Goal: Ask a question

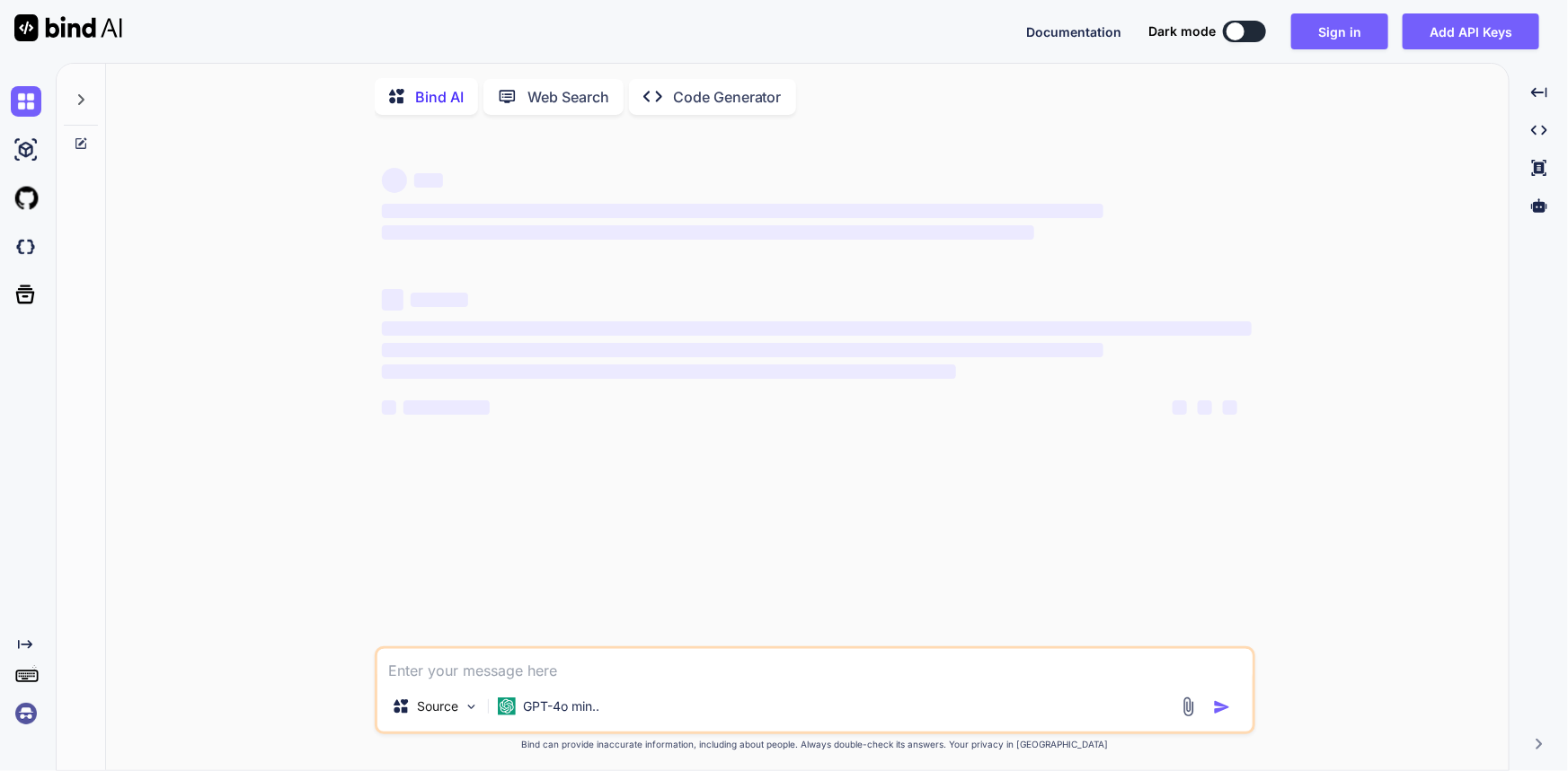
click at [541, 670] on textarea at bounding box center [815, 665] width 875 height 32
type textarea "d"
type textarea "x"
type textarea "de"
type textarea "x"
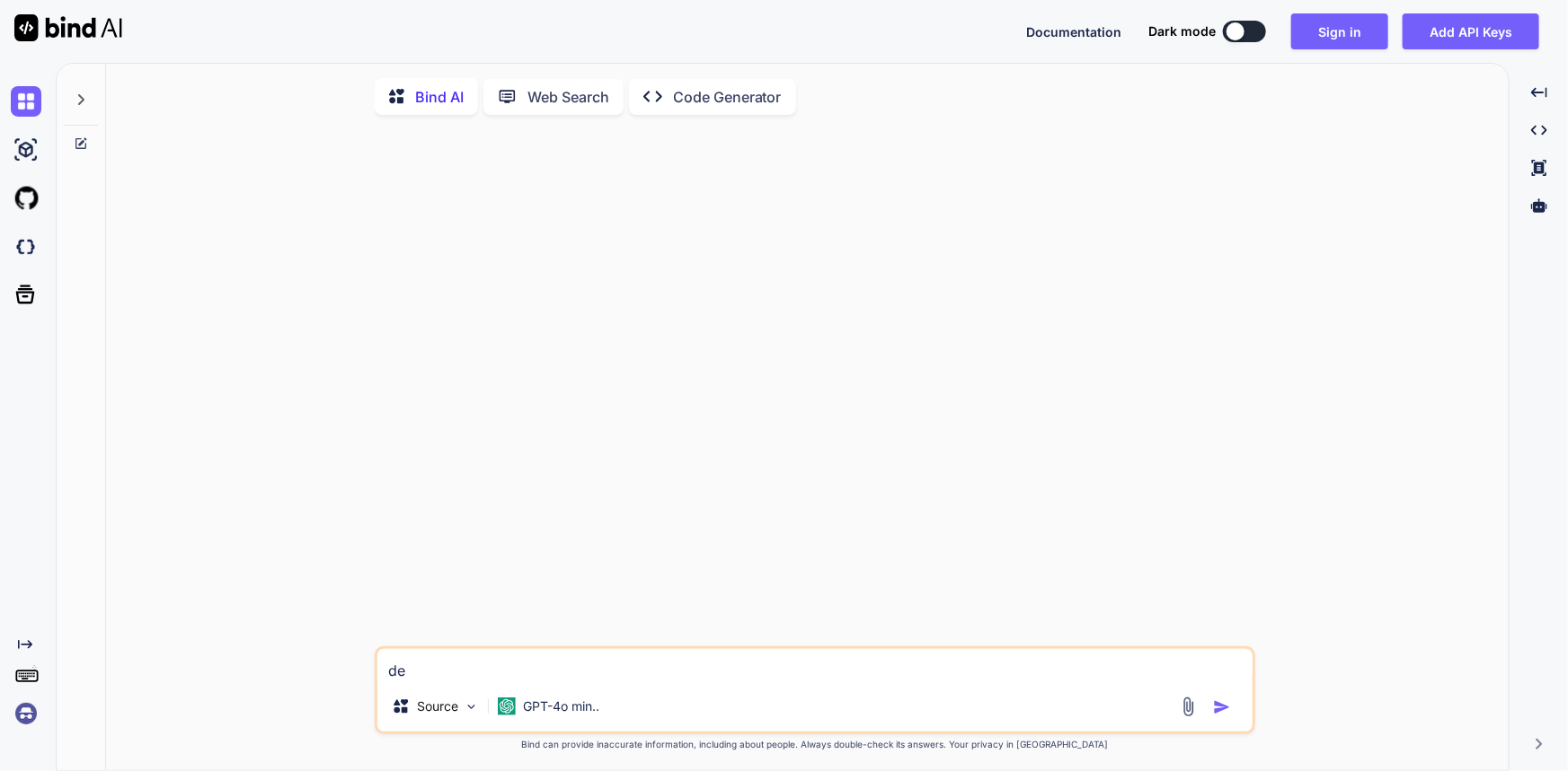
type textarea "d"
type textarea "x"
type textarea "h"
type textarea "x"
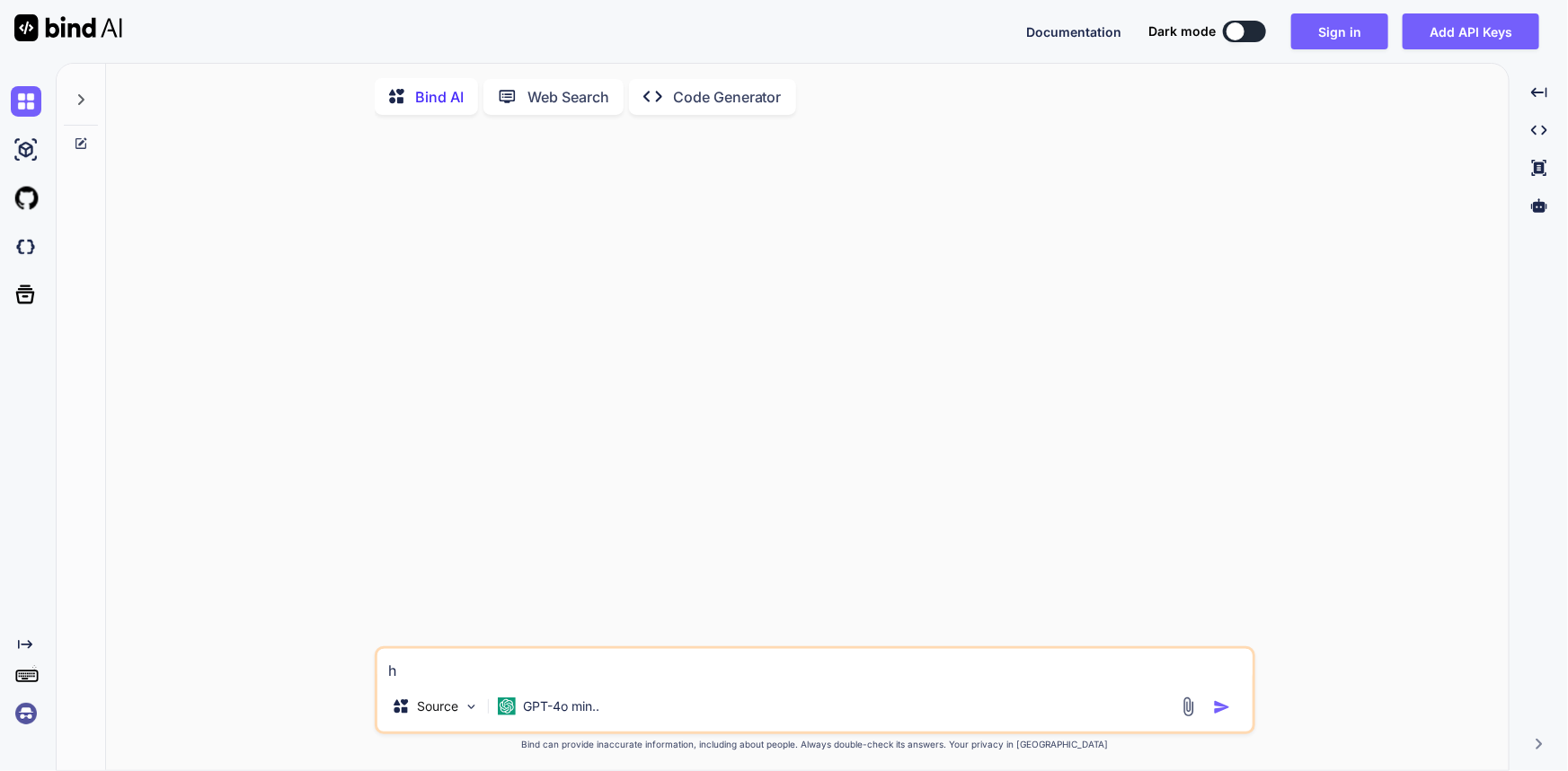
type textarea "x"
type textarea "i"
type textarea "x"
type textarea "if"
type textarea "x"
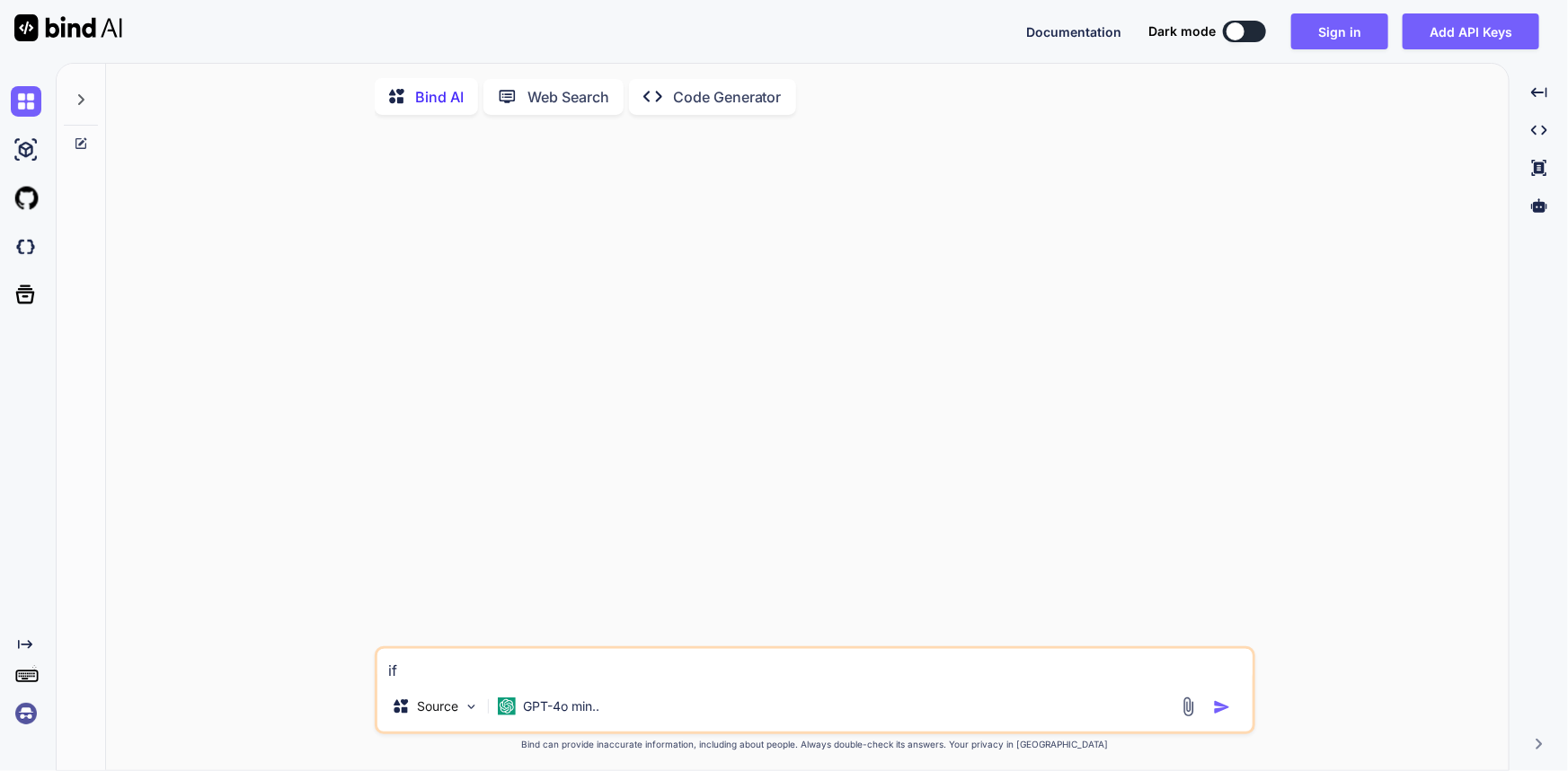
type textarea "if"
type textarea "x"
type textarea "if m"
type textarea "x"
type textarea "if my"
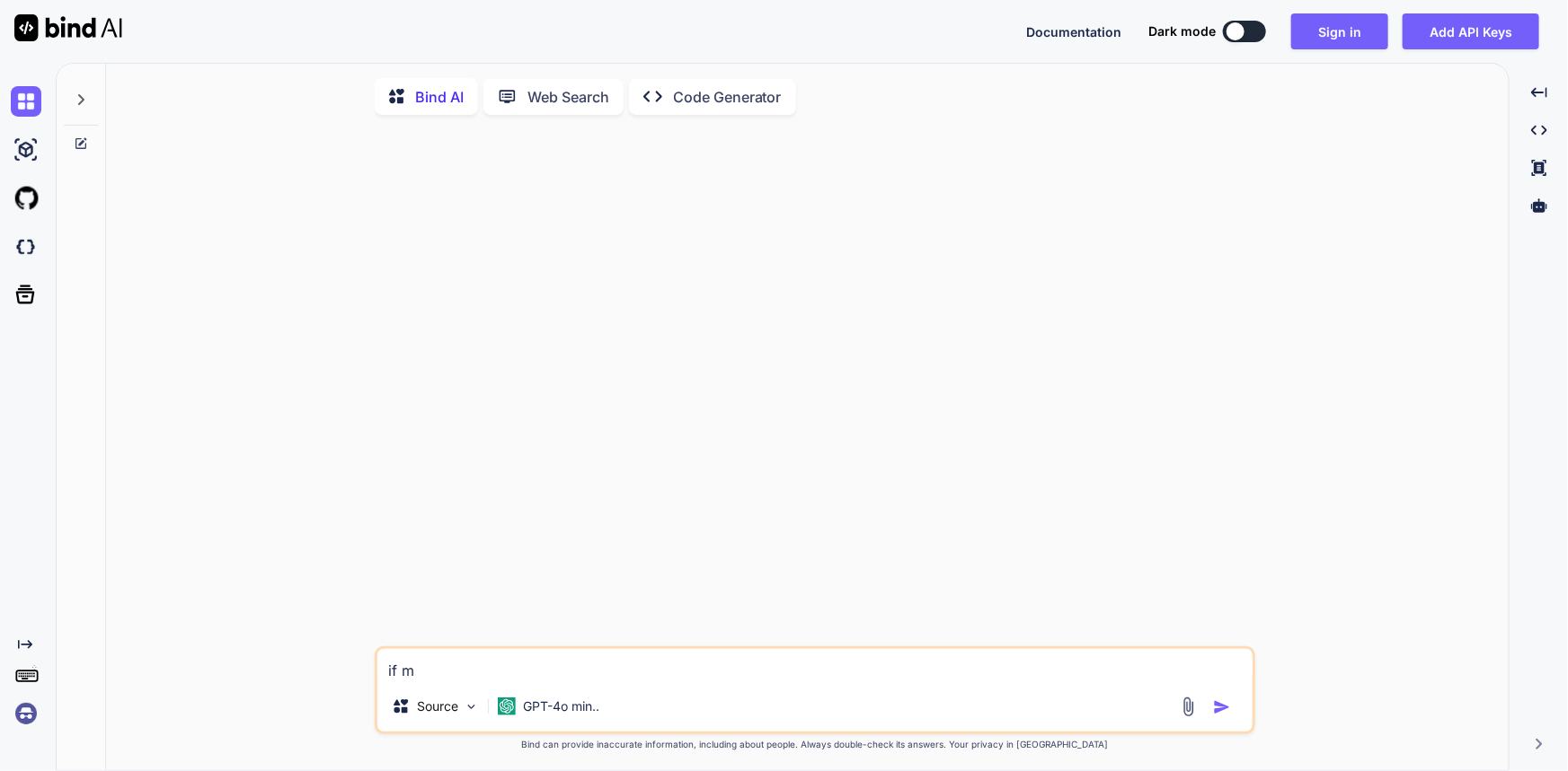
type textarea "x"
type textarea "if my"
type textarea "x"
type textarea "if my h"
type textarea "x"
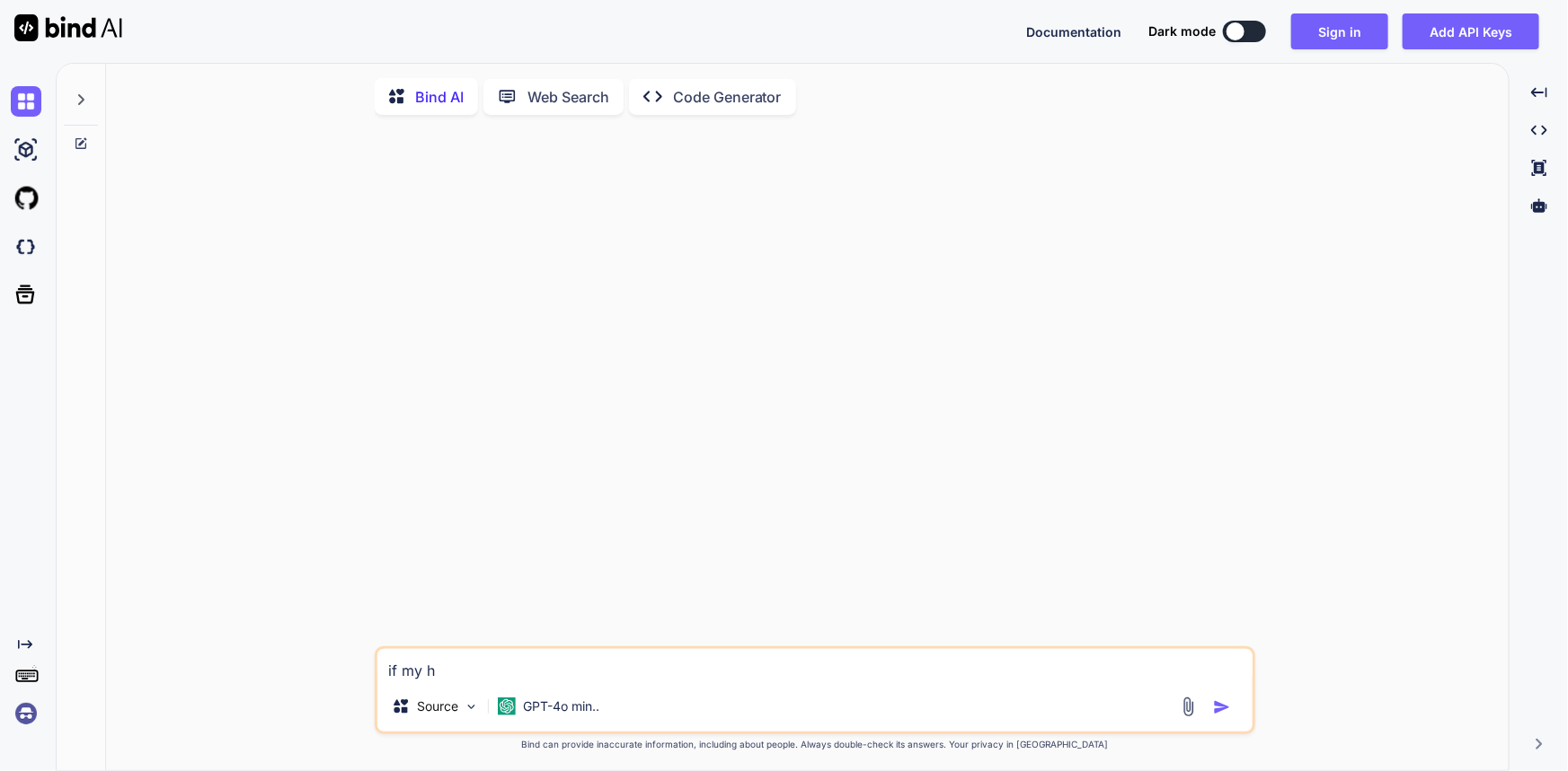
type textarea "if my ho"
type textarea "x"
type textarea "if my hot"
type textarea "x"
type textarea "if my hote"
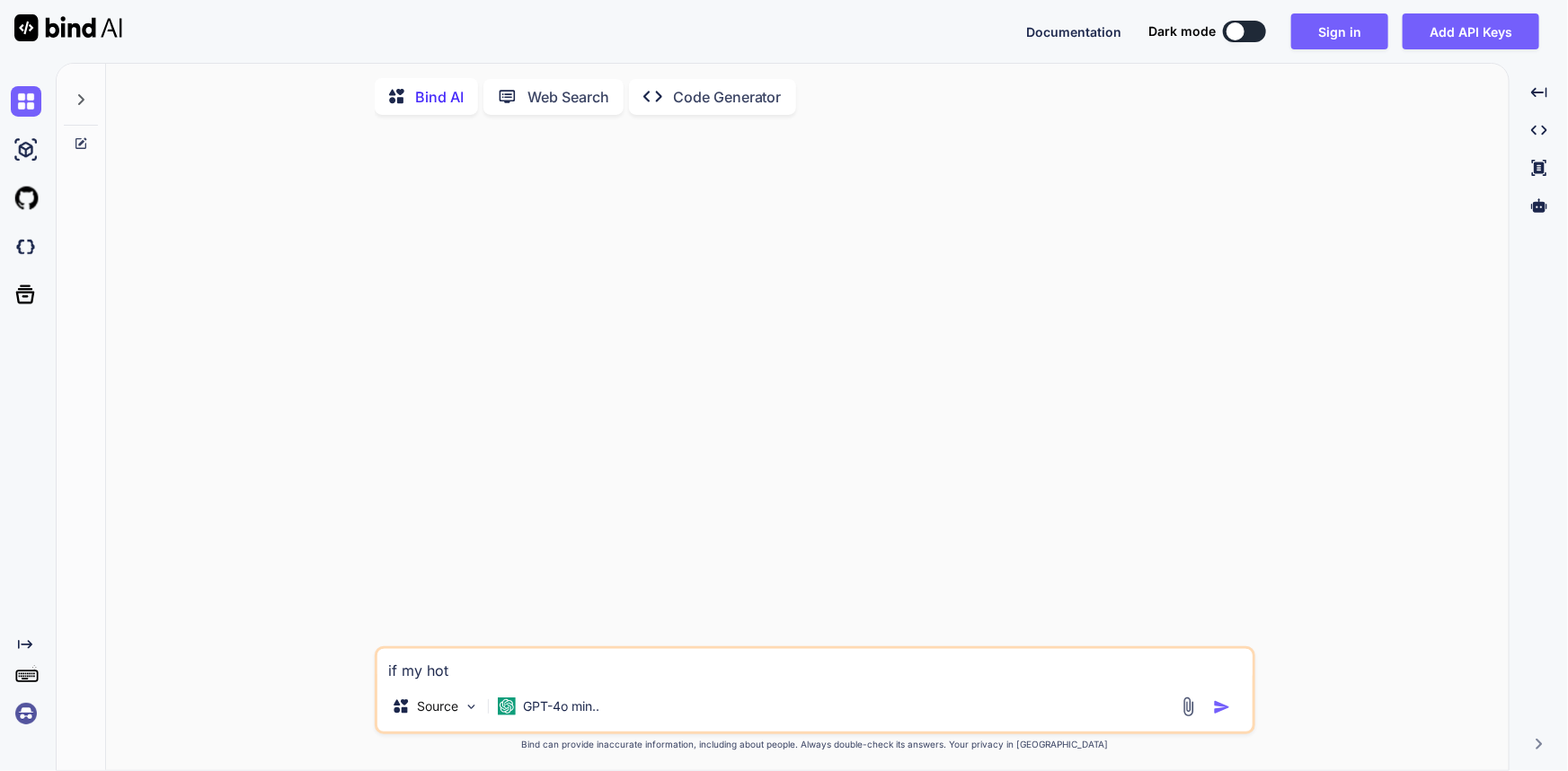
type textarea "x"
type textarea "if my hotel"
type textarea "x"
type textarea "if my hotel"
type textarea "x"
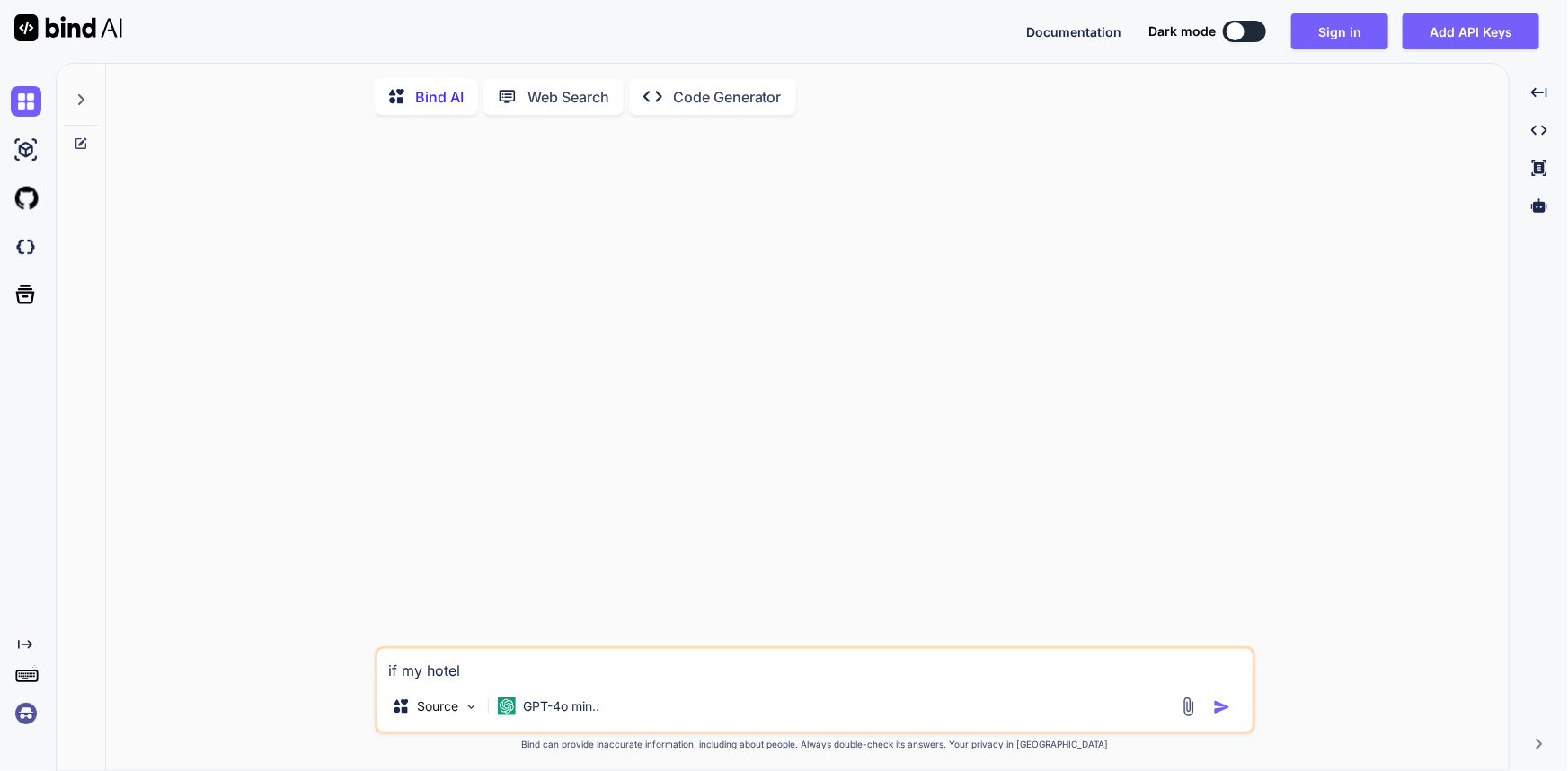
type textarea "if my hotel i"
type textarea "x"
type textarea "if my hotel is"
type textarea "x"
type textarea "if my hotel is"
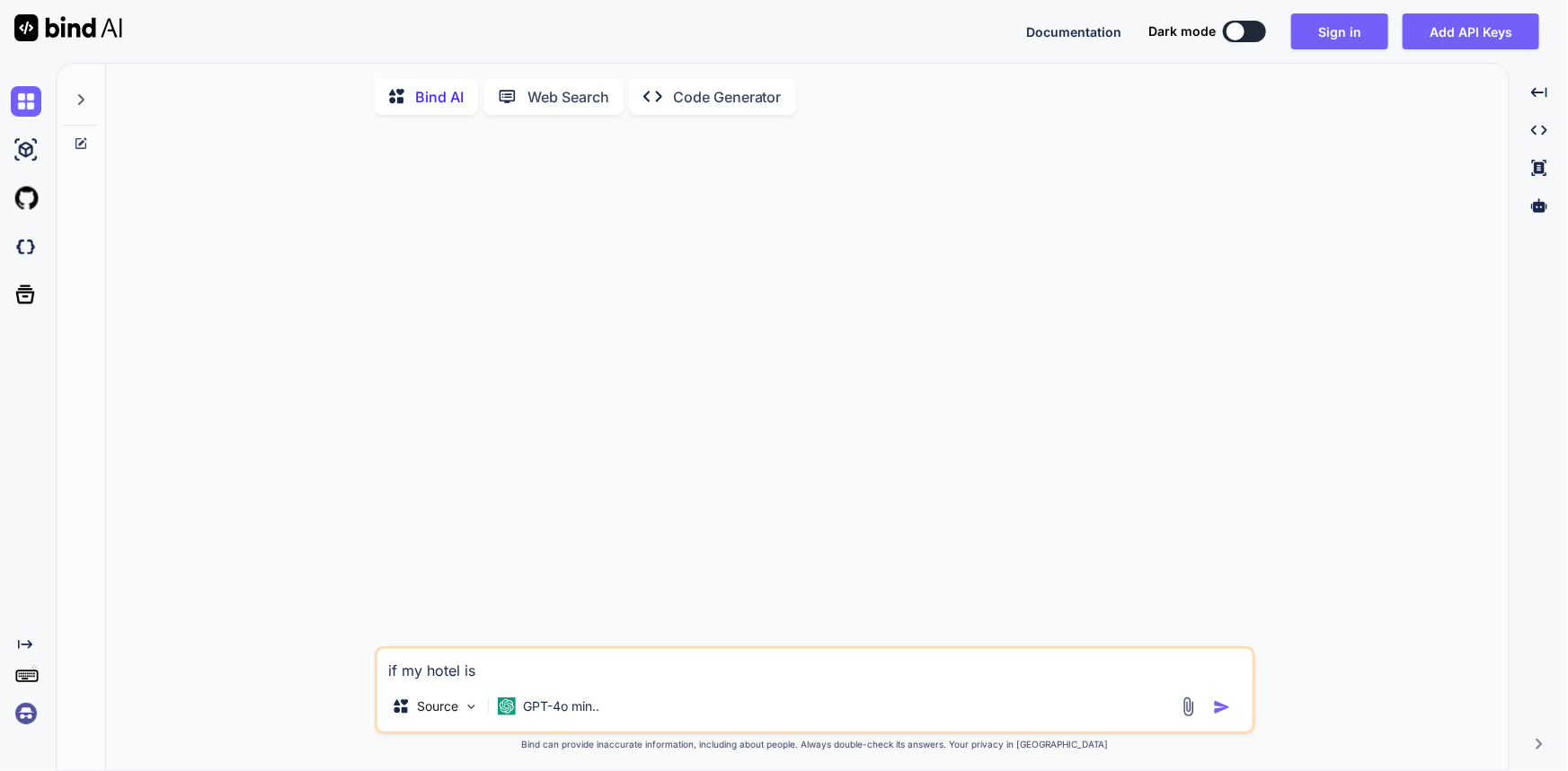
type textarea "x"
type textarea "if my hotel is l"
type textarea "x"
type textarea "if my hotel is li"
type textarea "x"
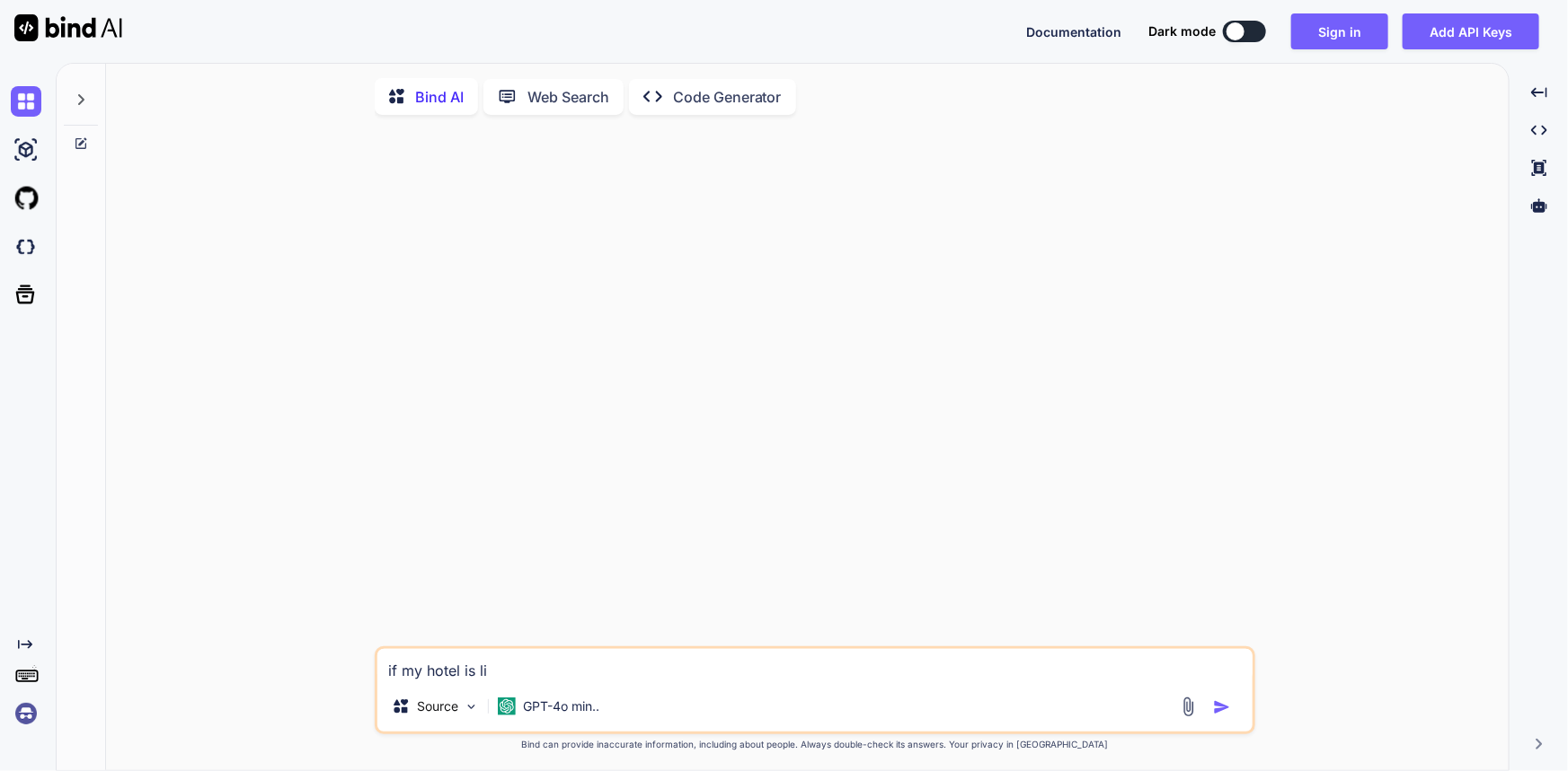
type textarea "if my hotel is lis"
type textarea "x"
type textarea "if my hotel is list"
type textarea "x"
type textarea "if my hotel is liste"
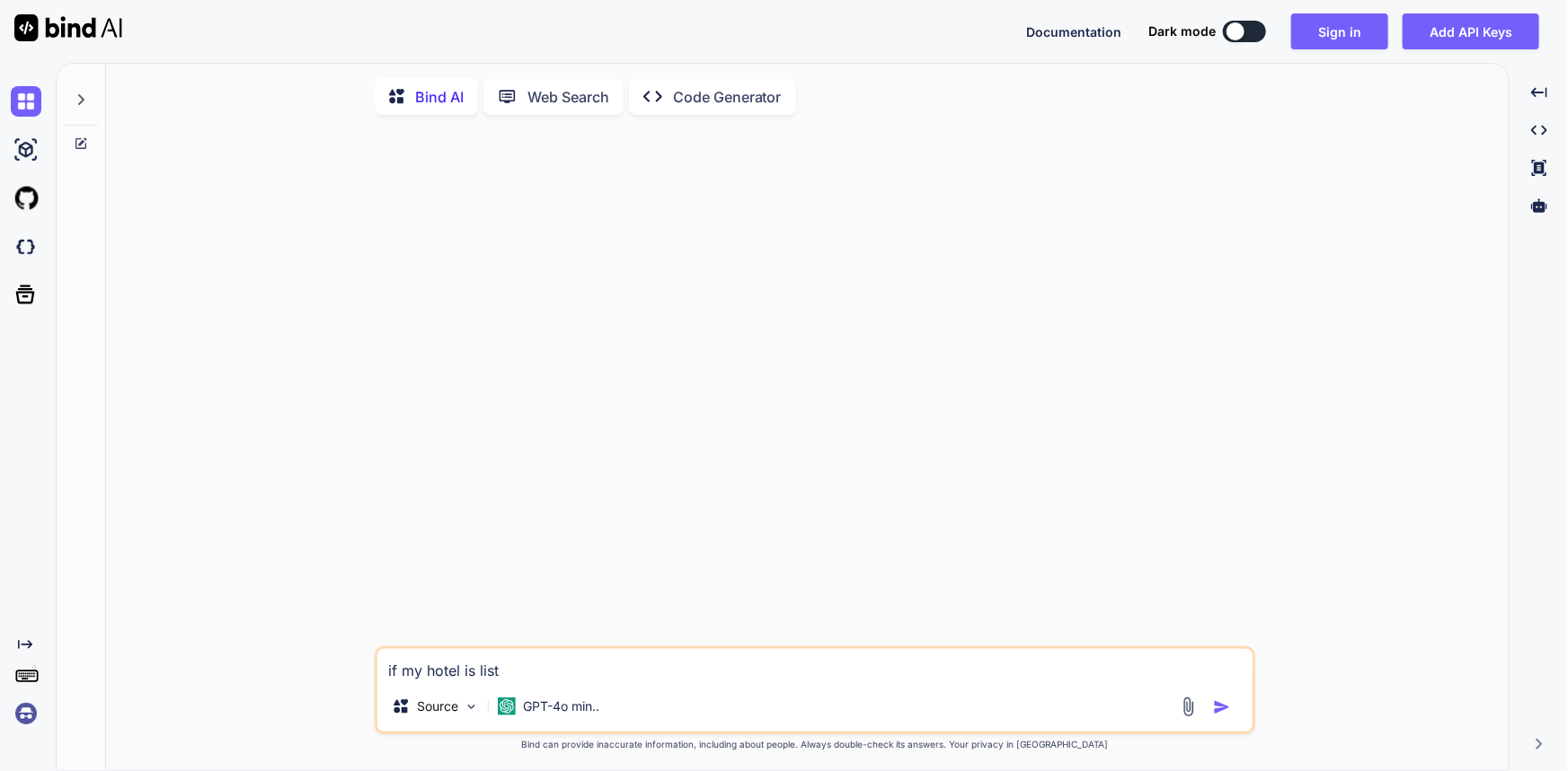
type textarea "x"
type textarea "if my hotel is listed"
type textarea "x"
type textarea "if my hotel is listed"
type textarea "x"
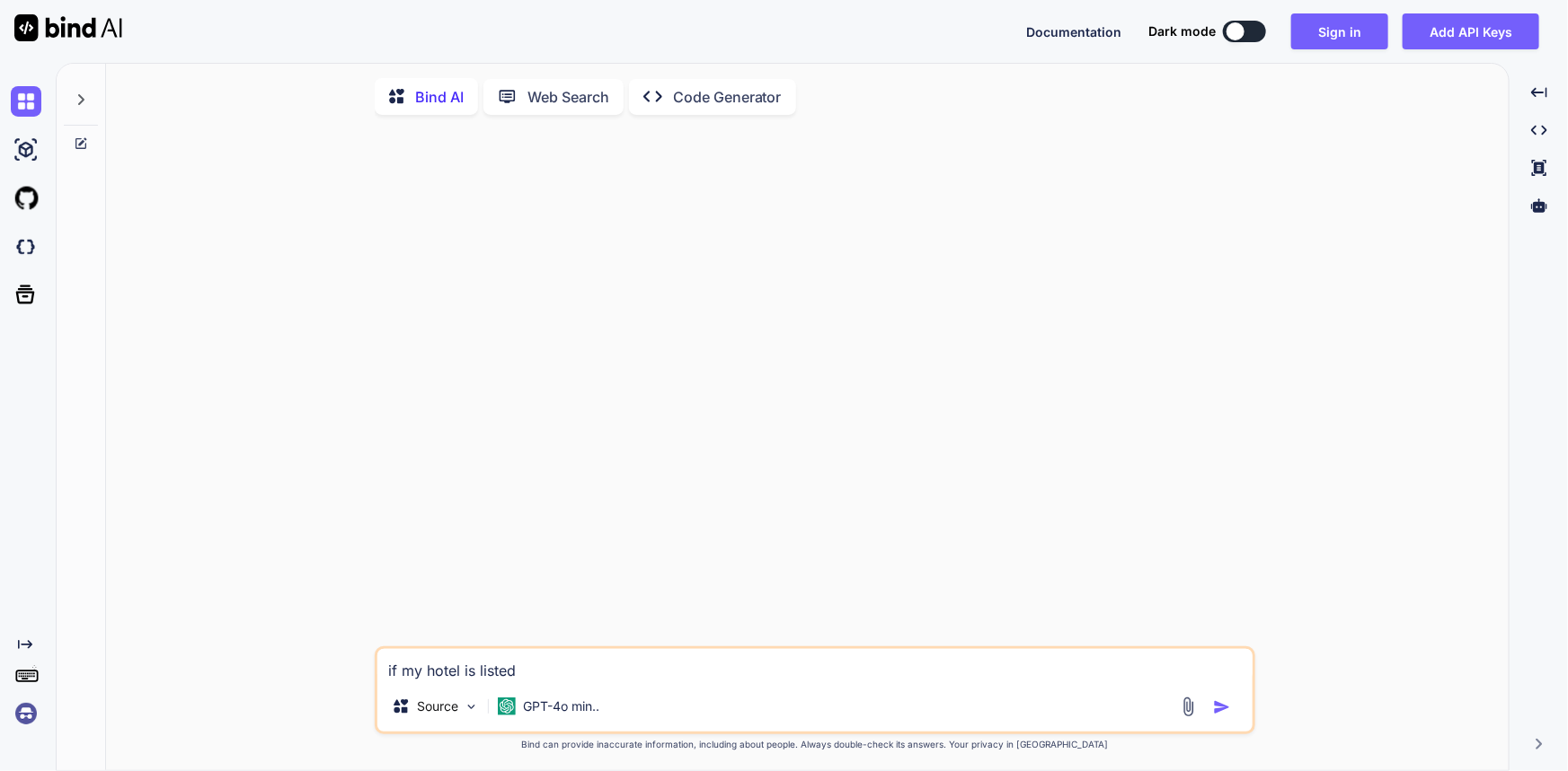
type textarea "if my hotel is listed o"
type textarea "x"
type textarea "if my hotel is listed on"
type textarea "x"
type textarea "if my hotel is listed on"
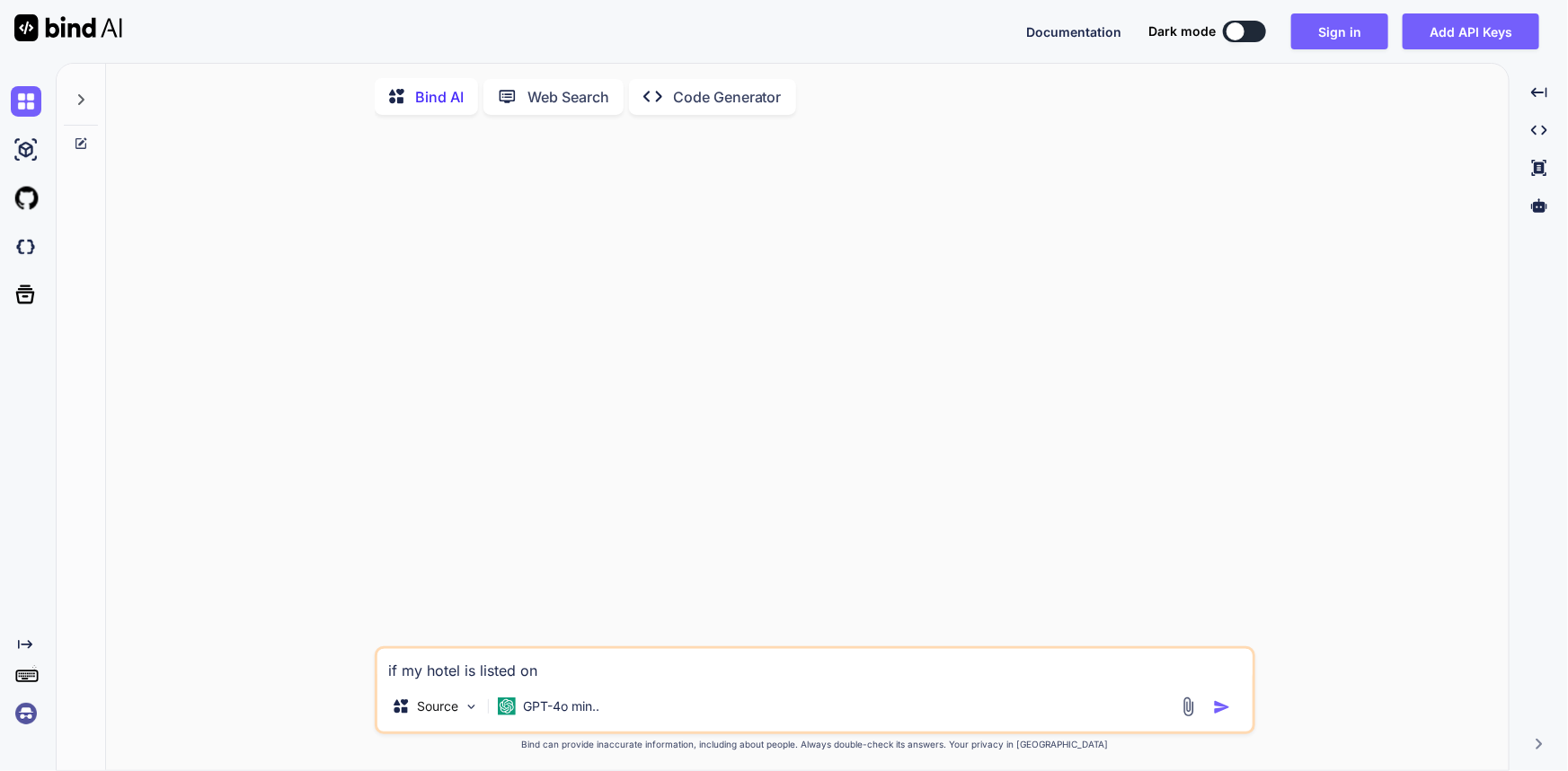
type textarea "x"
type textarea "if my hotel is listed on m"
type textarea "x"
type textarea "if my hotel is listed on mm"
type textarea "x"
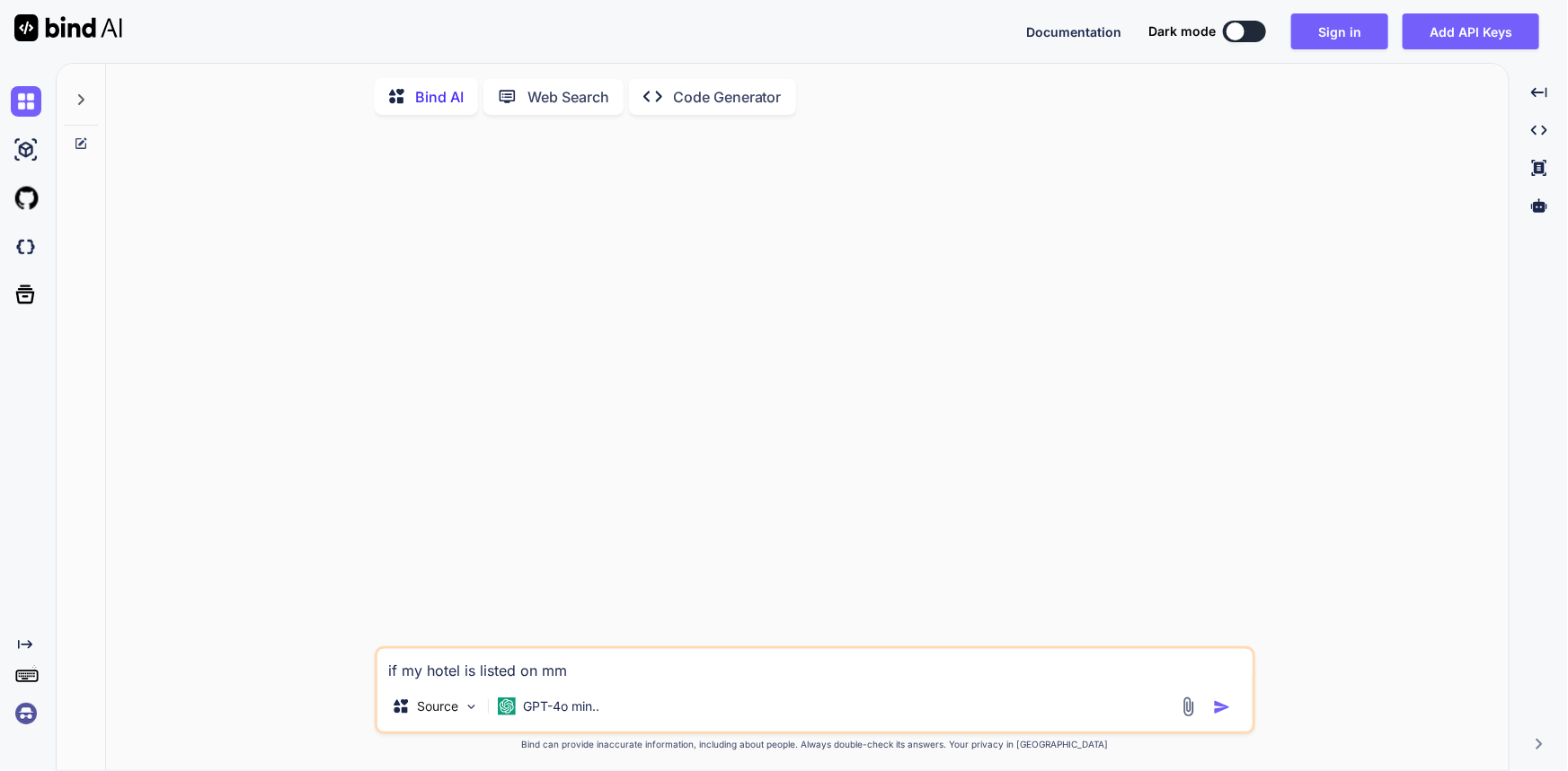
type textarea "if my hotel is listed on mmt"
type textarea "x"
type textarea "if my hotel is listed on mmt,"
type textarea "x"
type textarea "if my hotel is listed on mmt,"
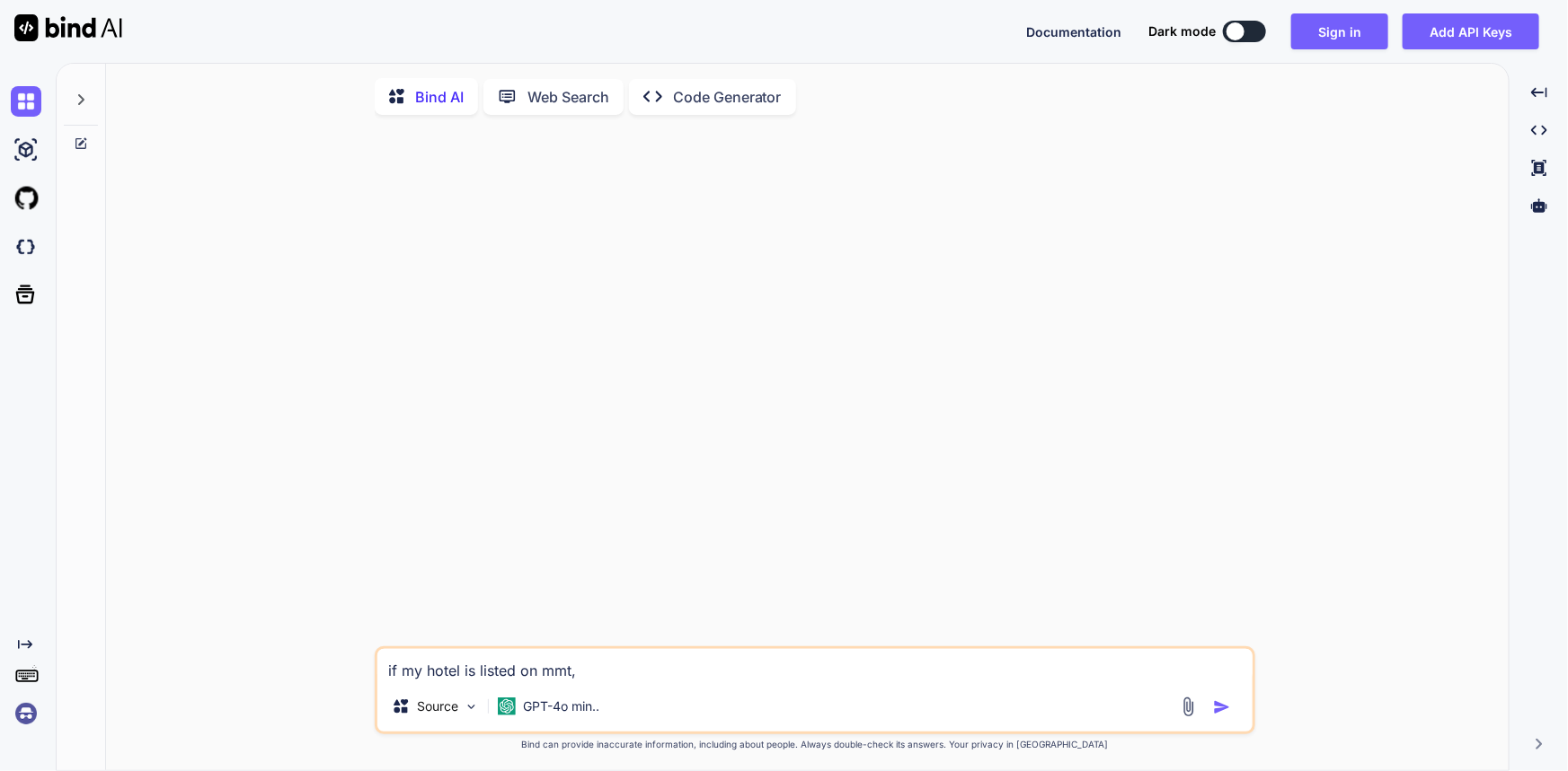
type textarea "x"
type textarea "if my hotel is listed on mmt, y"
type textarea "x"
type textarea "if my hotel is listed on mmt, ya"
type textarea "x"
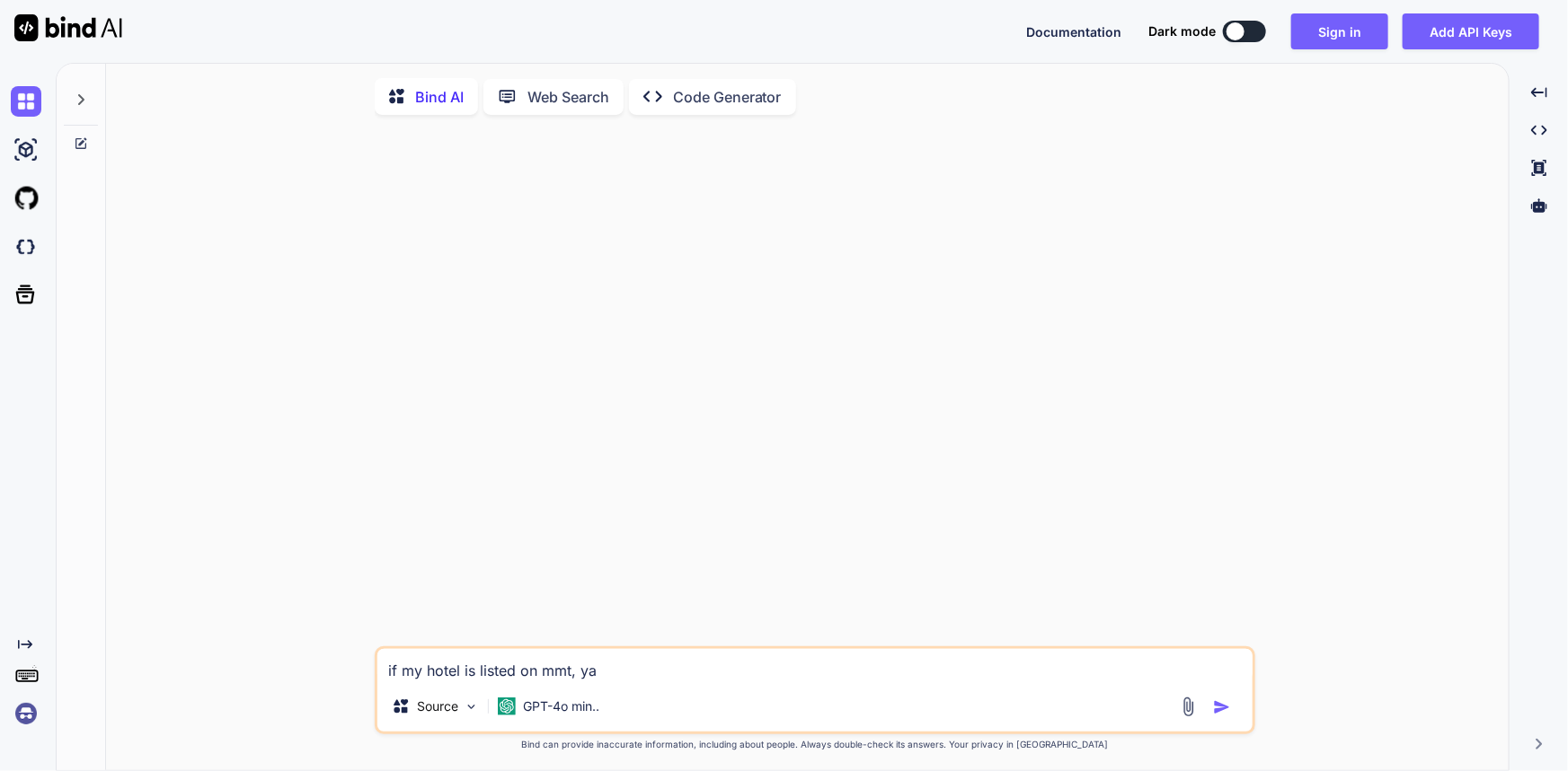
type textarea "if my hotel is listed on mmt, yat"
type textarea "x"
type textarea "if my hotel is listed on mmt, yatr"
type textarea "x"
type textarea "if my hotel is listed on mmt, yatra"
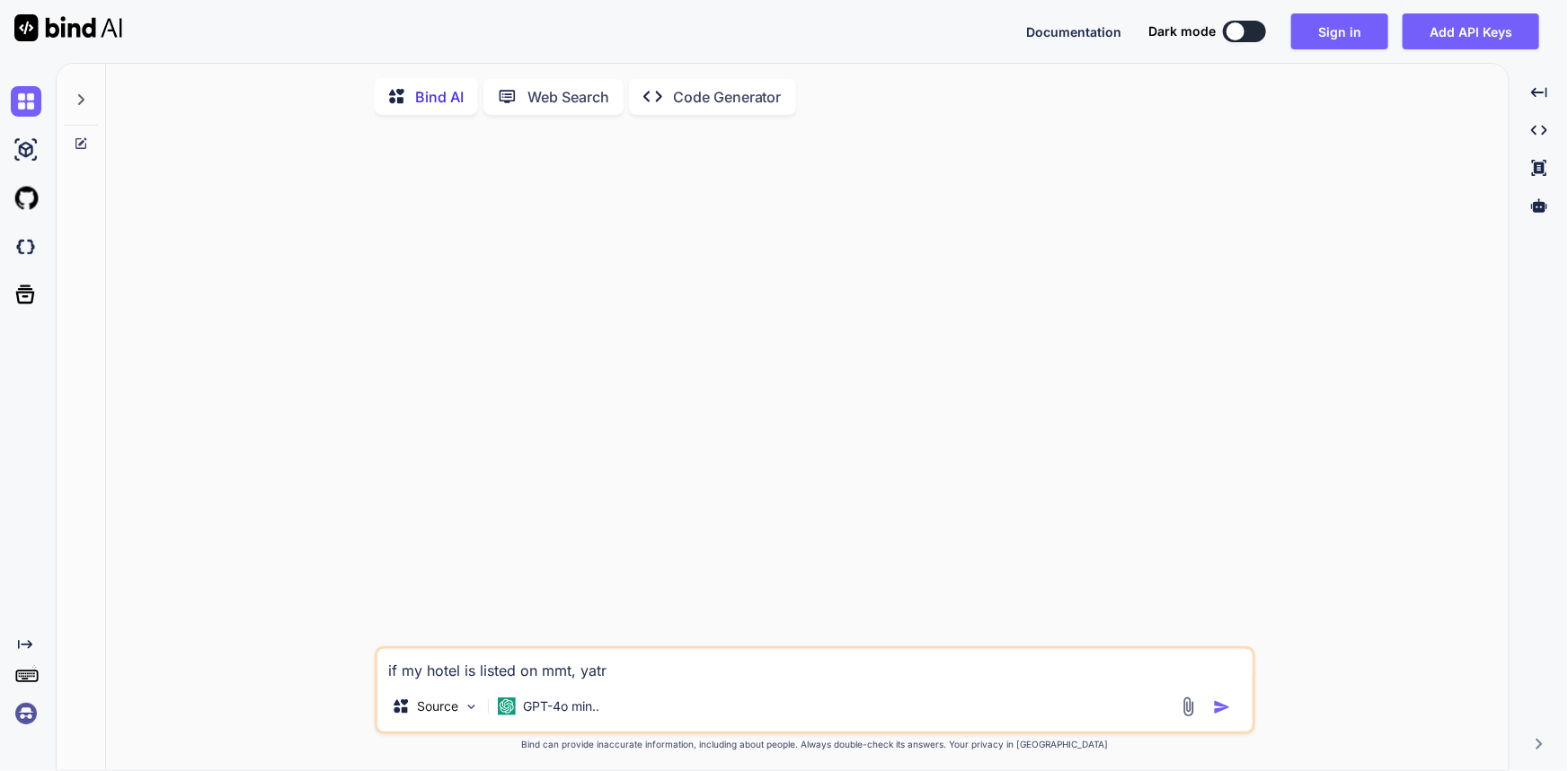
type textarea "x"
type textarea "if my hotel is listed on mmt, yatra,"
type textarea "x"
type textarea "if my hotel is listed on mmt, yatra,"
type textarea "x"
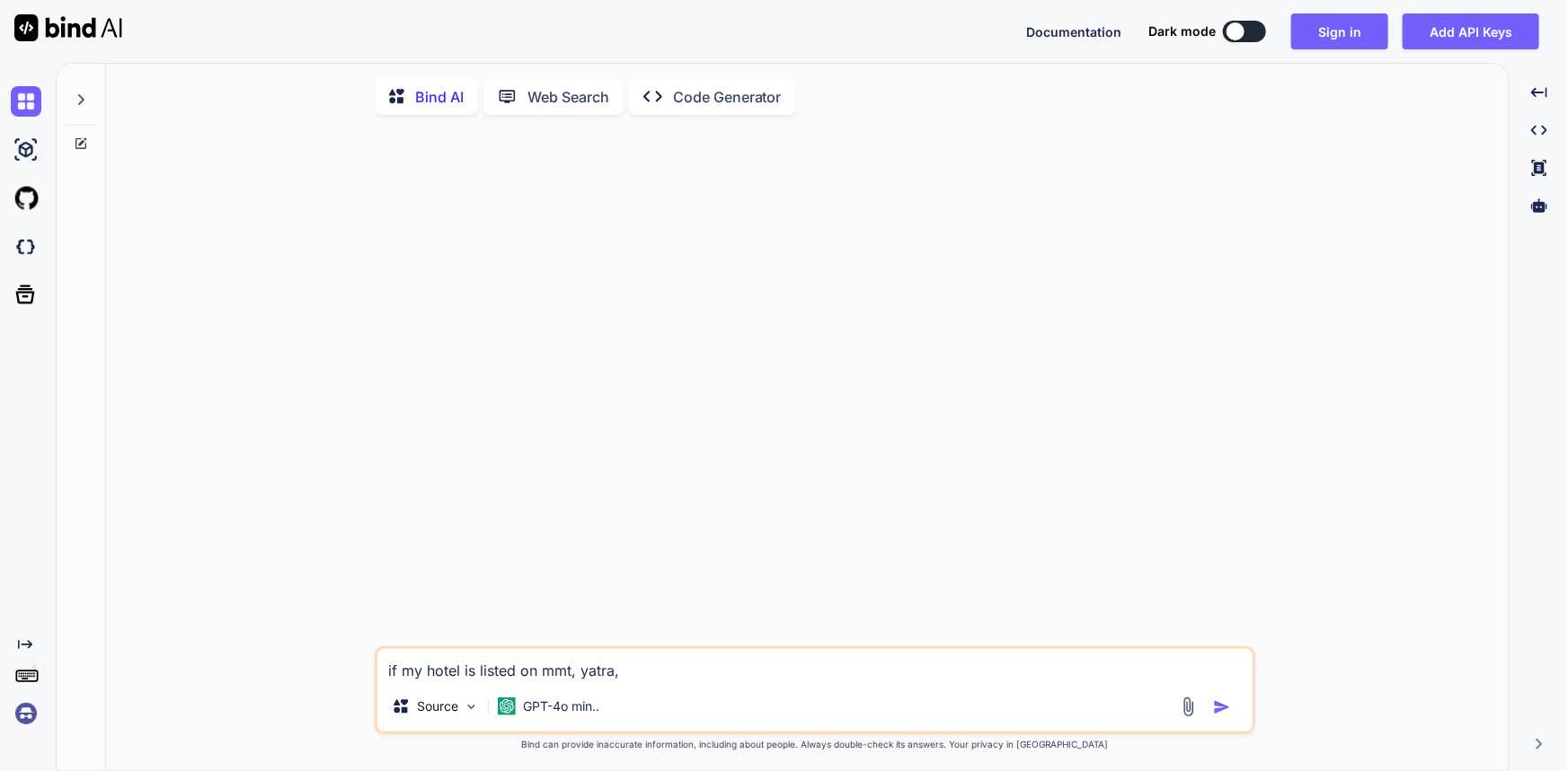
type textarea "if my hotel is listed on mmt, yatra, b"
type textarea "x"
type textarea "if my hotel is listed on mmt, yatra, bo"
type textarea "x"
type textarea "if my hotel is listed on mmt, yatra, boo"
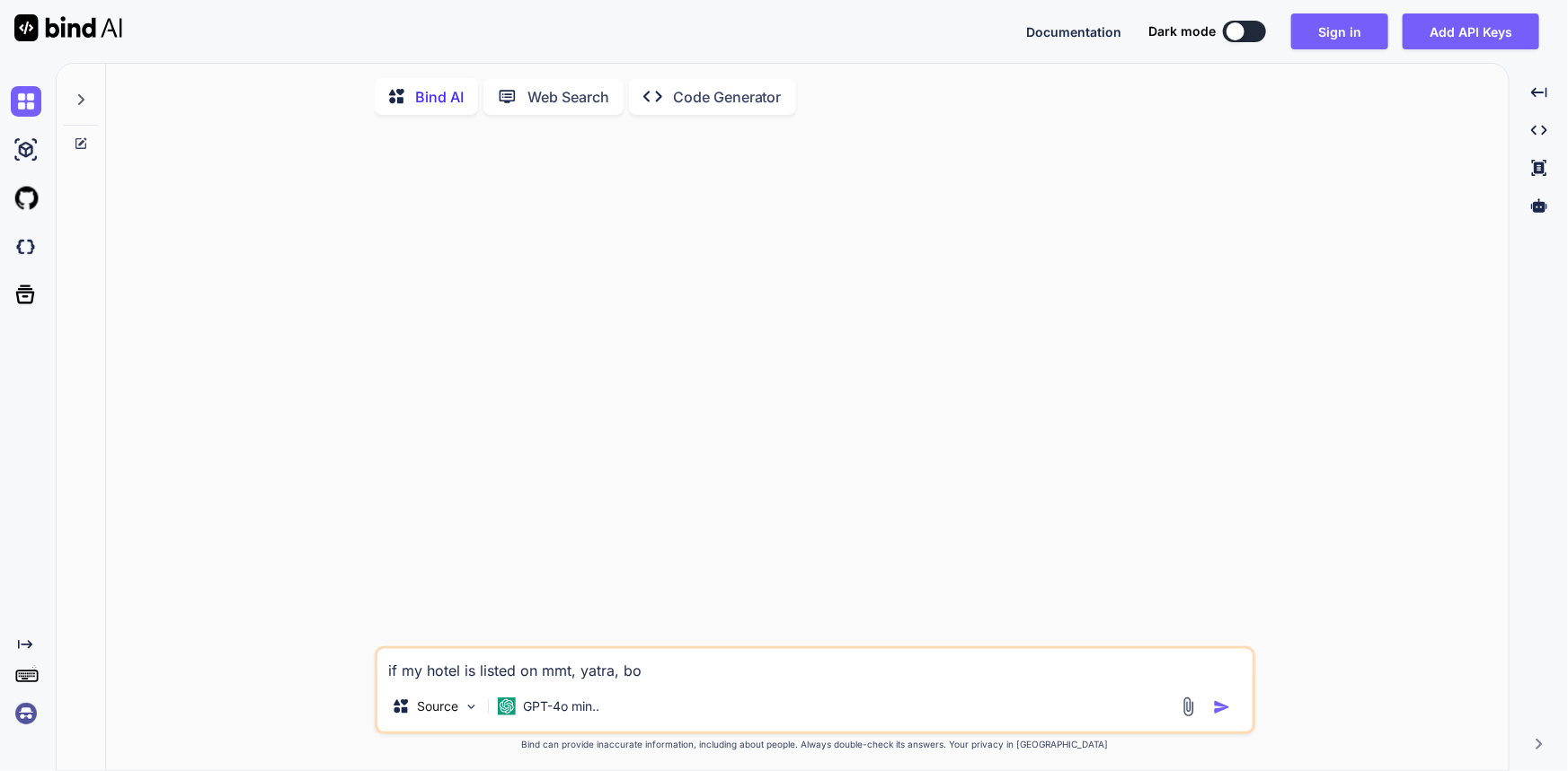
type textarea "x"
type textarea "if my hotel is listed on mmt, yatra, book"
type textarea "x"
type textarea "if my hotel is listed on mmt, yatra, booki"
type textarea "x"
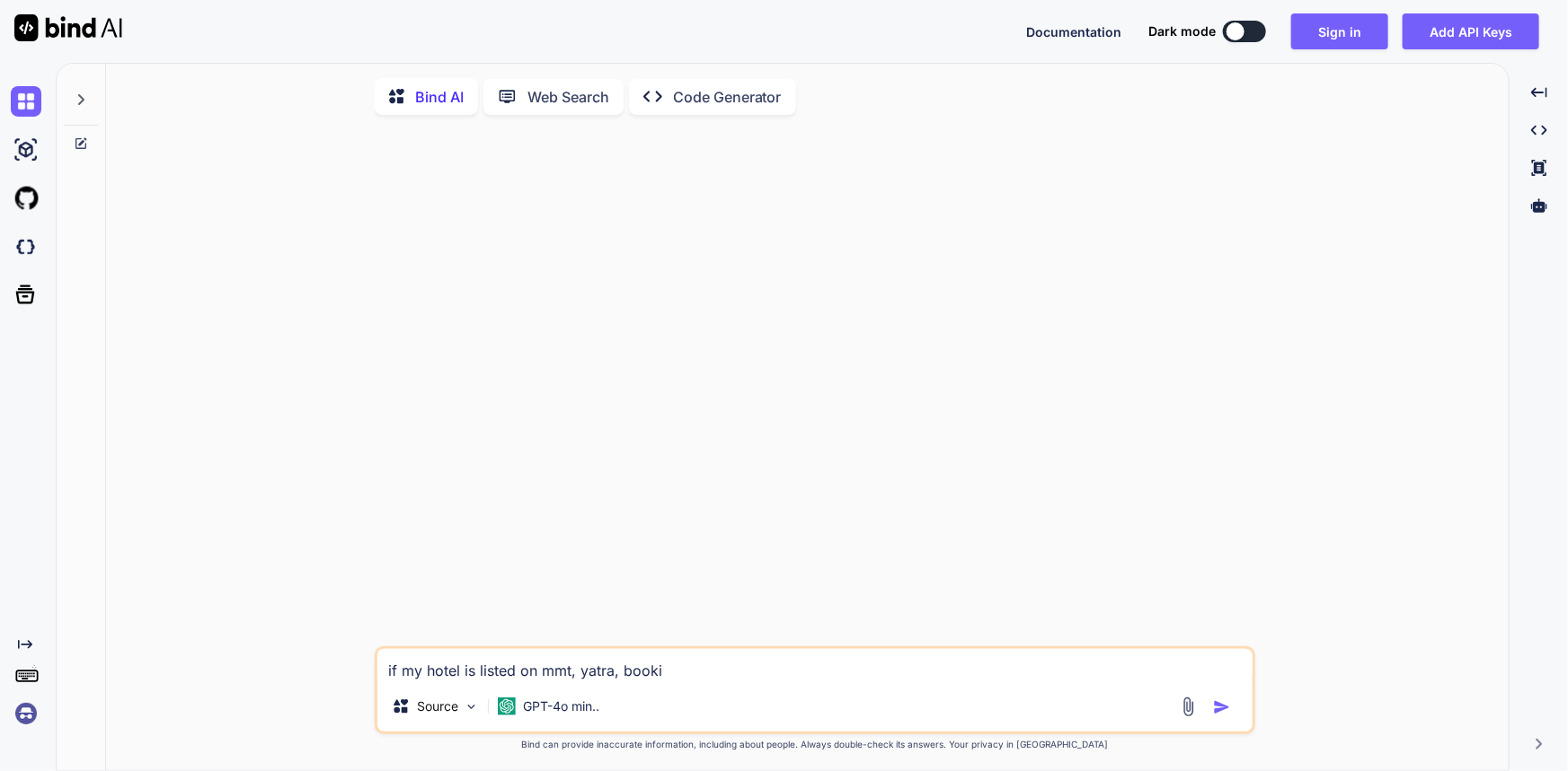
type textarea "if my hotel is listed on mmt, yatra, bookin"
type textarea "x"
type textarea "if my hotel is listed on mmt, yatra, booking"
type textarea "x"
type textarea "if my hotel is listed on mmt, yatra, booking,"
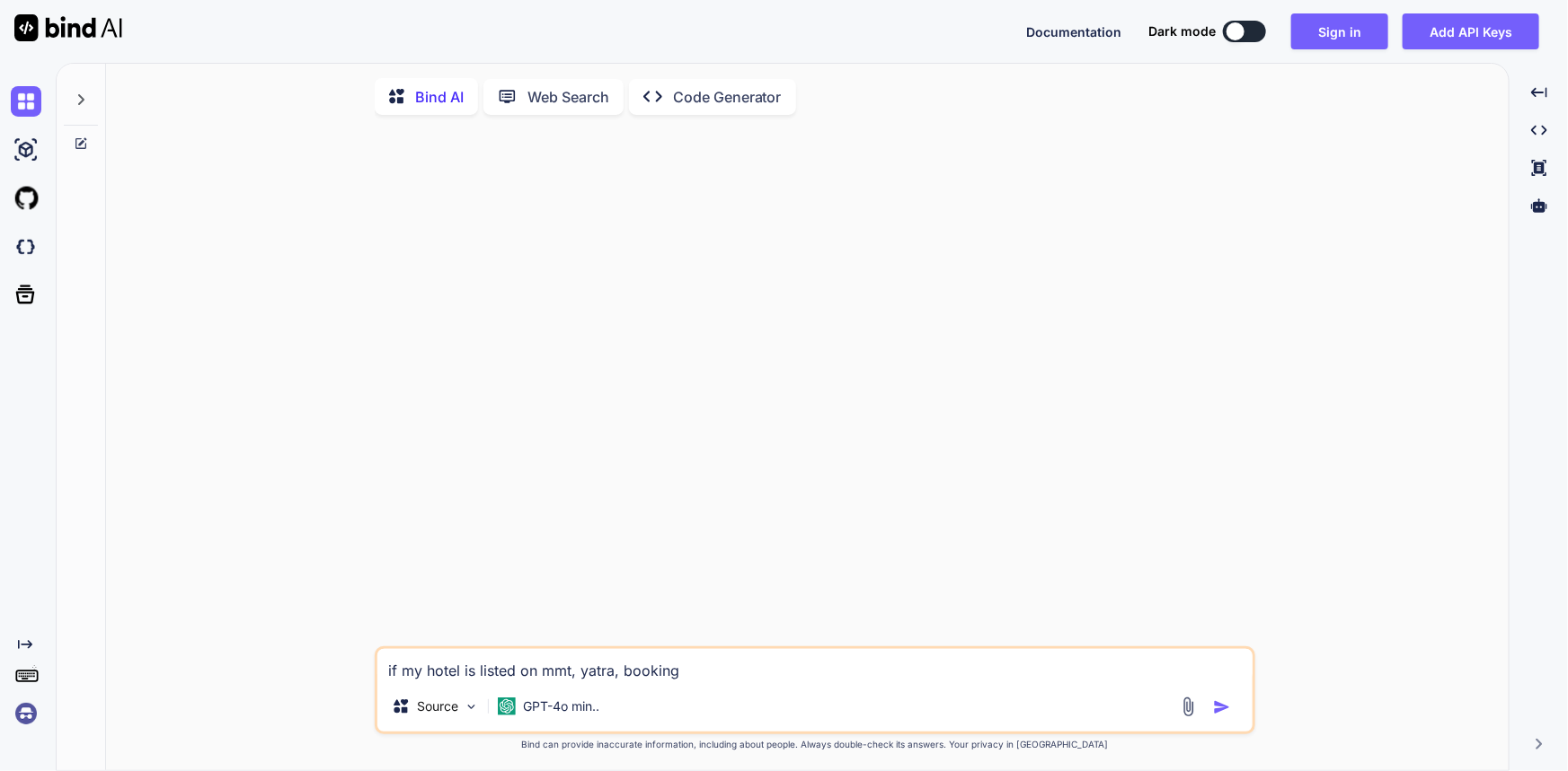
type textarea "x"
type textarea "if my hotel is listed on mmt, yatra, booking,"
type textarea "x"
type textarea "if my hotel is listed on mmt, yatra, booking, a"
type textarea "x"
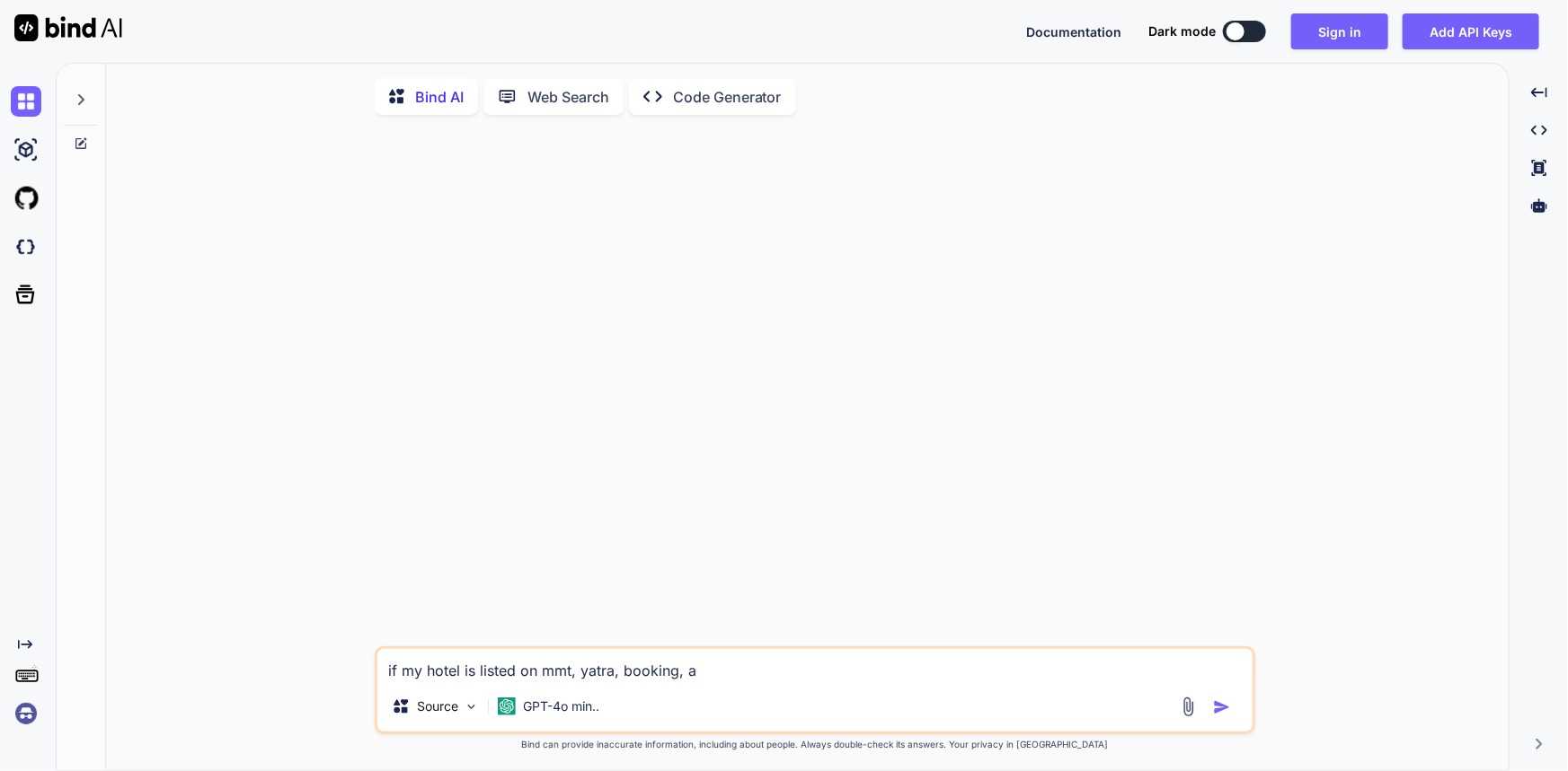
type textarea "if my hotel is listed on mmt, yatra, booking, ag"
type textarea "x"
type textarea "if my hotel is listed on mmt, yatra, booking, ago"
type textarea "x"
type textarea "if my hotel is listed on mmt, yatra, booking, agoo"
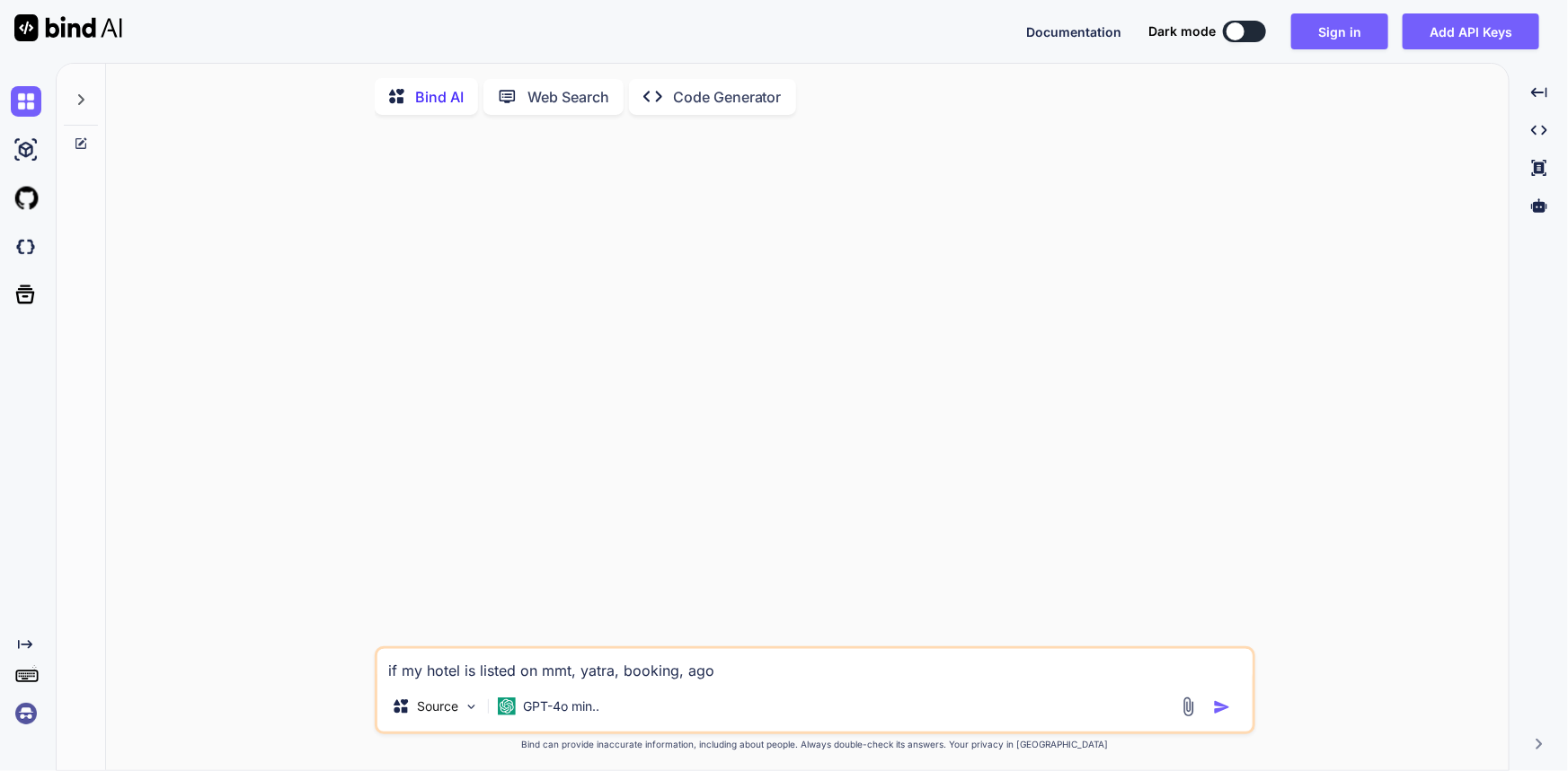
type textarea "x"
type textarea "if my hotel is listed on mmt, yatra, booking, agood"
type textarea "x"
type textarea "if my hotel is listed on mmt, yatra, booking, agooda"
type textarea "x"
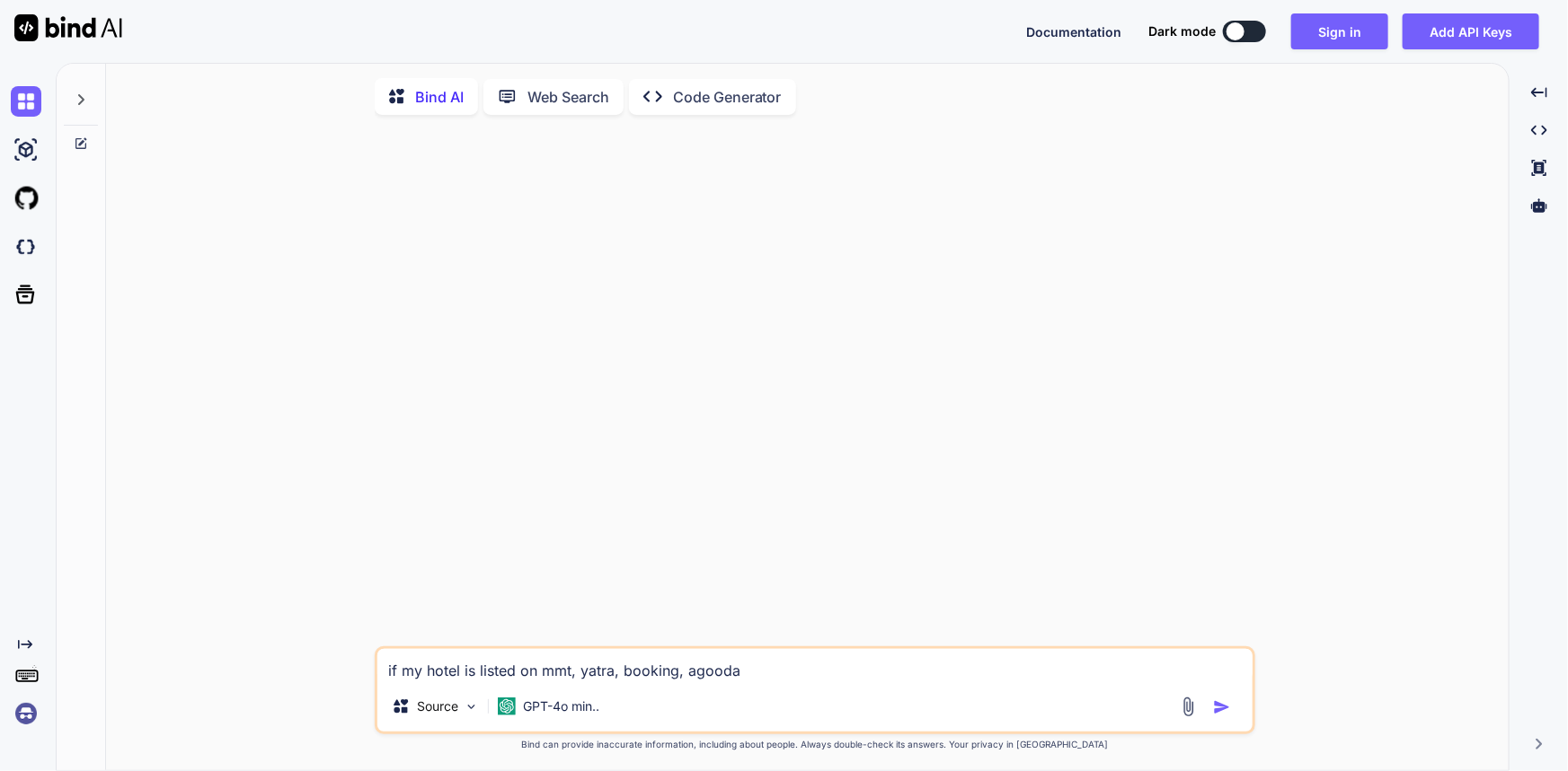
type textarea "if my hotel is listed on mmt, yatra, booking, agooda,"
type textarea "x"
type textarea "if my hotel is listed on mmt, yatra, booking, agooda,"
type textarea "x"
type textarea "if my hotel is listed on mmt, yatra, booking, agooda, g"
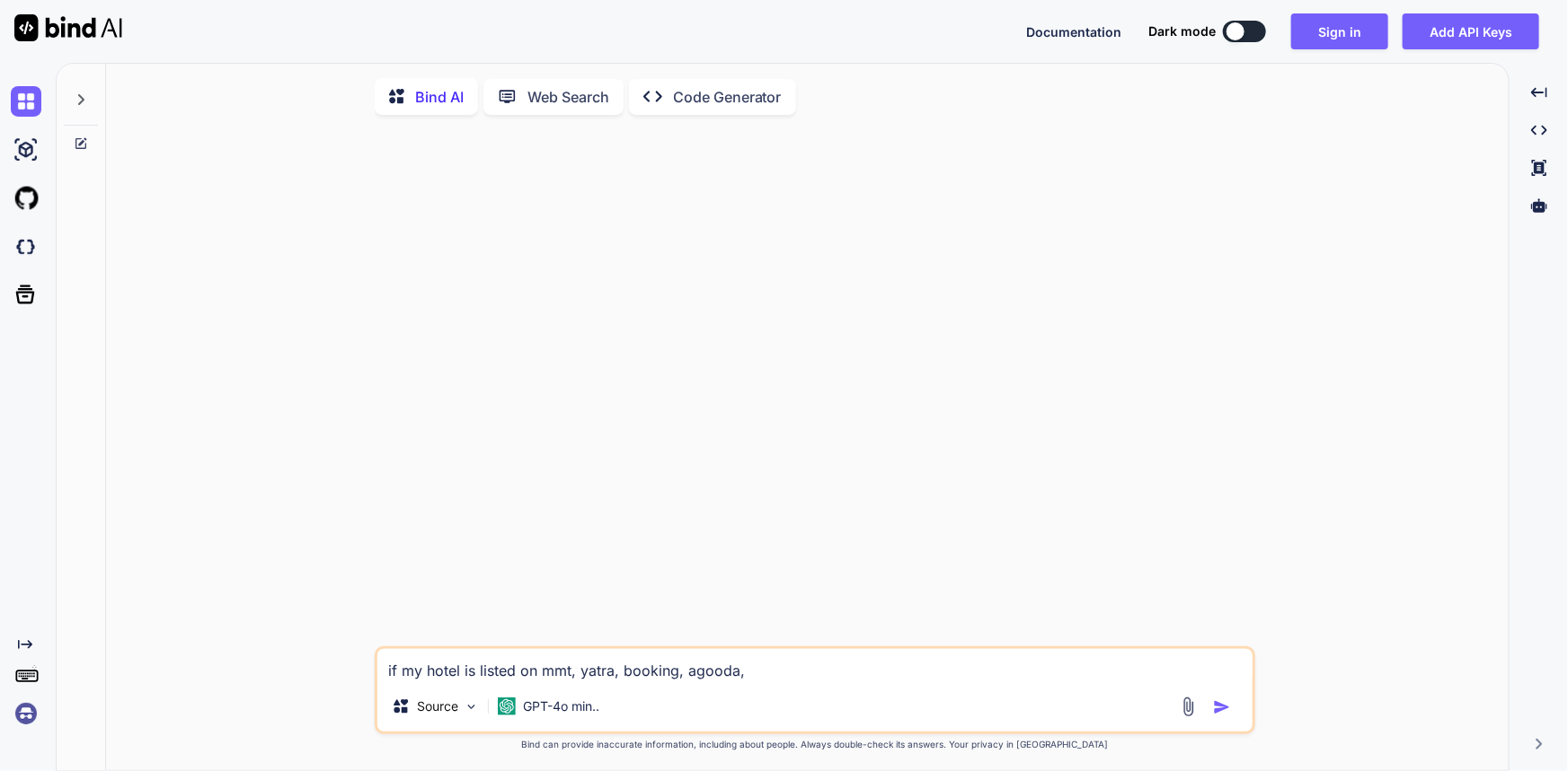
type textarea "x"
type textarea "if my hotel is listed on mmt, yatra, booking, agooda, go"
type textarea "x"
type textarea "if my hotel is listed on mmt, yatra, booking, agooda, goi"
type textarea "x"
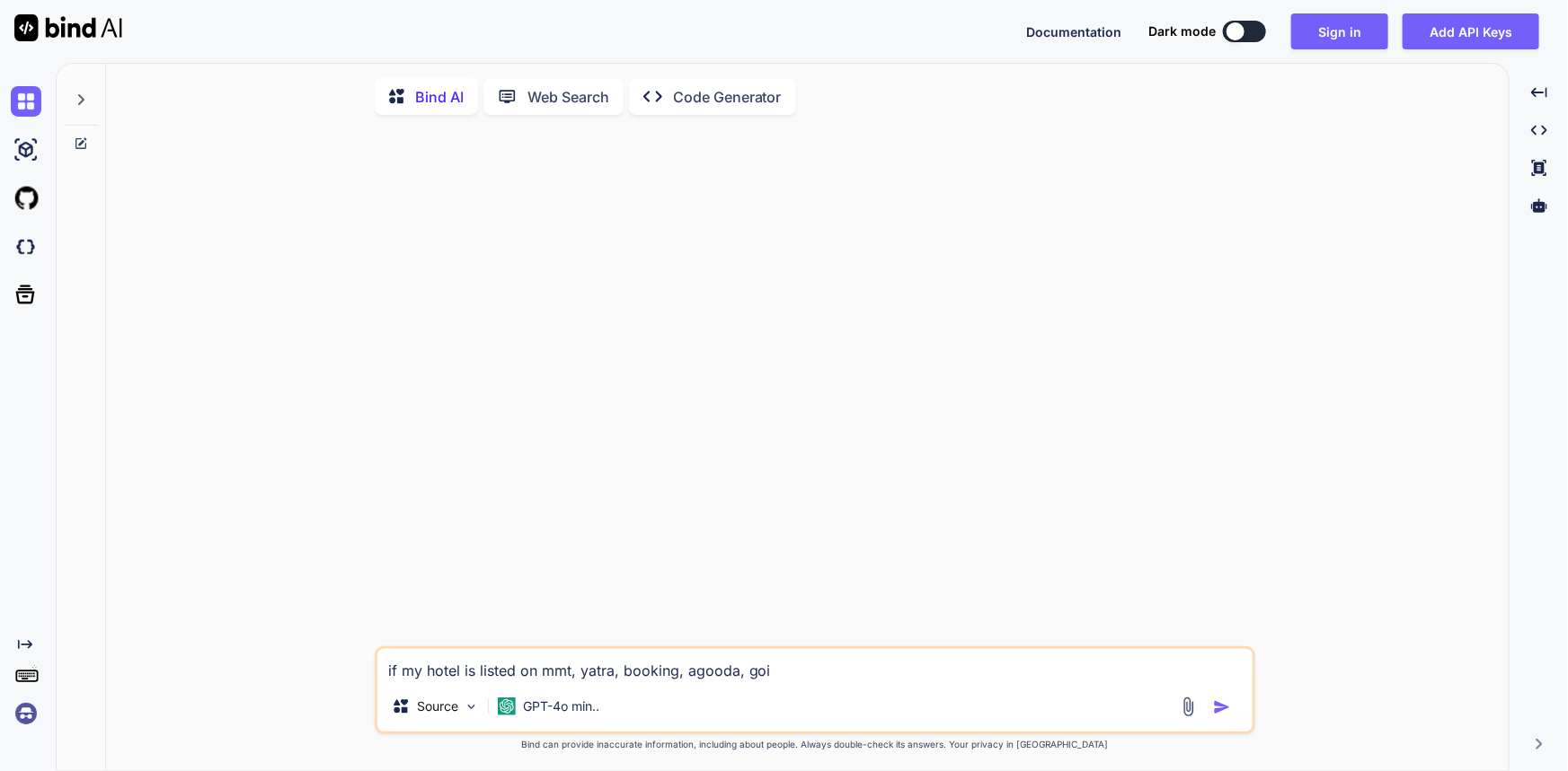
type textarea "if my hotel is listed on mmt, yatra, booking, agooda, goin"
type textarea "x"
type textarea "if my hotel is listed on mmt, yatra, booking, agooda, goi"
type textarea "x"
type textarea "if my hotel is listed on mmt, yatra, booking, agooda, goib"
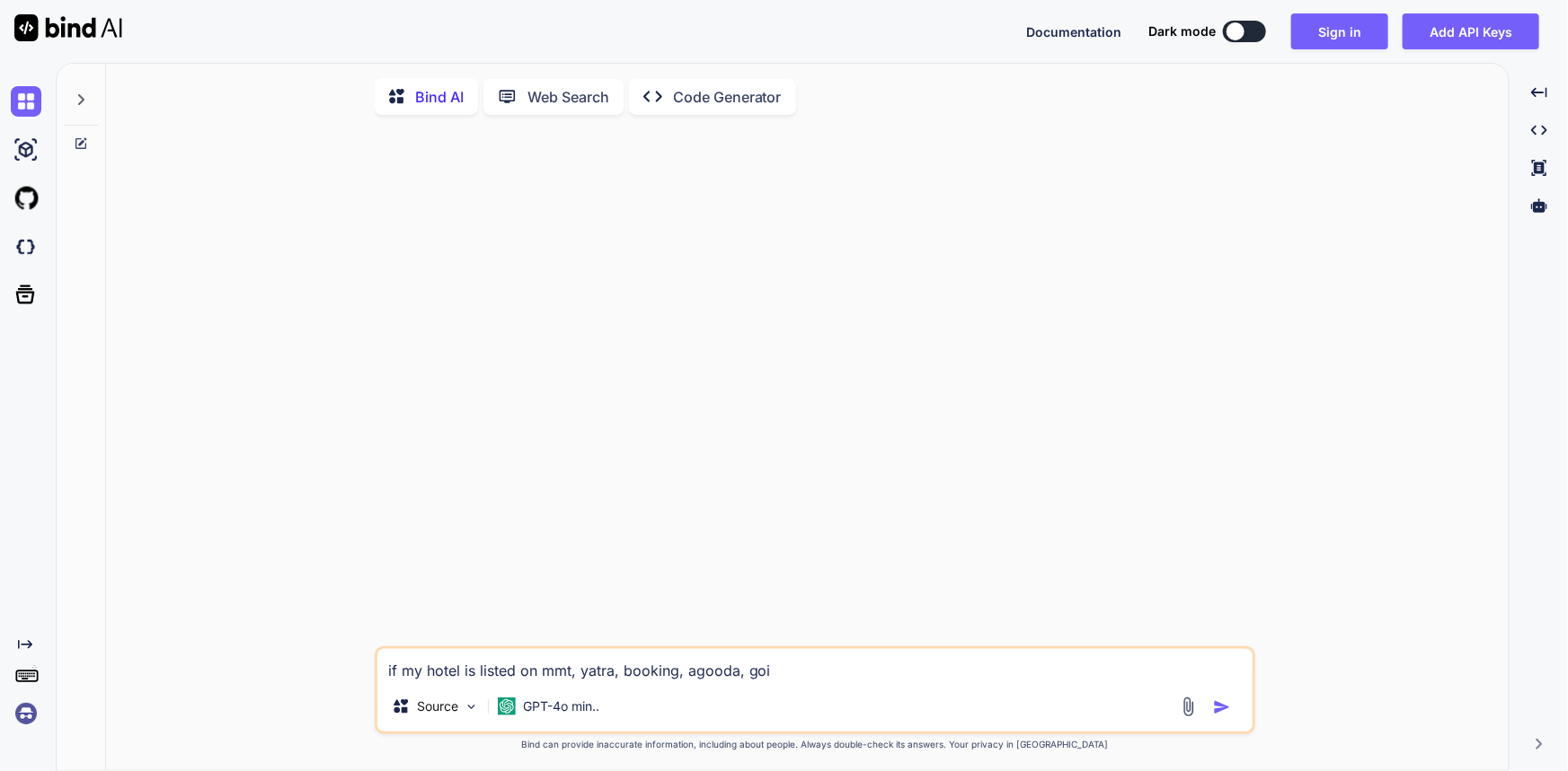
type textarea "x"
type textarea "if my hotel is listed on mmt, yatra, booking, agooda, goibi"
type textarea "x"
type textarea "if my hotel is listed on mmt, yatra, booking, agooda, goibib"
type textarea "x"
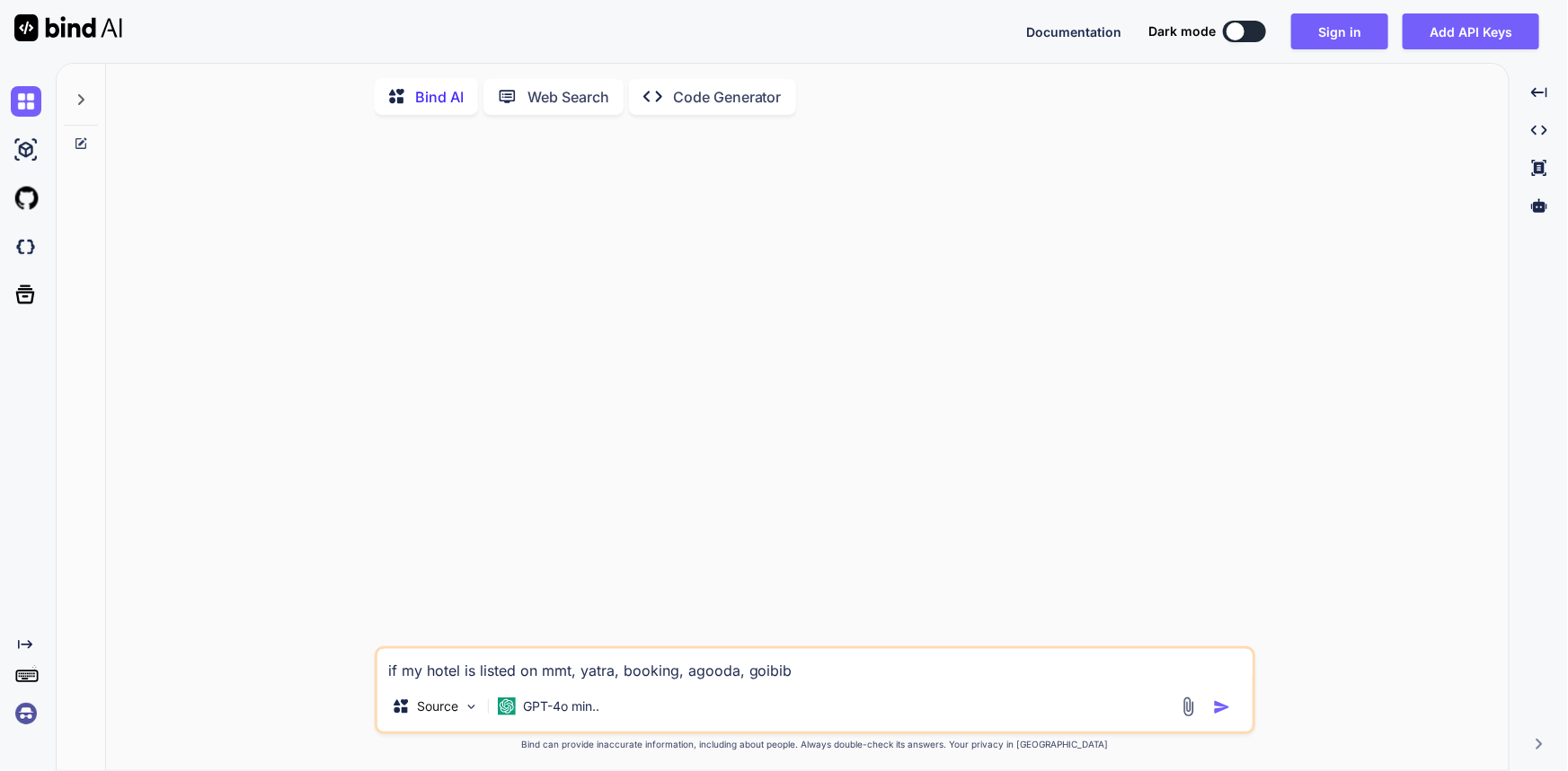
type textarea "if my hotel is listed on mmt, yatra, booking, agooda, goibibo"
type textarea "x"
type textarea "if my hotel is listed on mmt, yatra, booking, agooda, goibibo"
type textarea "x"
type textarea "if my hotel is listed on mmt, yatra, booking, agooda, goibibo t"
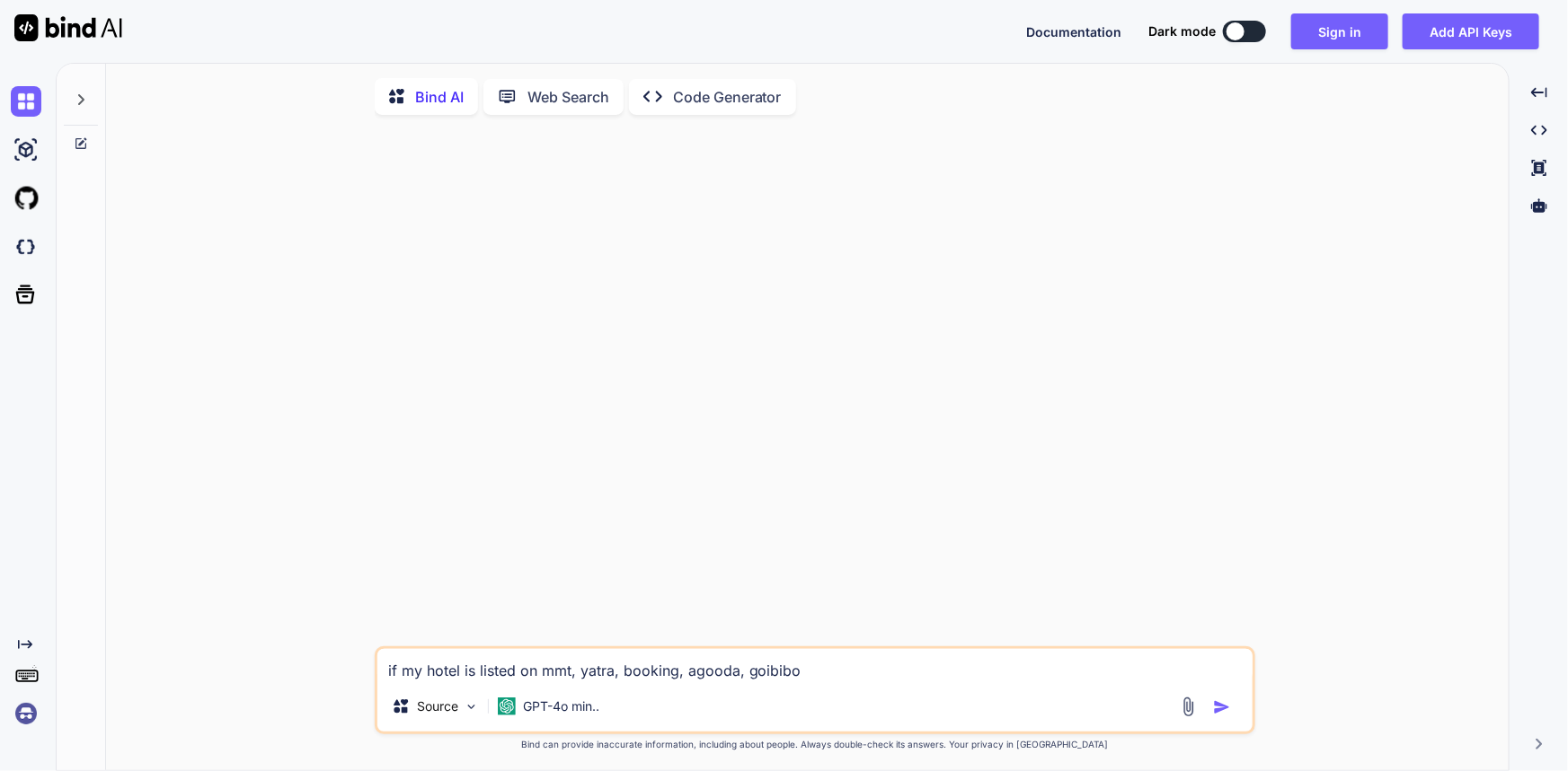
type textarea "x"
type textarea "if my hotel is listed on mmt, yatra, booking, agooda, goibibo th"
type textarea "x"
type textarea "if my hotel is listed on mmt, yatra, booking, agooda, goibibo the"
type textarea "x"
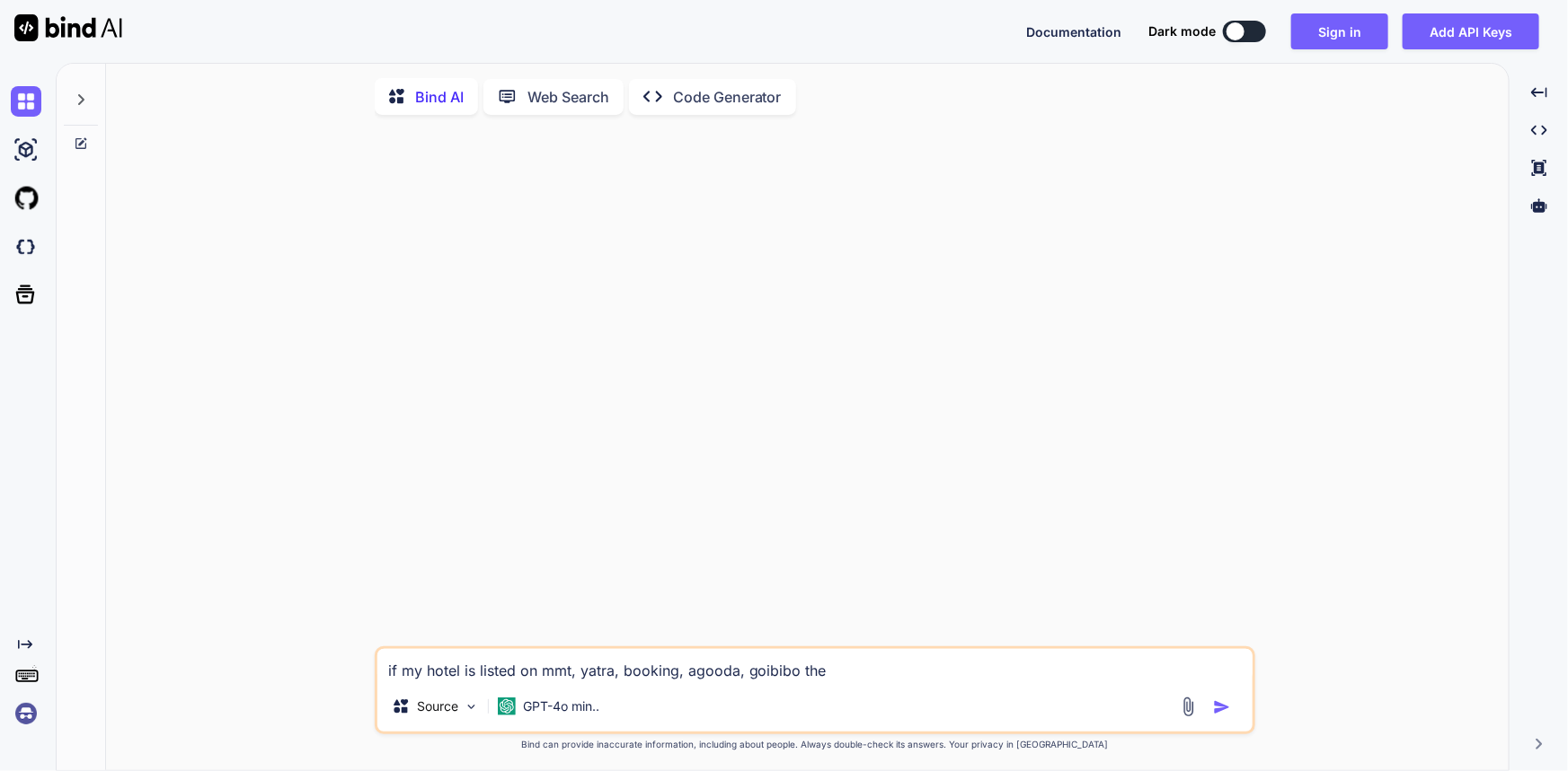
type textarea "if my hotel is listed on mmt, yatra, booking, agooda, goibibo then"
type textarea "x"
type textarea "if my hotel is listed on mmt, yatra, booking, agooda, goibibo then"
type textarea "x"
type textarea "if my hotel is listed on mmt, yatra, booking, agooda, goibibo then h"
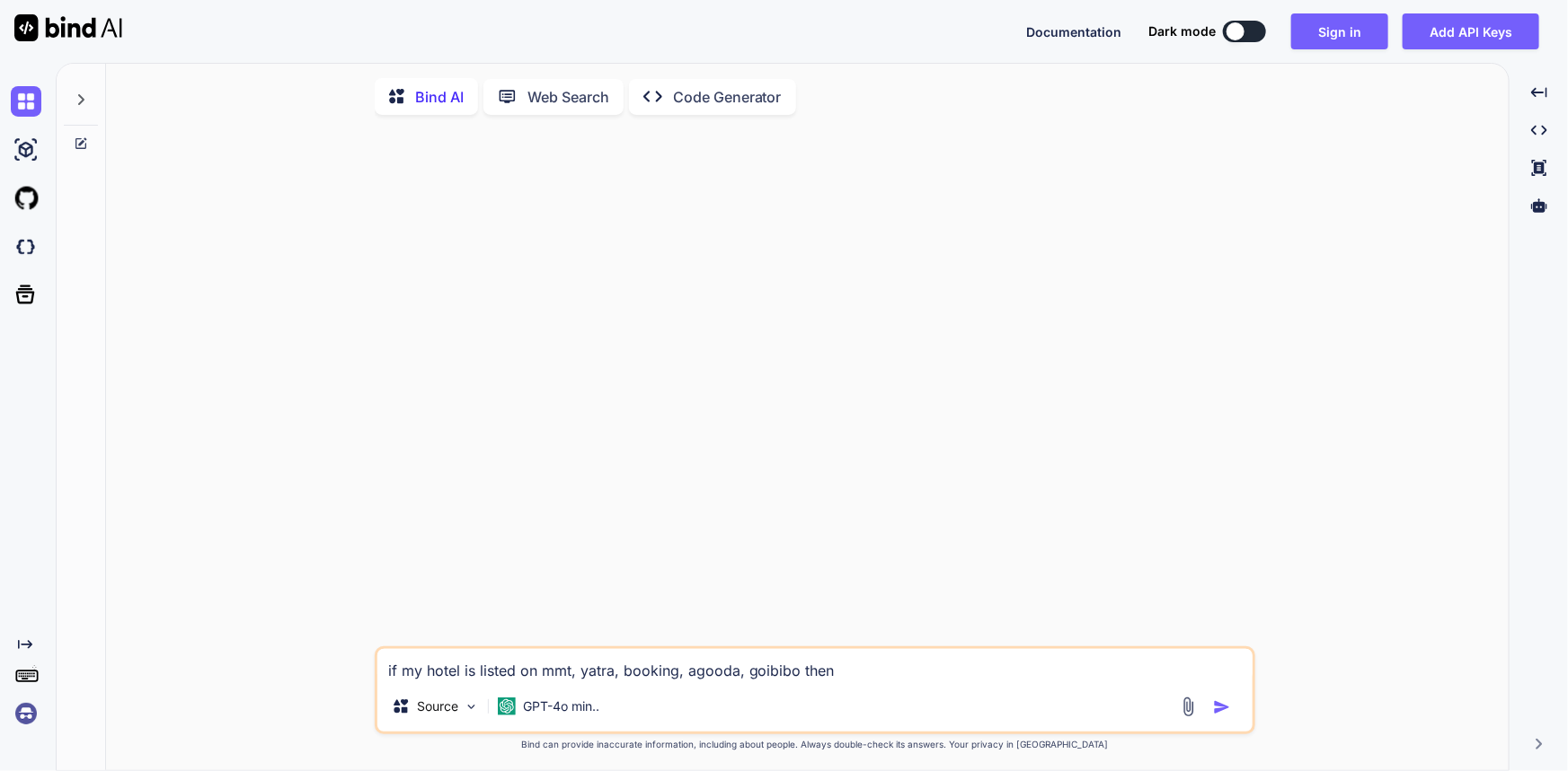
type textarea "x"
type textarea "if my hotel is listed on mmt, yatra, booking, agooda, goibibo then ho"
type textarea "x"
type textarea "if my hotel is listed on mmt, yatra, booking, agooda, goibibo then how"
type textarea "x"
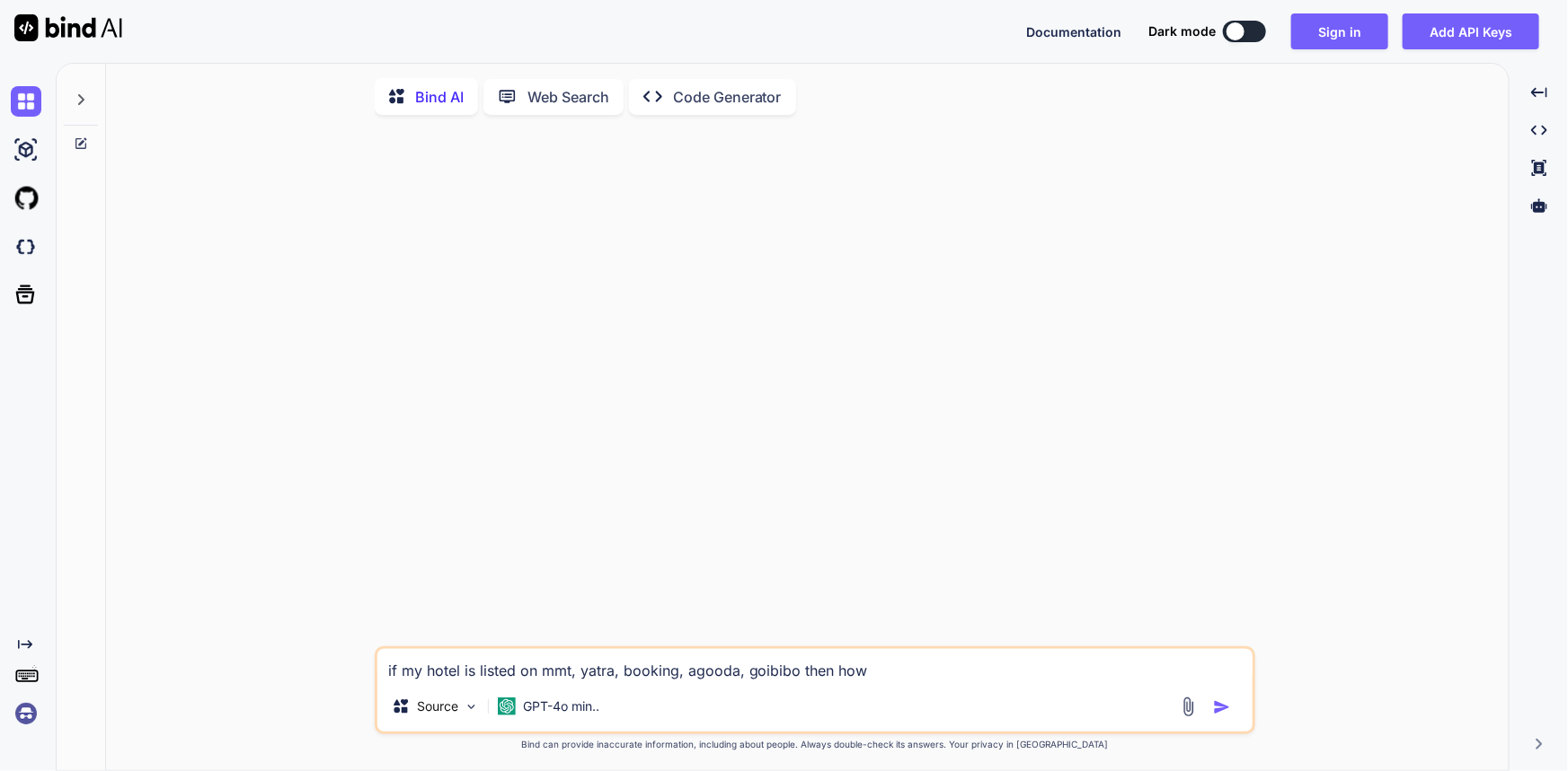
type textarea "if my hotel is listed on mmt, yatra, booking, agooda, goibibo then how"
type textarea "x"
type textarea "if my hotel is listed on mmt, yatra, booking, agooda, goibibo then how i"
type textarea "x"
type textarea "if my hotel is listed on mmt, yatra, booking, agooda, goibibo then how i"
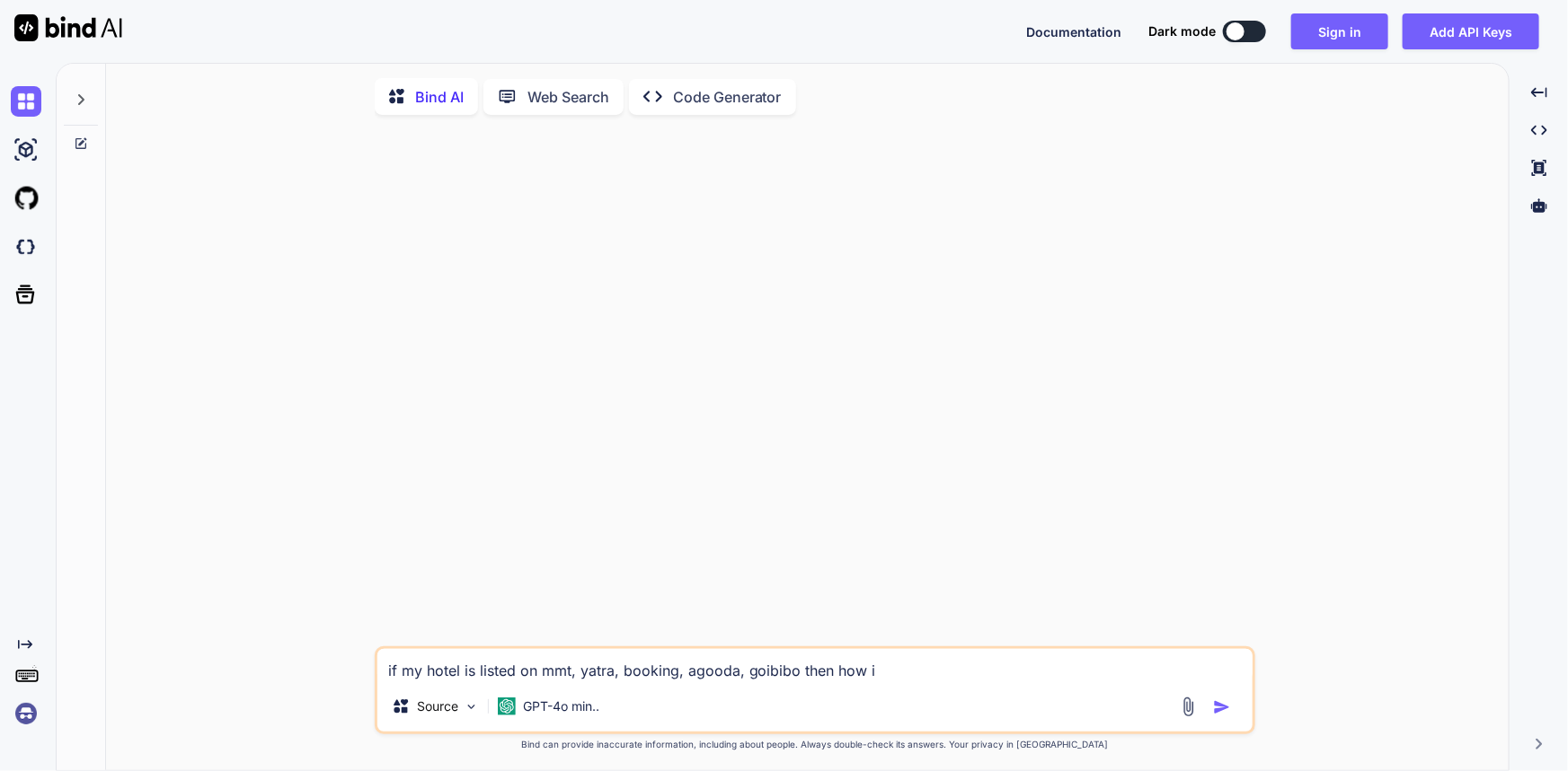
type textarea "x"
type textarea "if my hotel is listed on mmt, yatra, booking, agooda, goibibo then how i c"
type textarea "x"
type textarea "if my hotel is listed on mmt, yatra, booking, agooda, goibibo then how i ca"
type textarea "x"
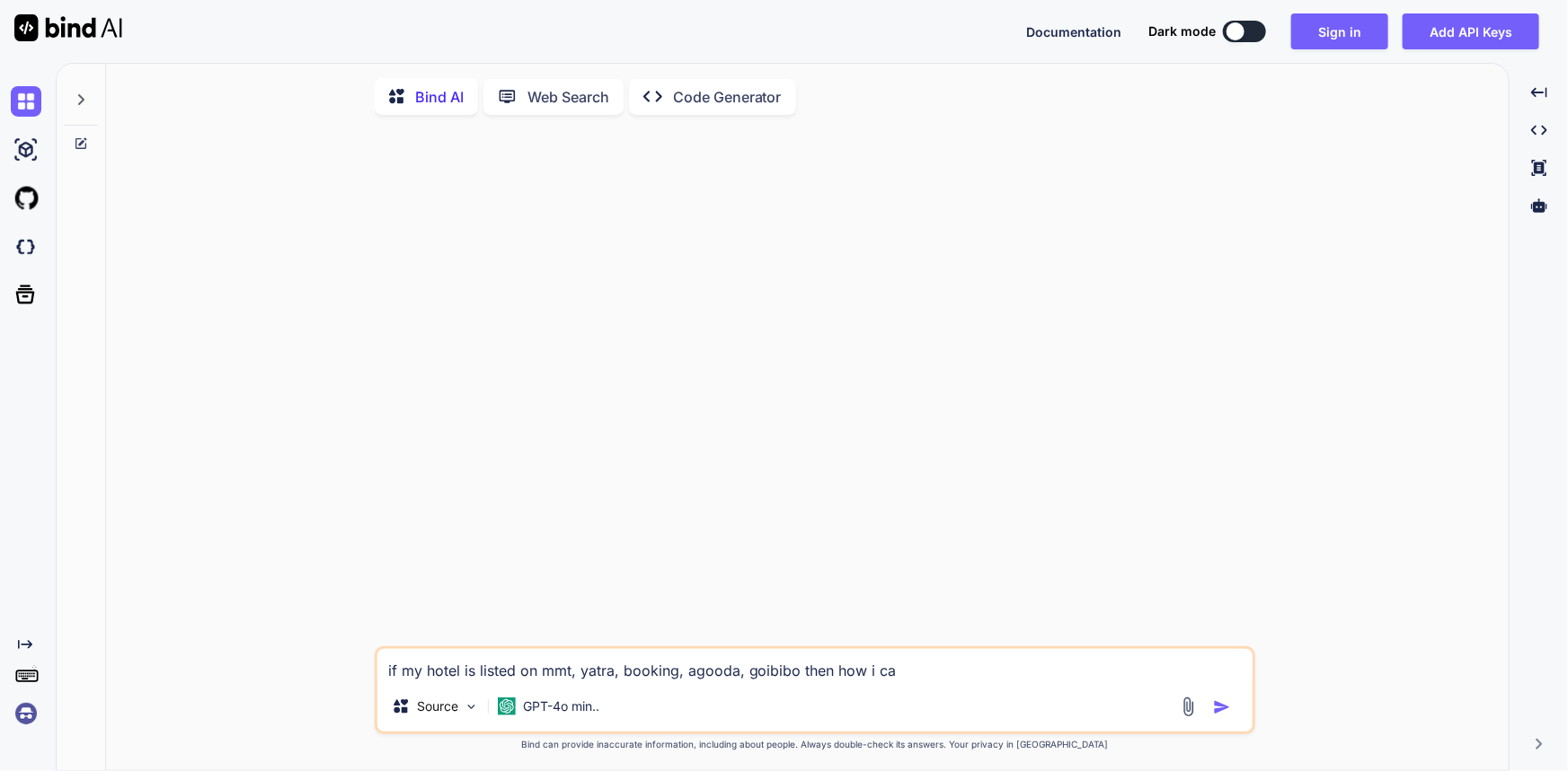
type textarea "if my hotel is listed on mmt, yatra, booking, agooda, goibibo then how i can"
type textarea "x"
type textarea "if my hotel is listed on mmt, yatra, booking, agooda, goibibo then how i canm"
type textarea "x"
type textarea "if my hotel is listed on mmt, yatra, booking, agooda, goibibo then how i can"
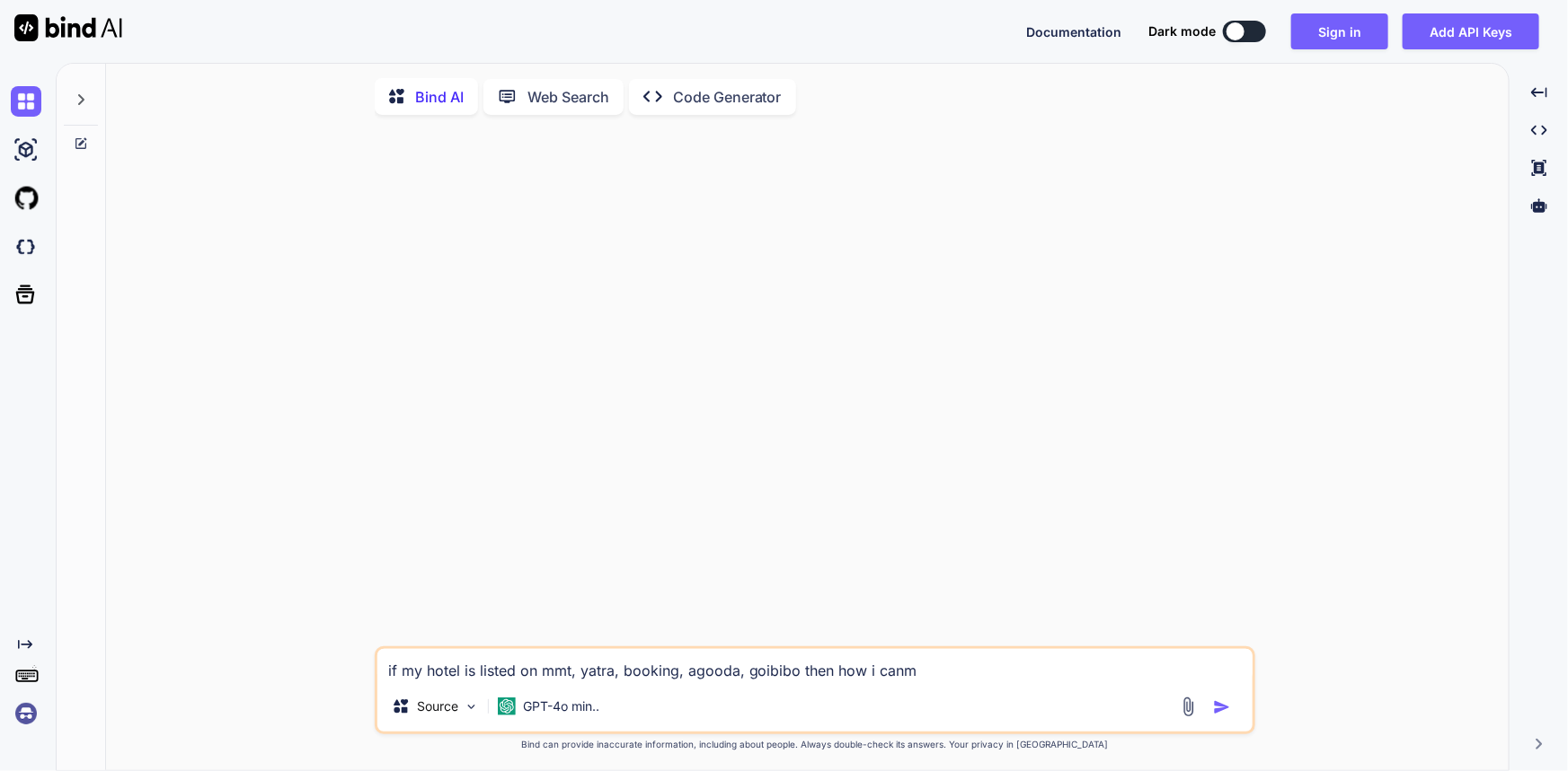
type textarea "x"
type textarea "if my hotel is listed on mmt, yatra, booking, agooda, goibibo then how i ca"
type textarea "x"
type textarea "if my hotel is listed on mmt, yatra, booking, agooda, goibibo then how i can"
type textarea "x"
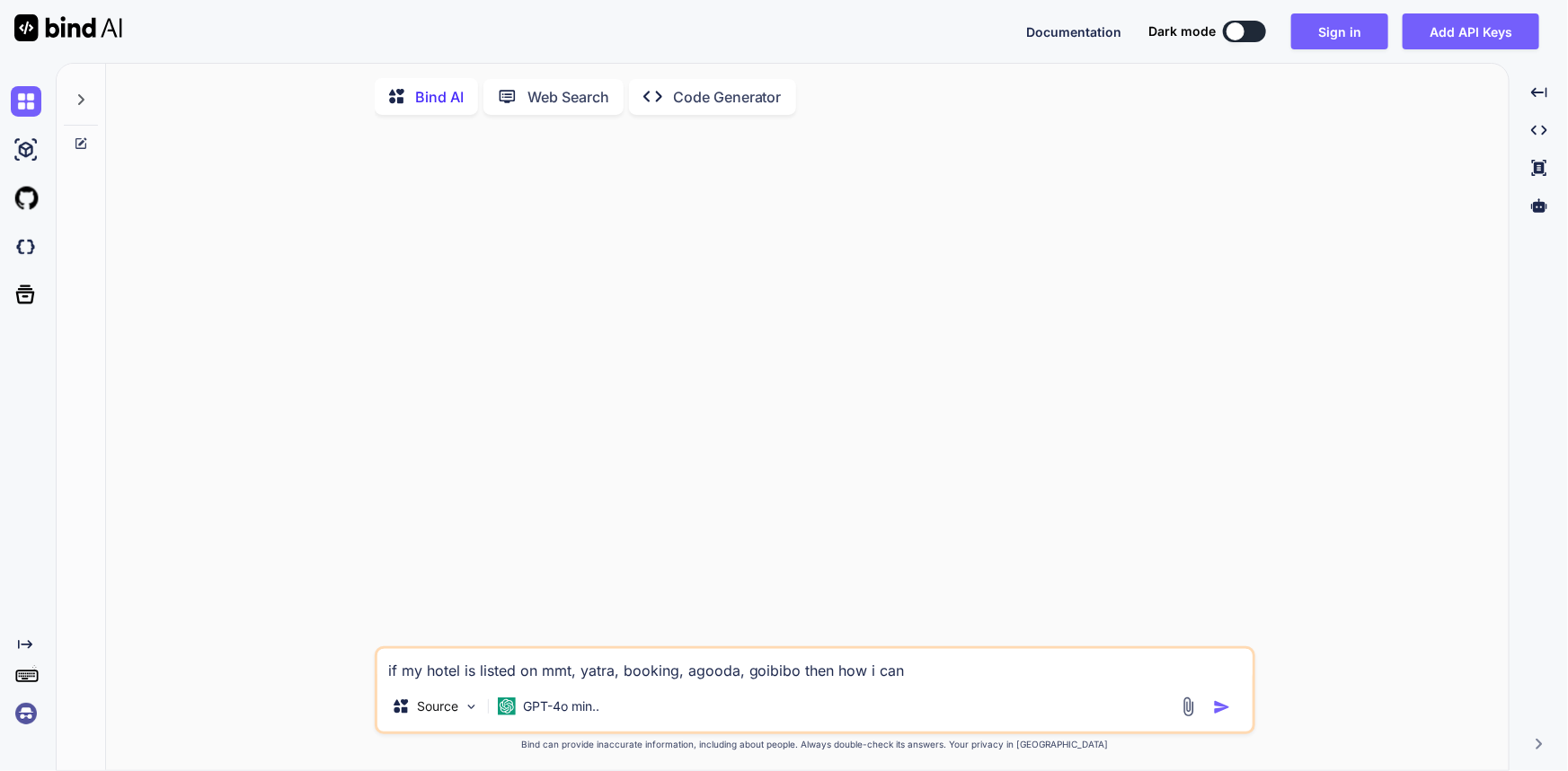
type textarea "if my hotel is listed on mmt, yatra, booking, agooda, goibibo then how i can"
type textarea "x"
type textarea "if my hotel is listed on mmt, yatra, booking, agooda, goibibo then how i can s"
type textarea "x"
type textarea "if my hotel is listed on mmt, yatra, booking, agooda, goibibo then how i can sh"
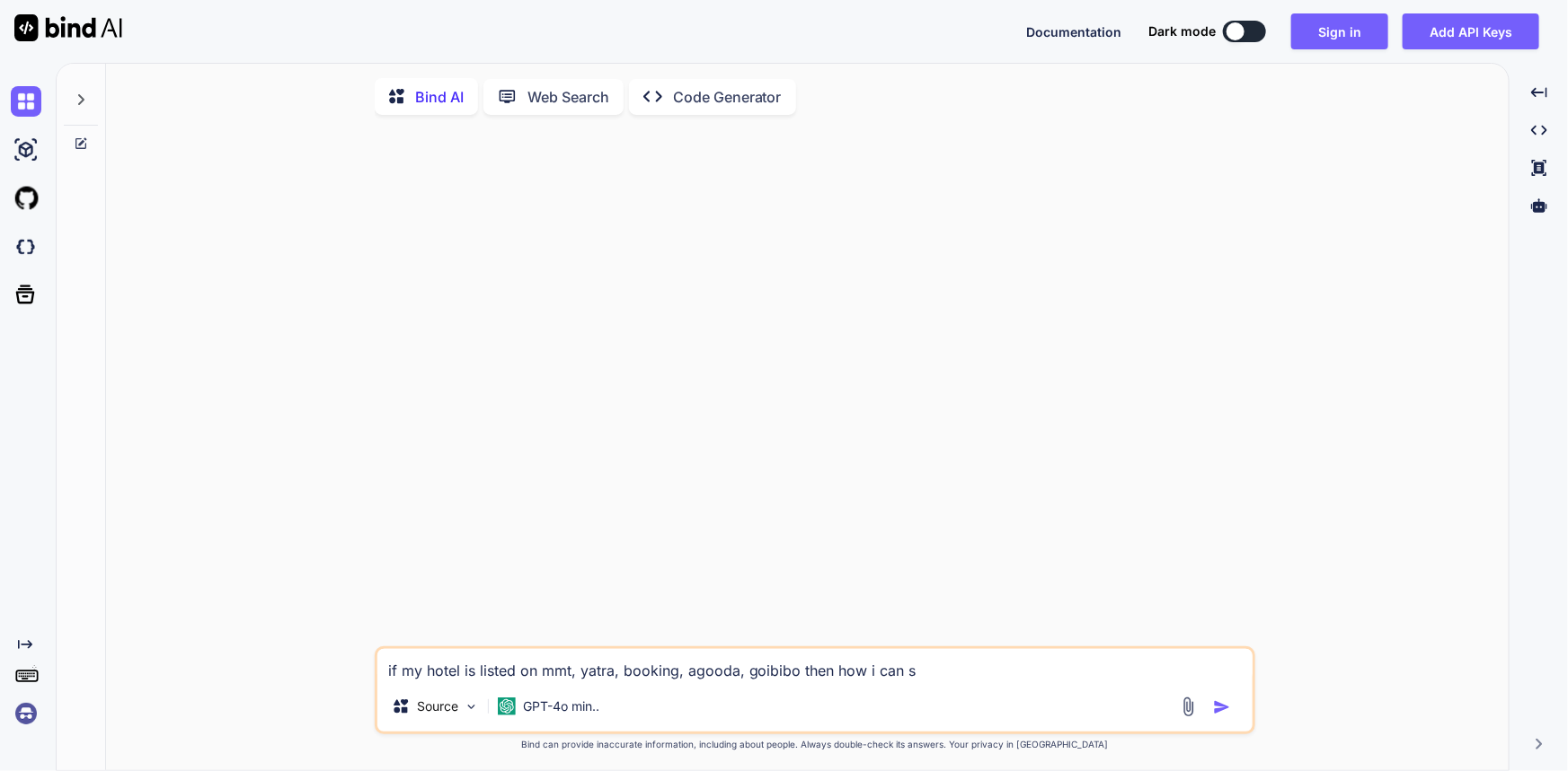
type textarea "x"
type textarea "if my hotel is listed on mmt, yatra, booking, agooda, goibibo then how i can sho"
type textarea "x"
type textarea "if my hotel is listed on mmt, yatra, booking, agooda, goibibo then how i can sh…"
type textarea "x"
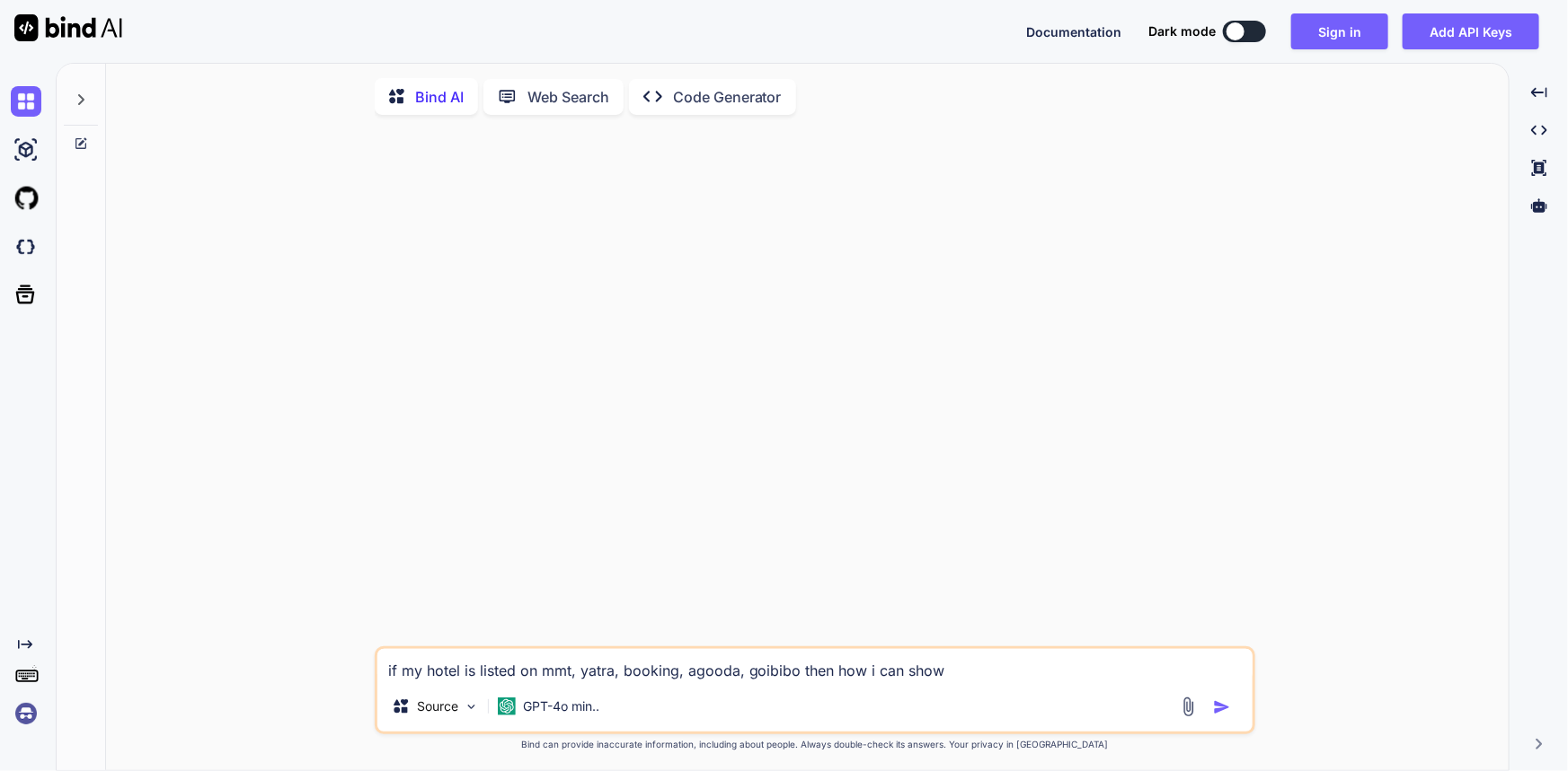
type textarea "if my hotel is listed on mmt, yatra, booking, agooda, goibibo then how i can sh…"
type textarea "x"
type textarea "if my hotel is listed on mmt, yatra, booking, agooda, goibibo then how i can sh…"
type textarea "x"
type textarea "if my hotel is listed on mmt, yatra, booking, agooda, goibibo then how i can sh…"
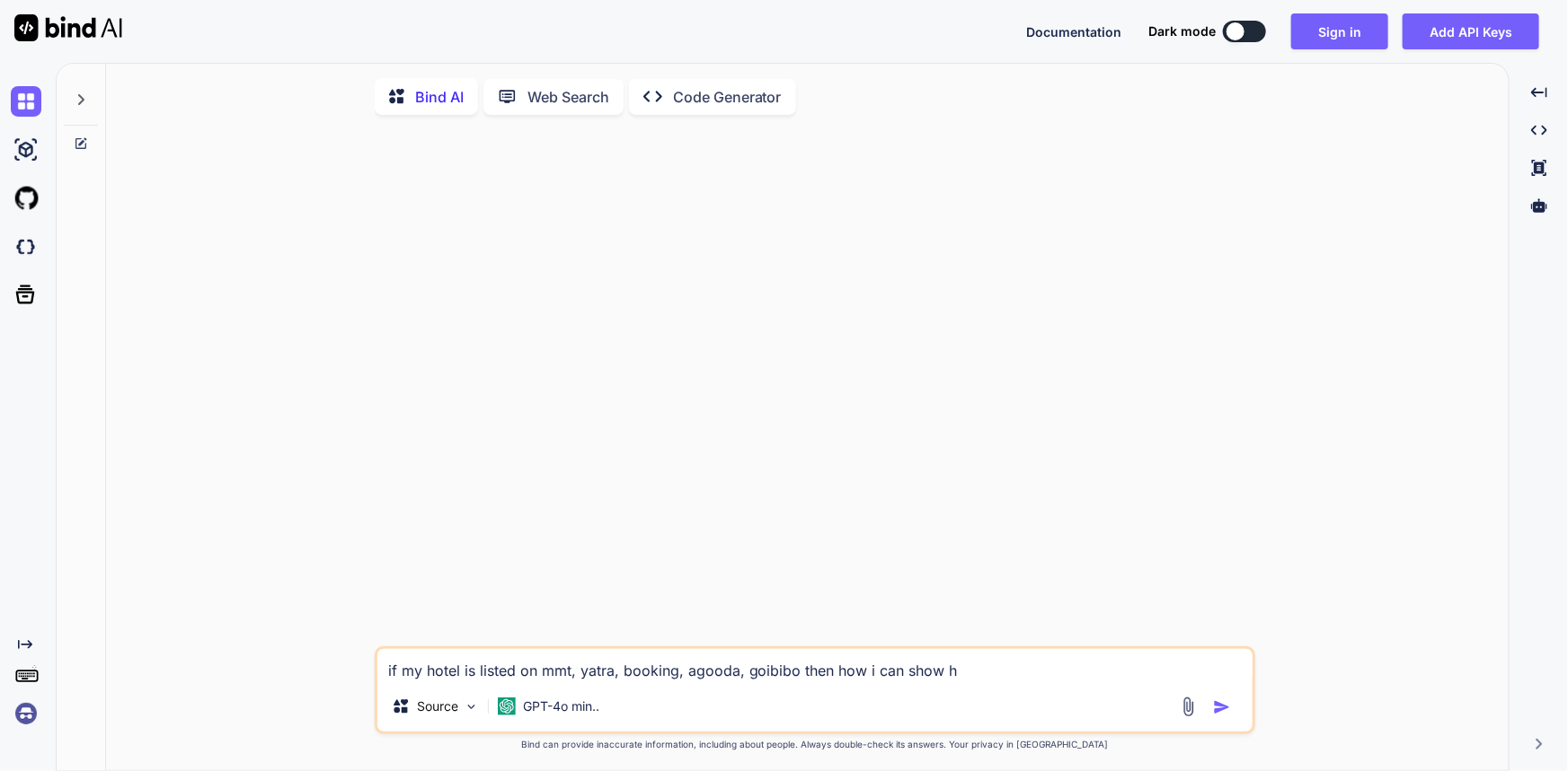
type textarea "x"
type textarea "if my hotel is listed on mmt, yatra, booking, agooda, goibibo then how i can sh…"
type textarea "x"
type textarea "if my hotel is listed on mmt, yatra, booking, agooda, goibibo then how i can sh…"
type textarea "x"
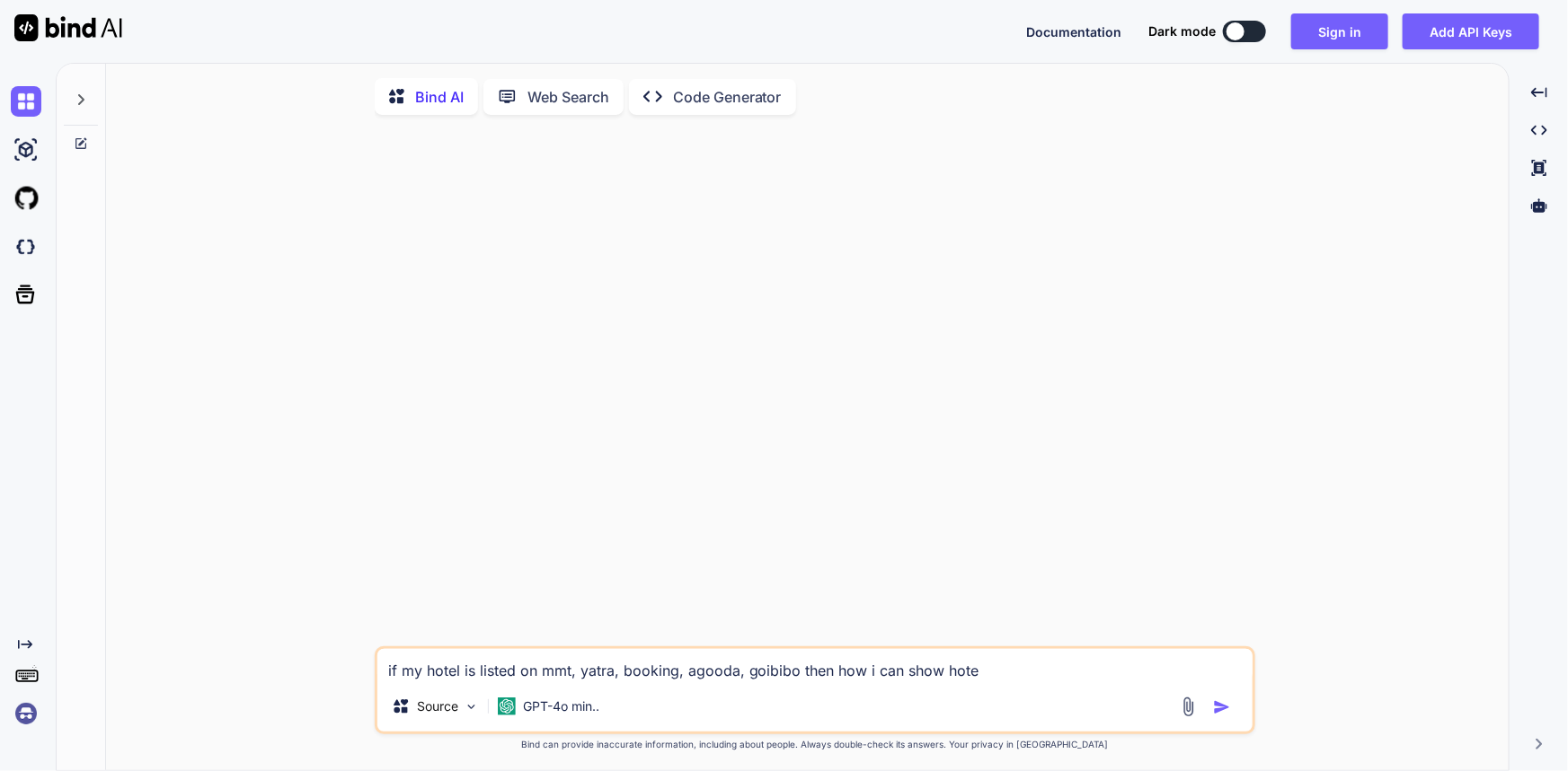
type textarea "if my hotel is listed on mmt, yatra, booking, agooda, goibibo then how i can sh…"
type textarea "x"
type textarea "if my hotel is listed on mmt, yatra, booking, agooda, goibibo then how i can sh…"
type textarea "x"
click at [1217, 709] on img "button" at bounding box center [1221, 707] width 18 height 18
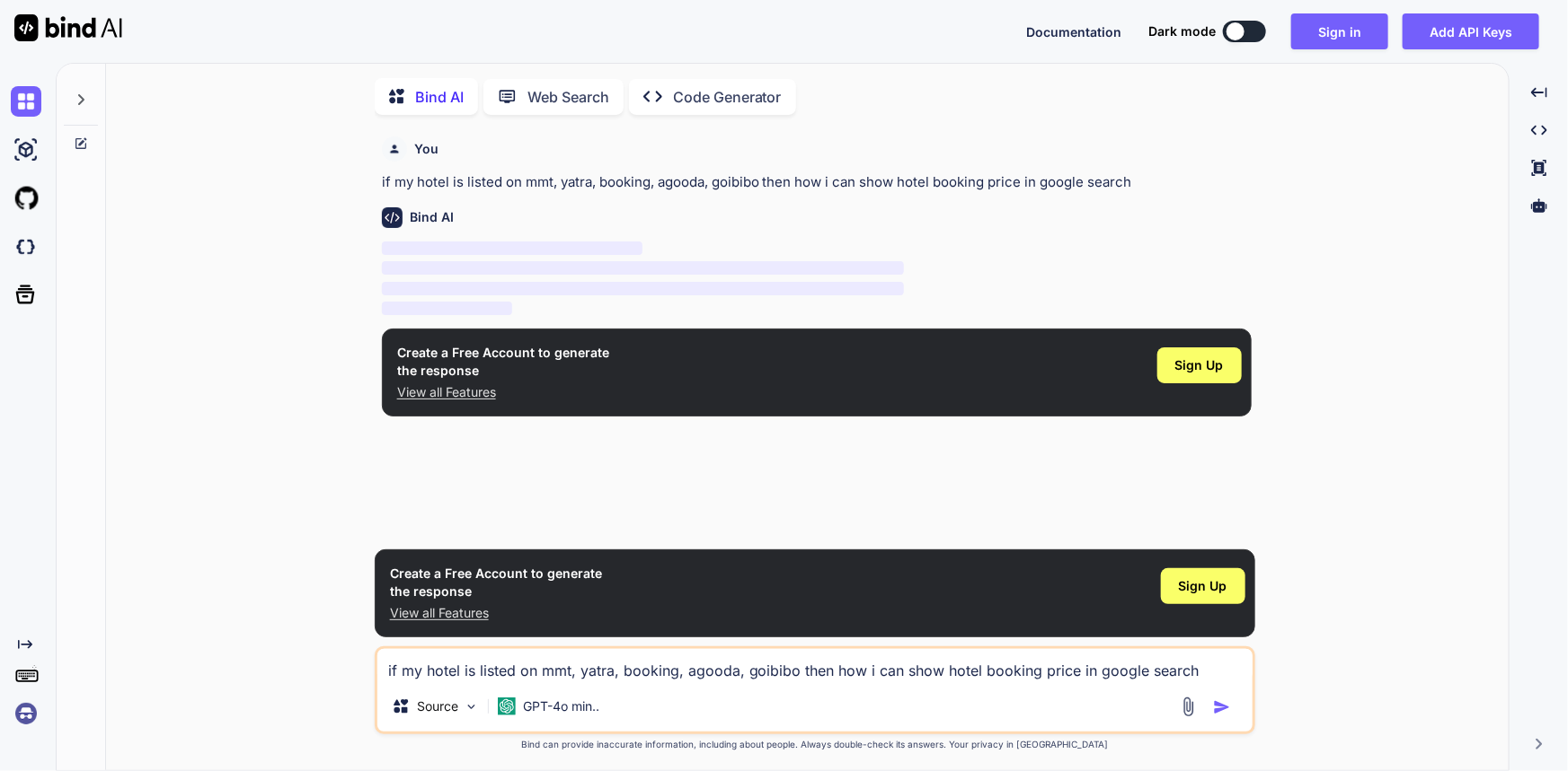
scroll to position [6, 0]
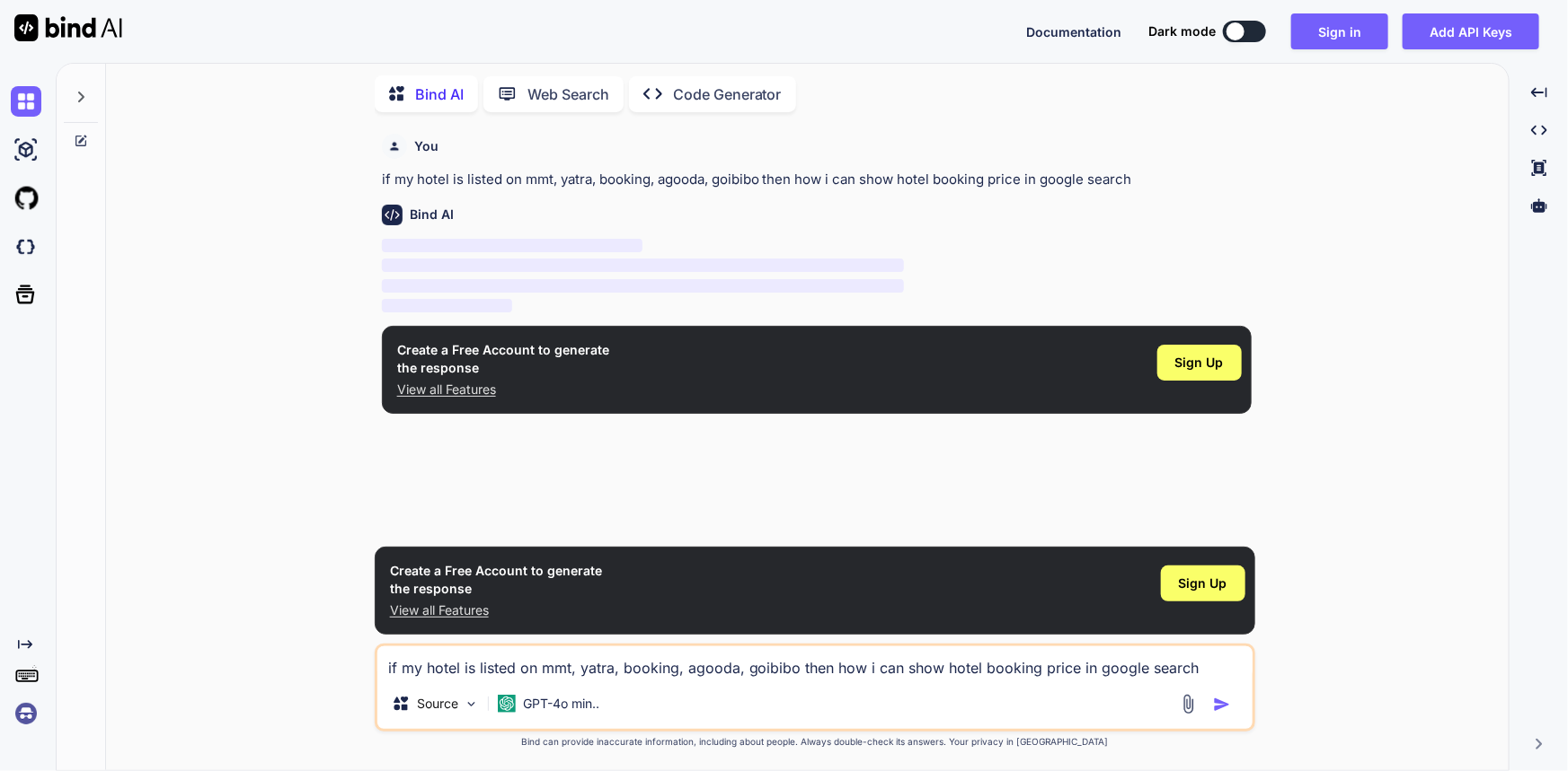
click at [17, 716] on img at bounding box center [26, 714] width 31 height 31
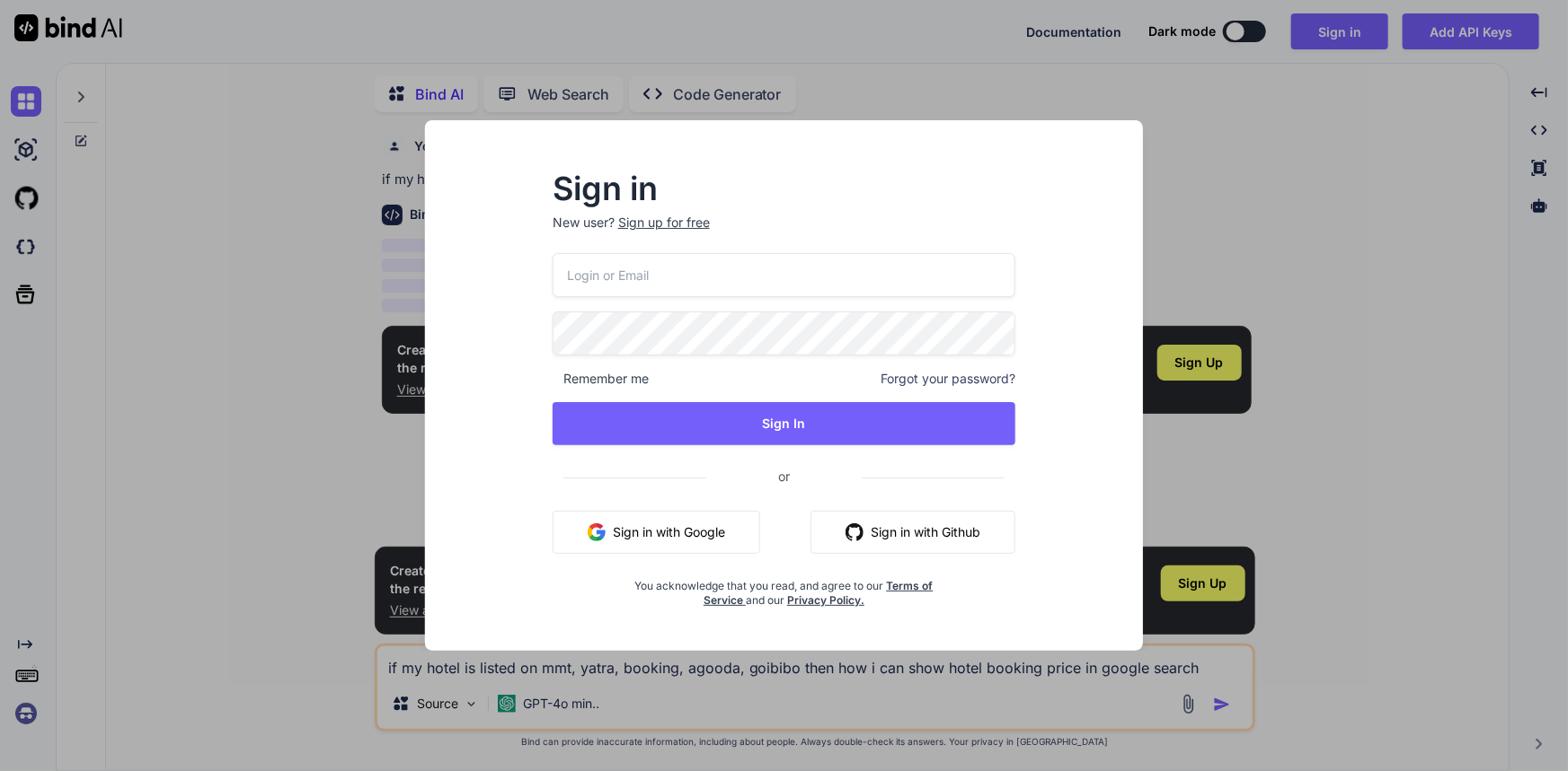
click at [22, 715] on div "Sign in New user? Sign up for free Remember me Forgot your password? Sign In or…" at bounding box center [784, 385] width 1568 height 771
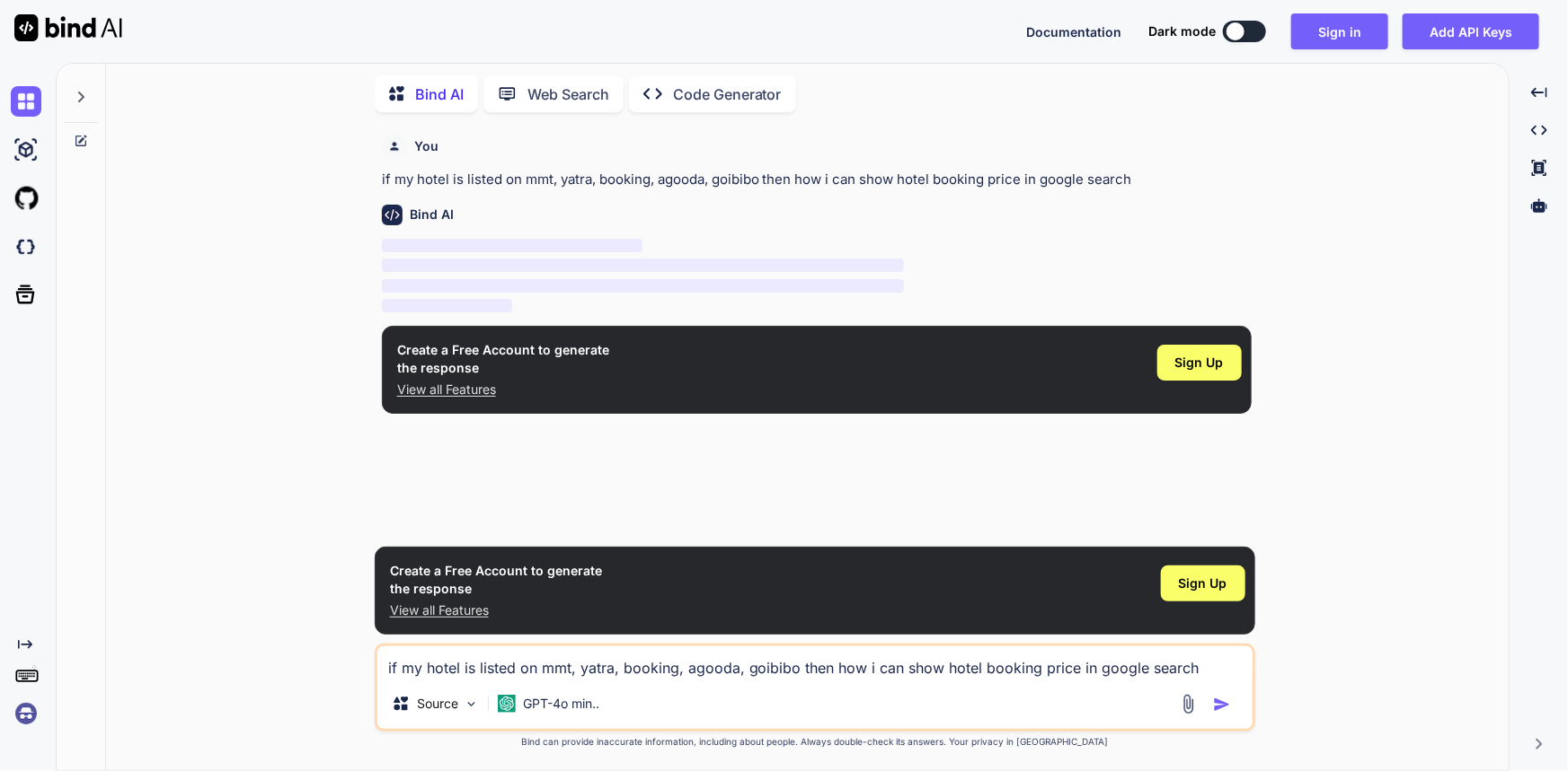
click at [32, 719] on img at bounding box center [26, 714] width 31 height 31
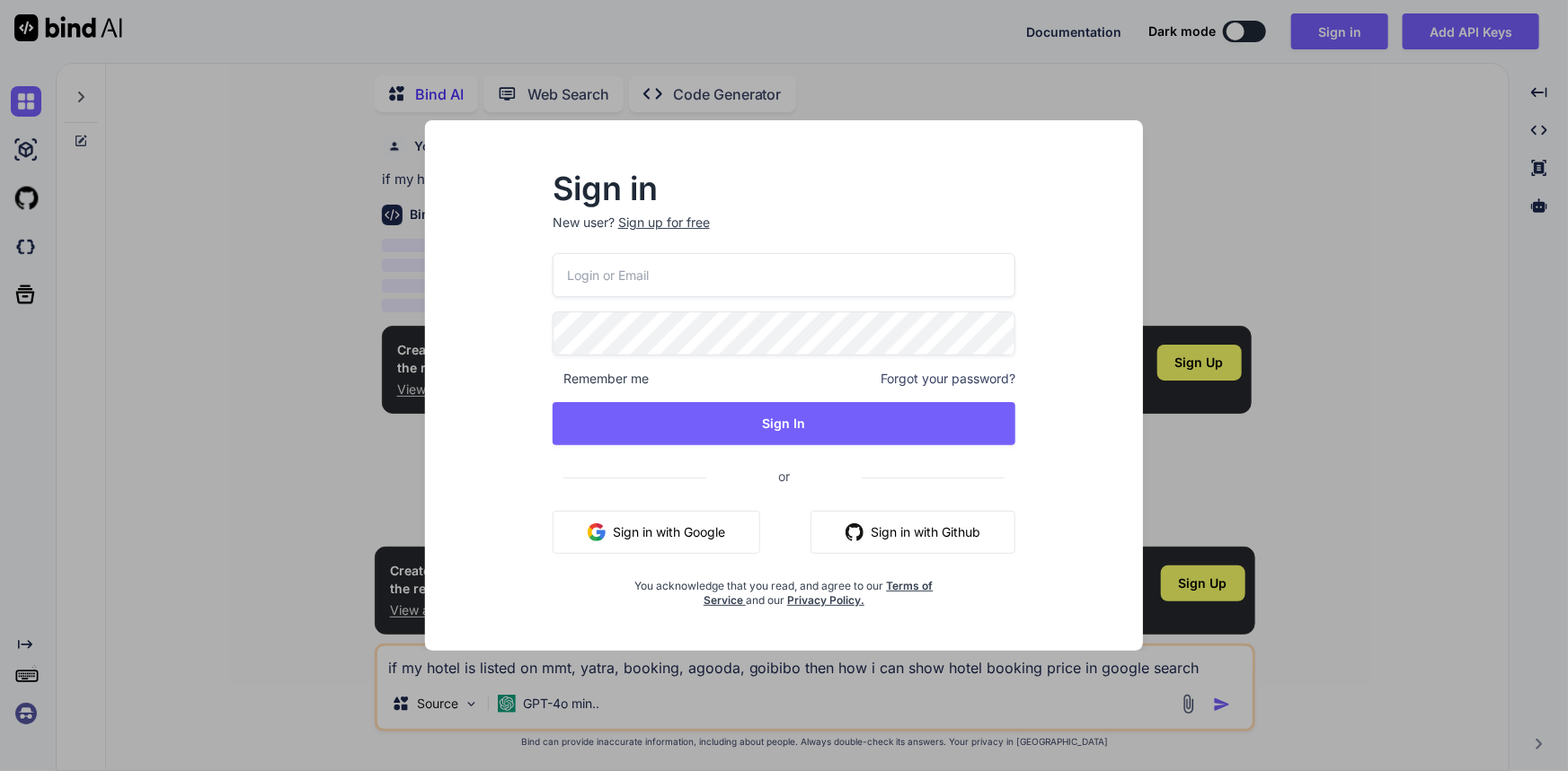
click at [684, 272] on input "email" at bounding box center [784, 275] width 464 height 44
click at [597, 276] on input "[EMAIL_ADDRESS][DOMAIN_NAME]" at bounding box center [784, 275] width 464 height 44
click at [592, 273] on input "[EMAIL_ADDRESS][DOMAIN_NAME]" at bounding box center [784, 275] width 464 height 44
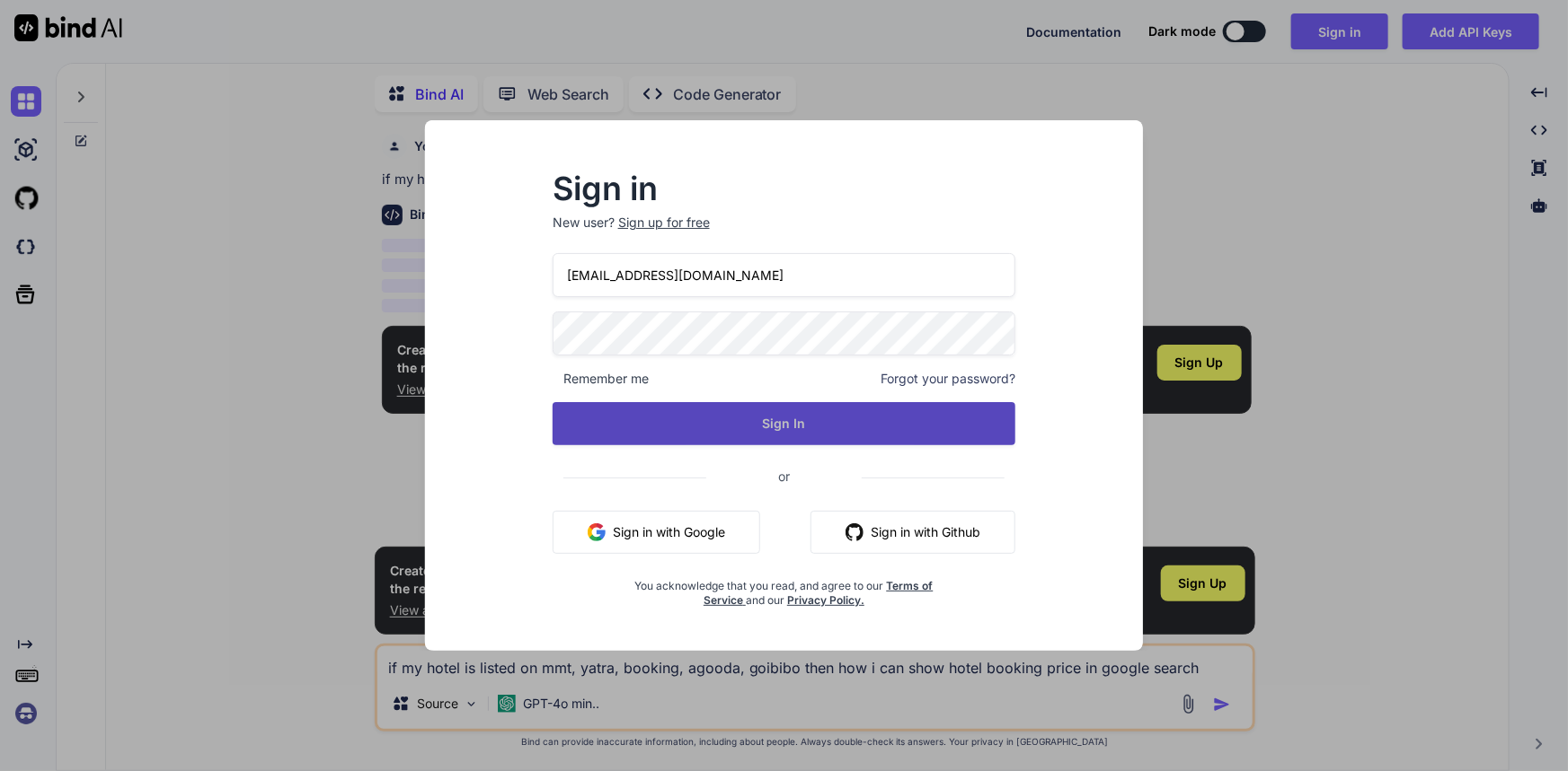
click at [730, 421] on button "Sign In" at bounding box center [784, 424] width 464 height 44
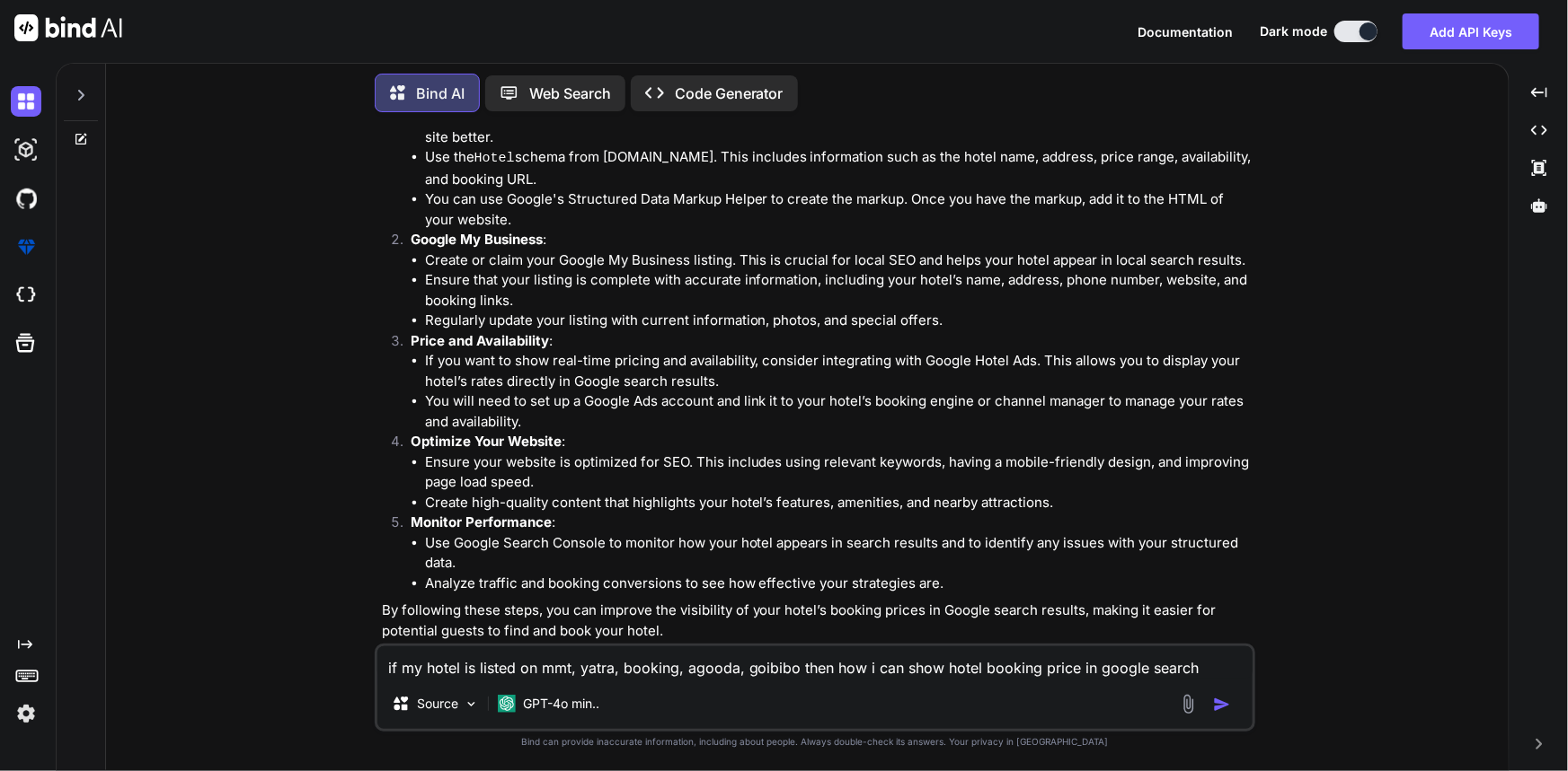
scroll to position [220, 0]
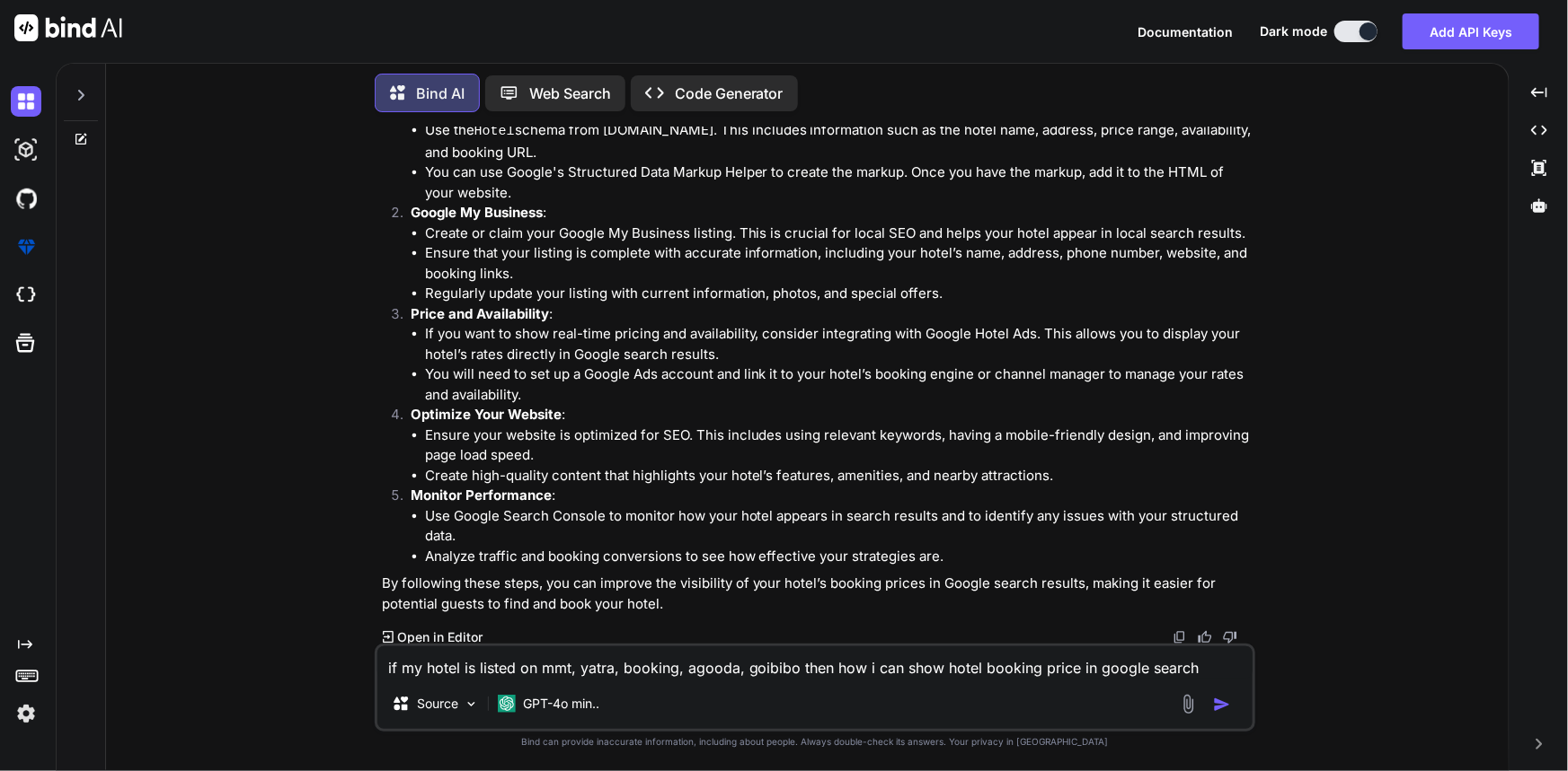
drag, startPoint x: 650, startPoint y: 682, endPoint x: 650, endPoint y: 670, distance: 12.0
click at [650, 679] on div "if my hotel is listed on mmt, yatra, booking, agooda, goibibo then how i can sh…" at bounding box center [815, 688] width 881 height 88
click at [648, 667] on textarea "if my hotel is listed on mmt, yatra, booking, agooda, goibibo then how i can sh…" at bounding box center [815, 662] width 875 height 32
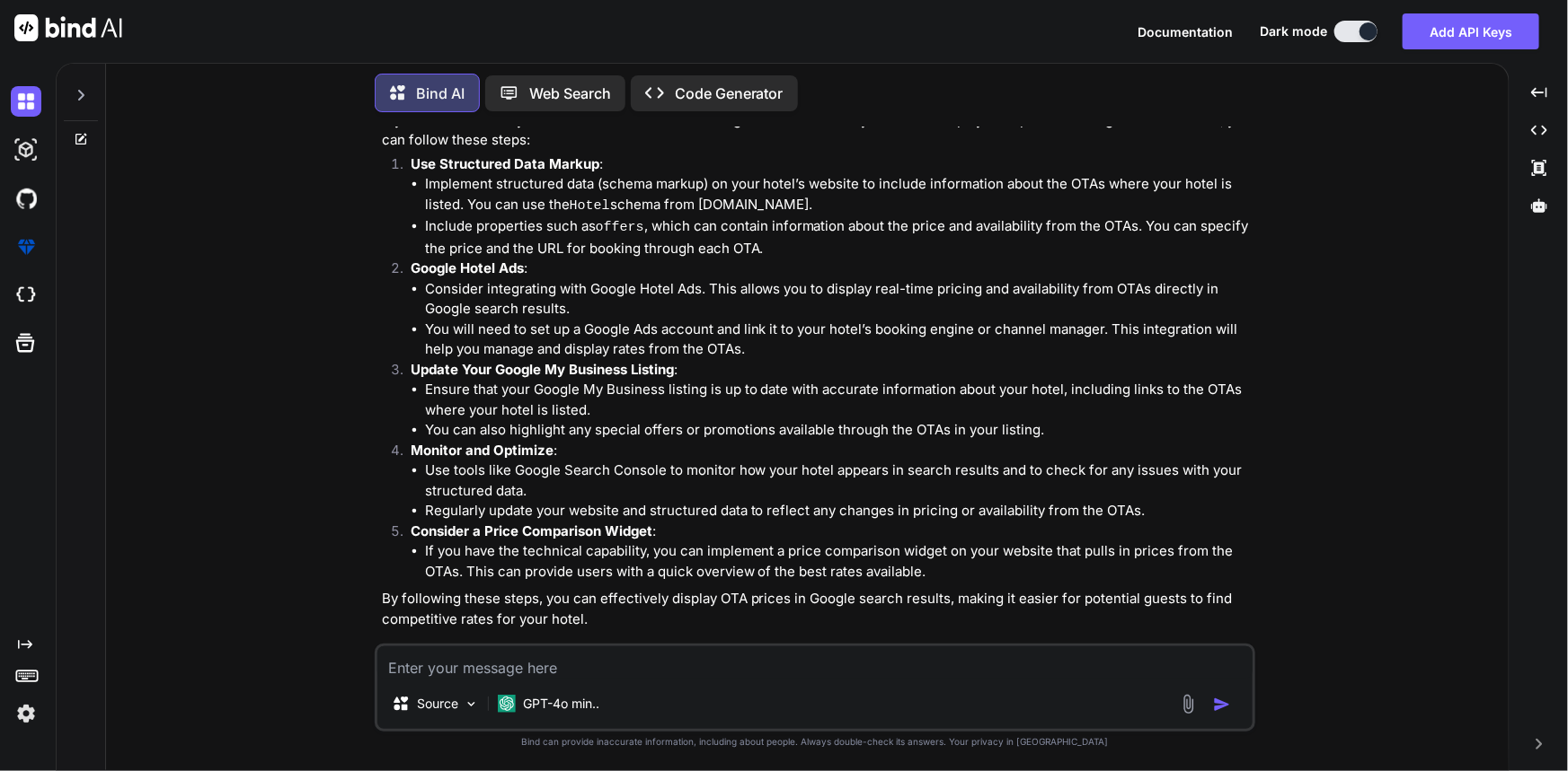
scroll to position [880, 0]
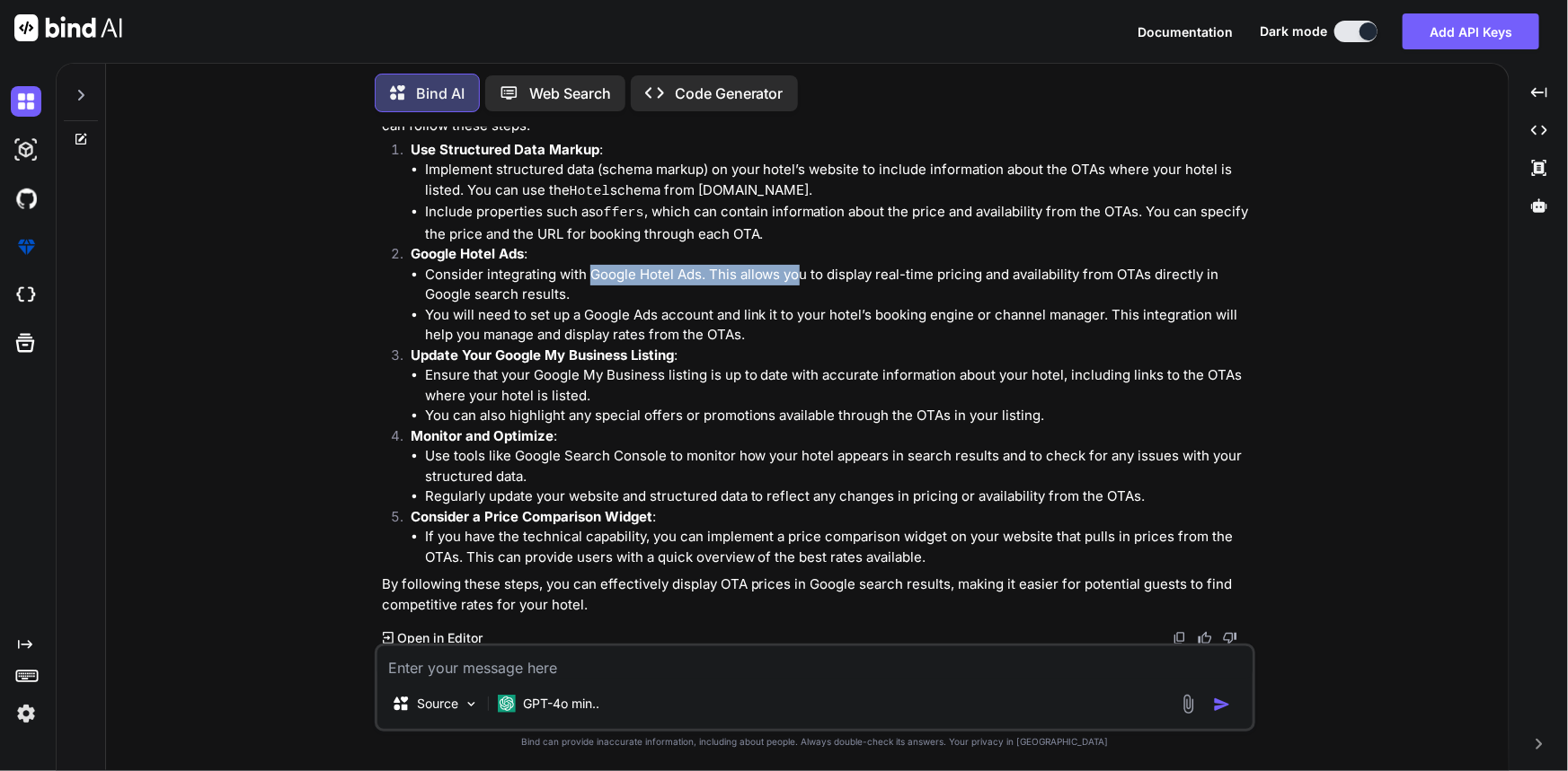
drag, startPoint x: 587, startPoint y: 269, endPoint x: 548, endPoint y: 297, distance: 48.0
click at [782, 265] on li "Consider integrating with Google Hotel Ads. This allows you to display real-tim…" at bounding box center [838, 285] width 827 height 41
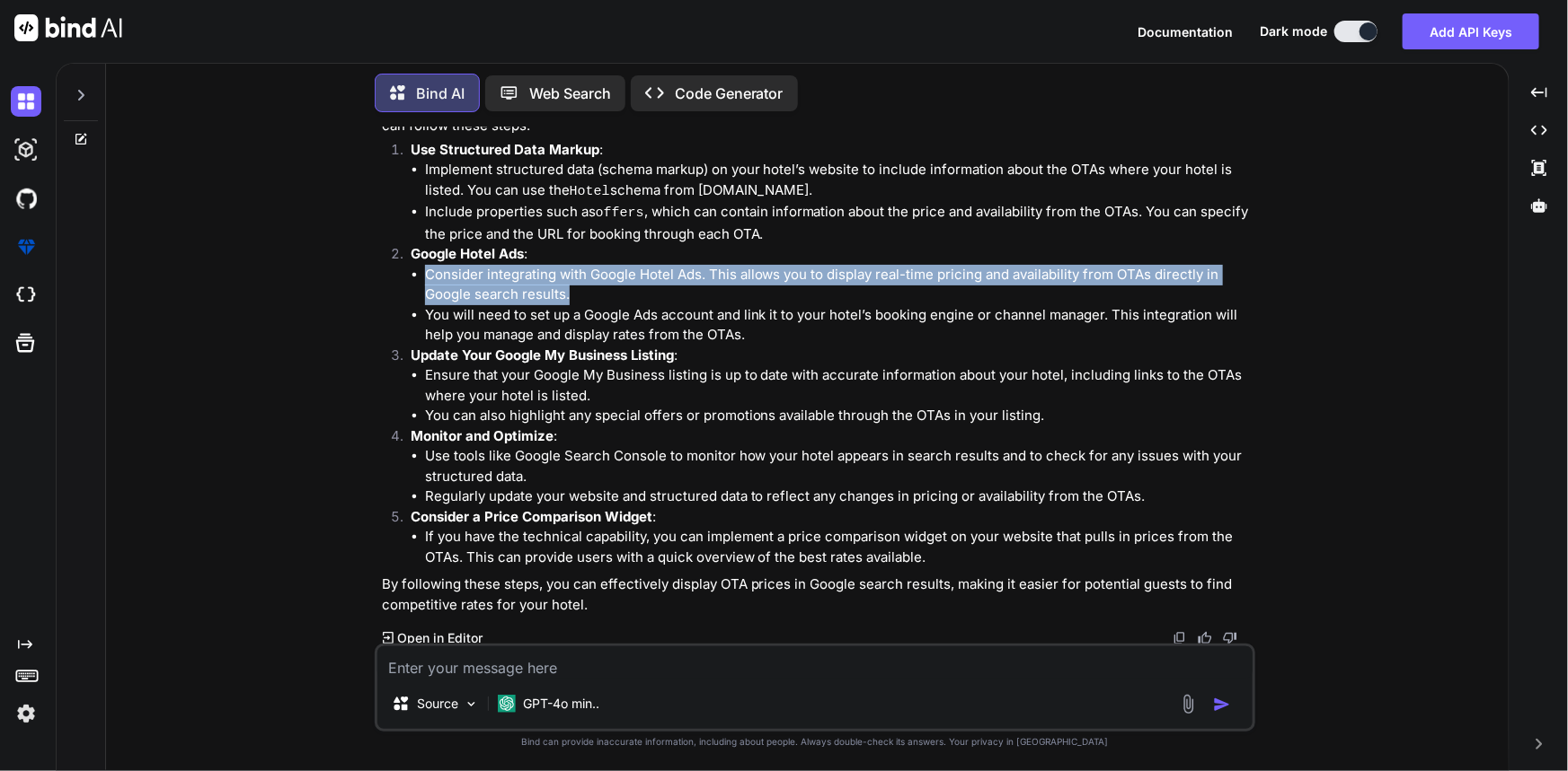
drag, startPoint x: 584, startPoint y: 287, endPoint x: 420, endPoint y: 271, distance: 164.8
click at [420, 271] on ul "Consider integrating with Google Hotel Ads. This allows you to display real-tim…" at bounding box center [830, 306] width 841 height 81
copy li "Consider integrating with Google Hotel Ads. This allows you to display real-tim…"
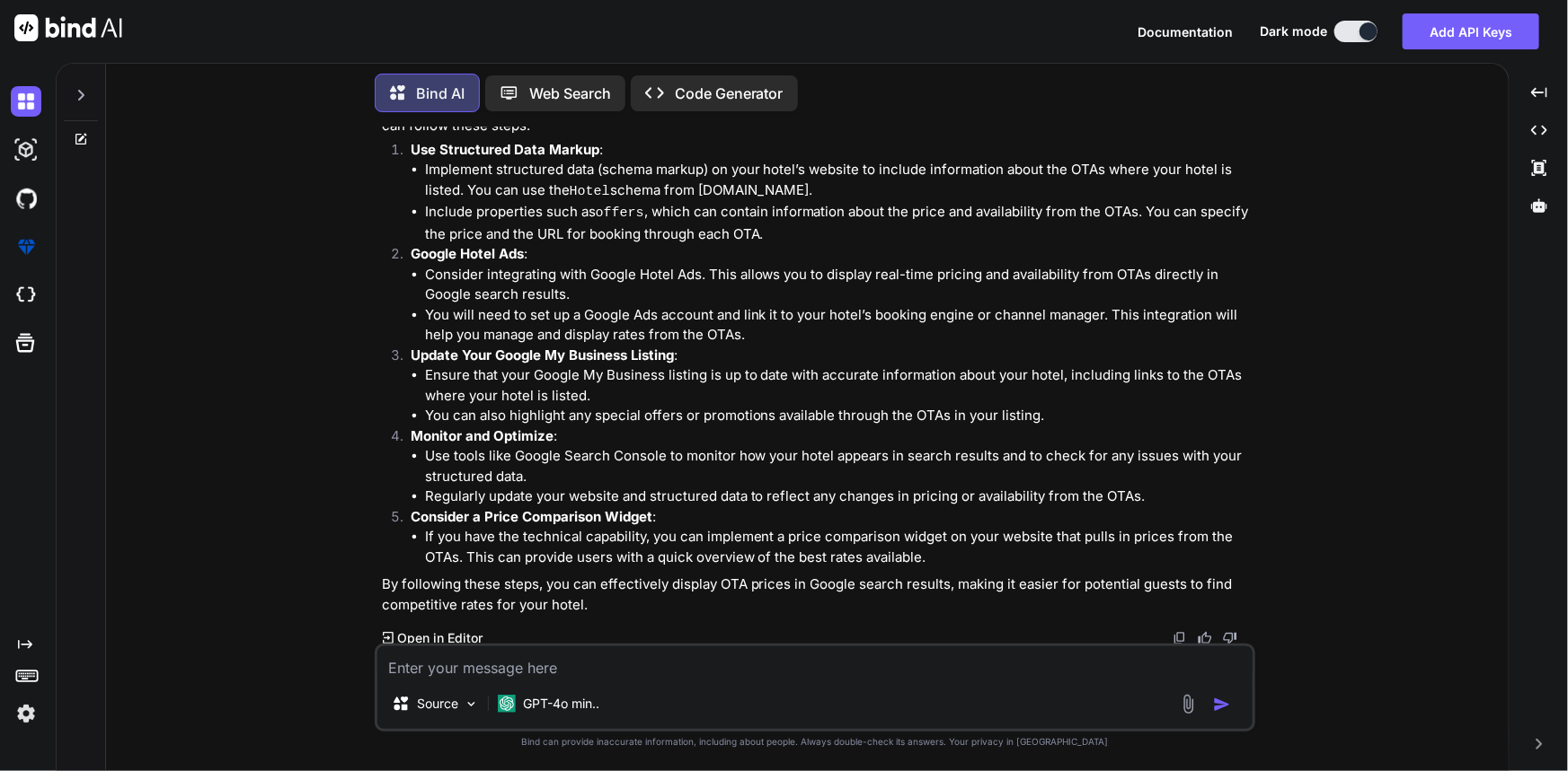
click at [413, 256] on strong "Google Hotel Ads" at bounding box center [467, 253] width 113 height 17
drag, startPoint x: 407, startPoint y: 246, endPoint x: 508, endPoint y: 251, distance: 101.1
click at [508, 251] on li "Google Hotel Ads : Consider integrating with Google Hotel Ads. This allows you …" at bounding box center [824, 295] width 856 height 102
click at [407, 253] on li "Google Hotel Ads : Consider integrating with Google Hotel Ads. This allows you …" at bounding box center [824, 295] width 856 height 102
drag, startPoint x: 408, startPoint y: 252, endPoint x: 541, endPoint y: 252, distance: 133.0
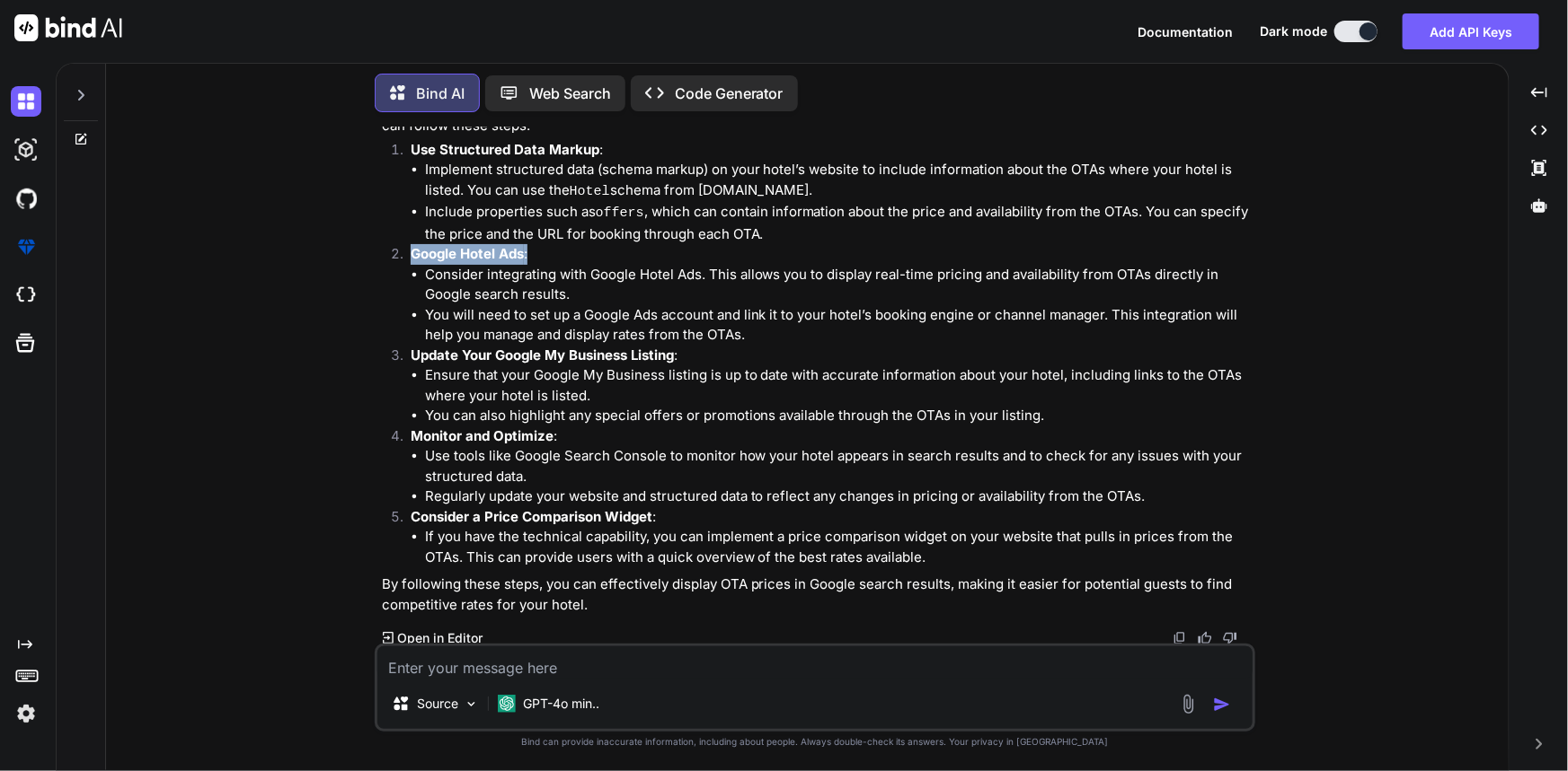
click at [541, 252] on li "Google Hotel Ads : Consider integrating with Google Hotel Ads. This allows you …" at bounding box center [824, 295] width 856 height 102
copy p "Google Hotel Ads :"
click at [484, 672] on textarea at bounding box center [815, 662] width 875 height 32
paste textarea "Google Hotel Ads:"
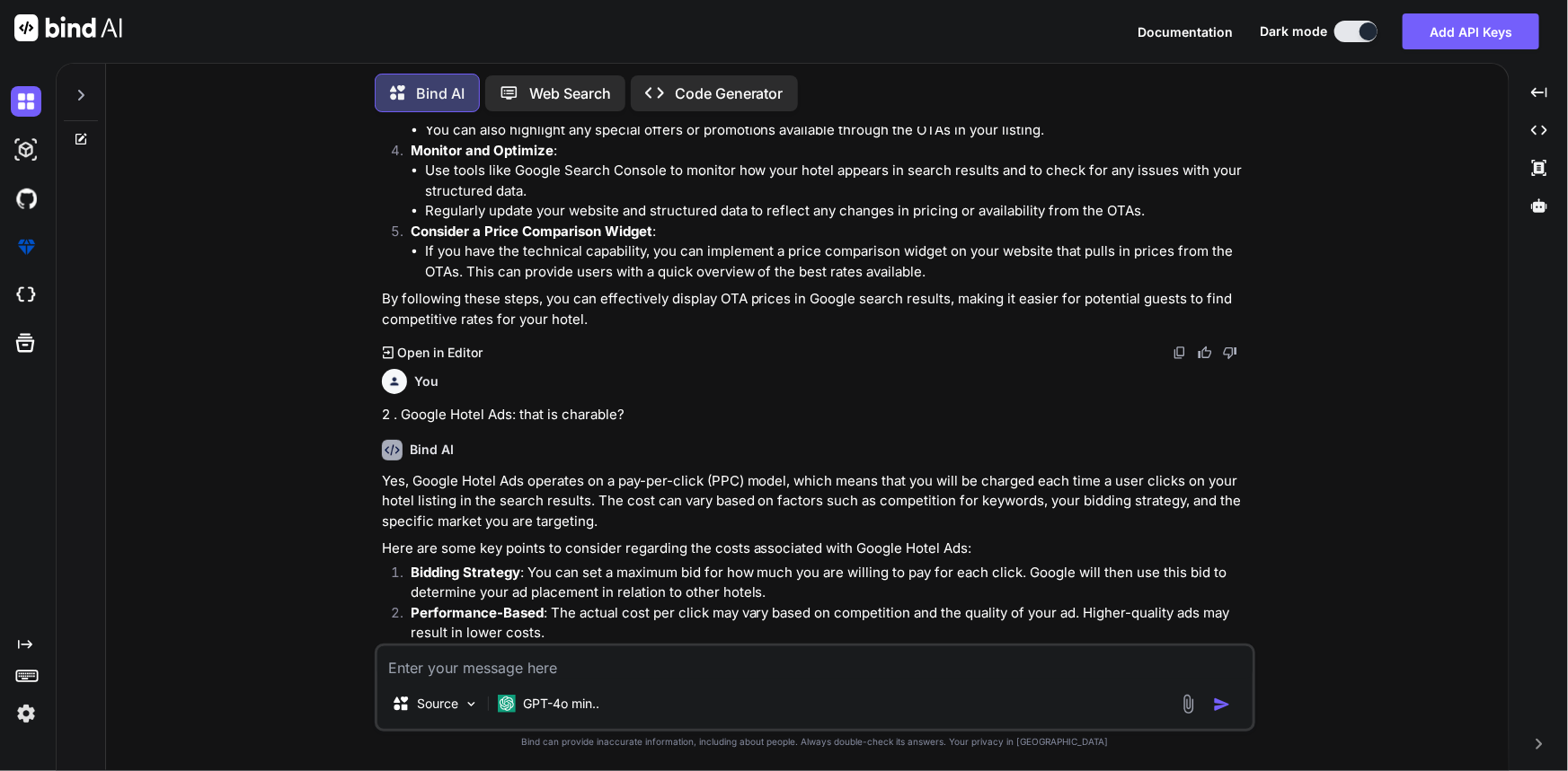
scroll to position [1348, 0]
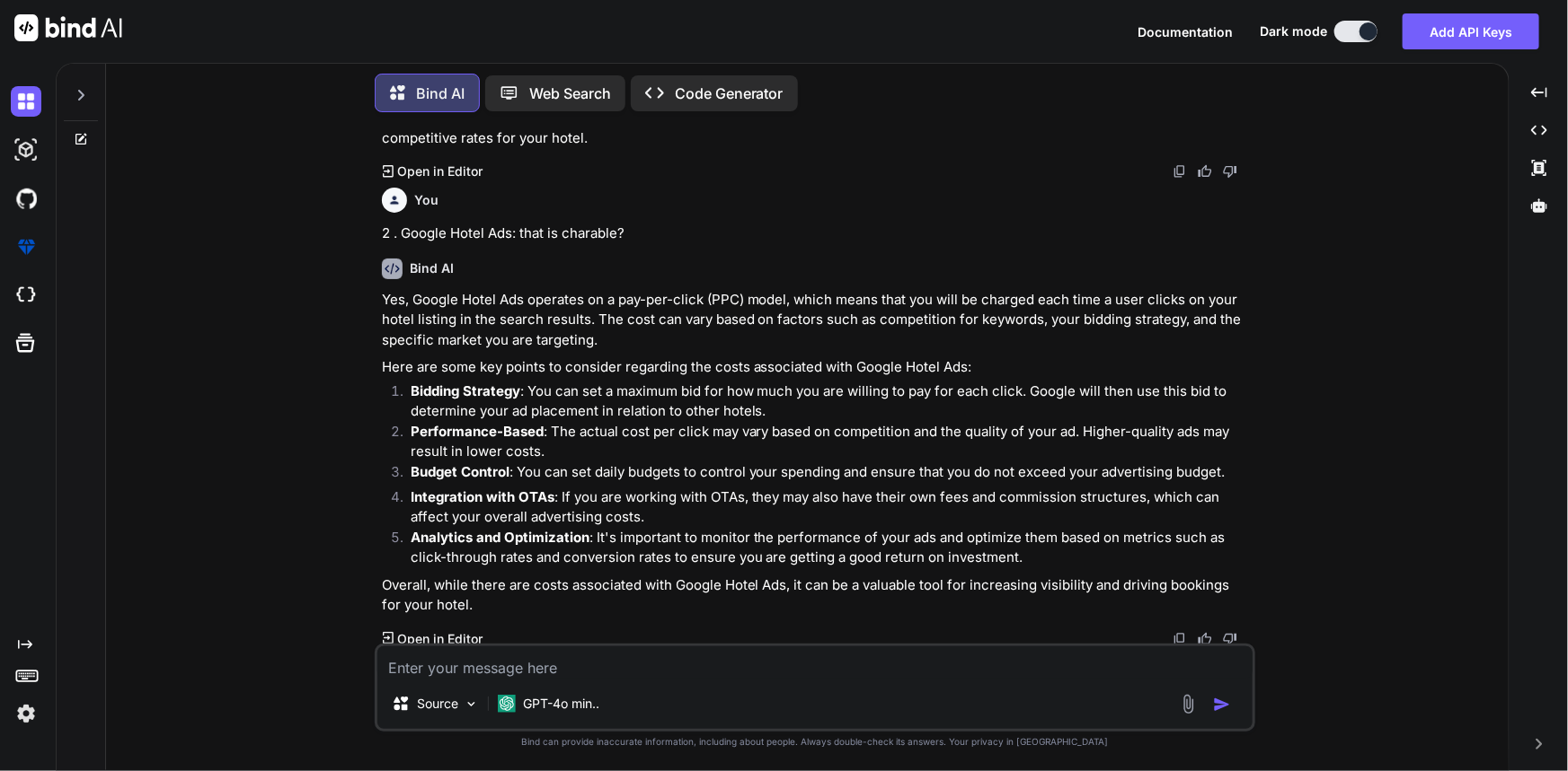
paste textarea "[URL][DOMAIN_NAME]"
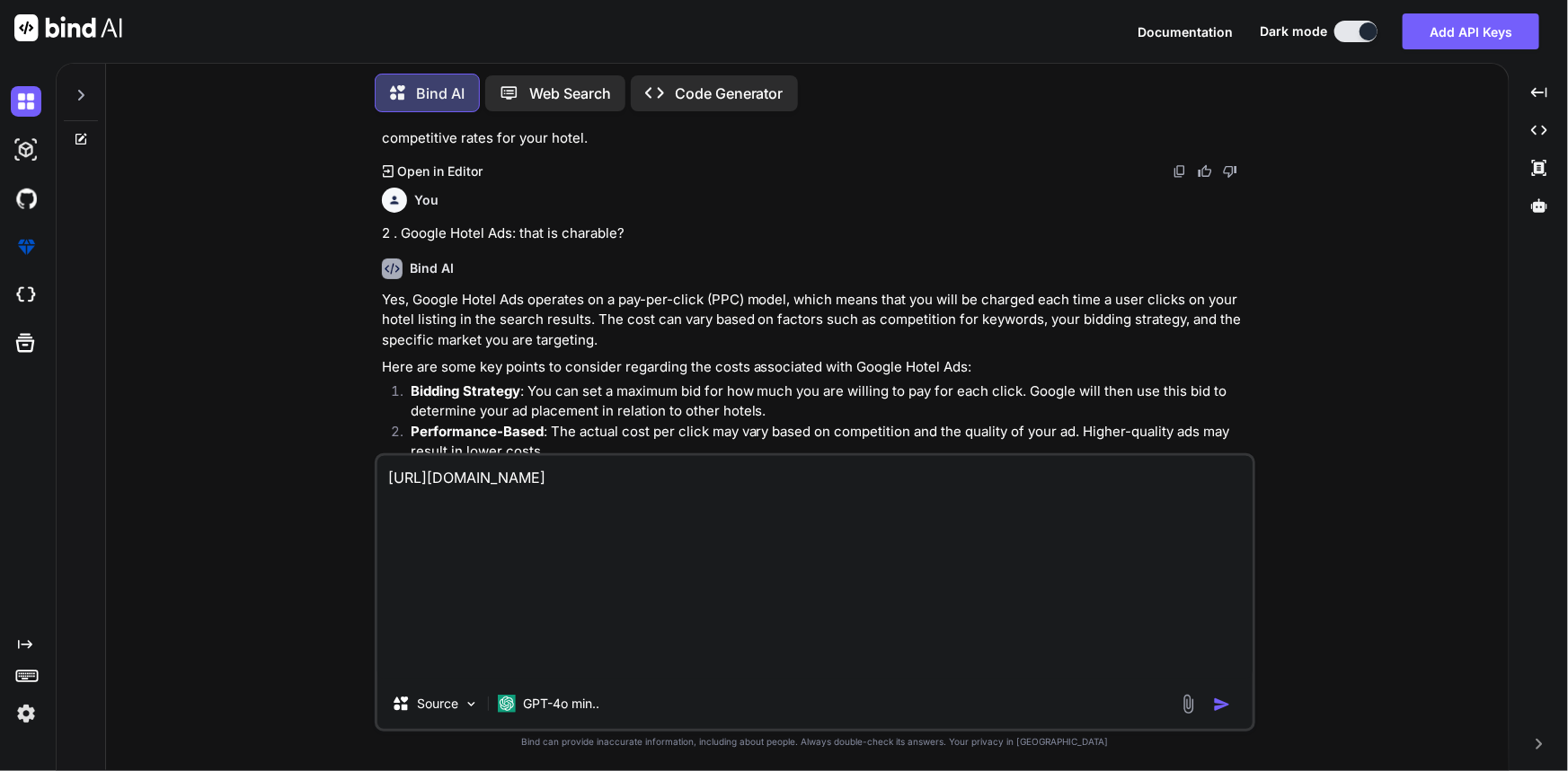
click at [388, 483] on textarea "[URL][DOMAIN_NAME]" at bounding box center [815, 568] width 875 height 222
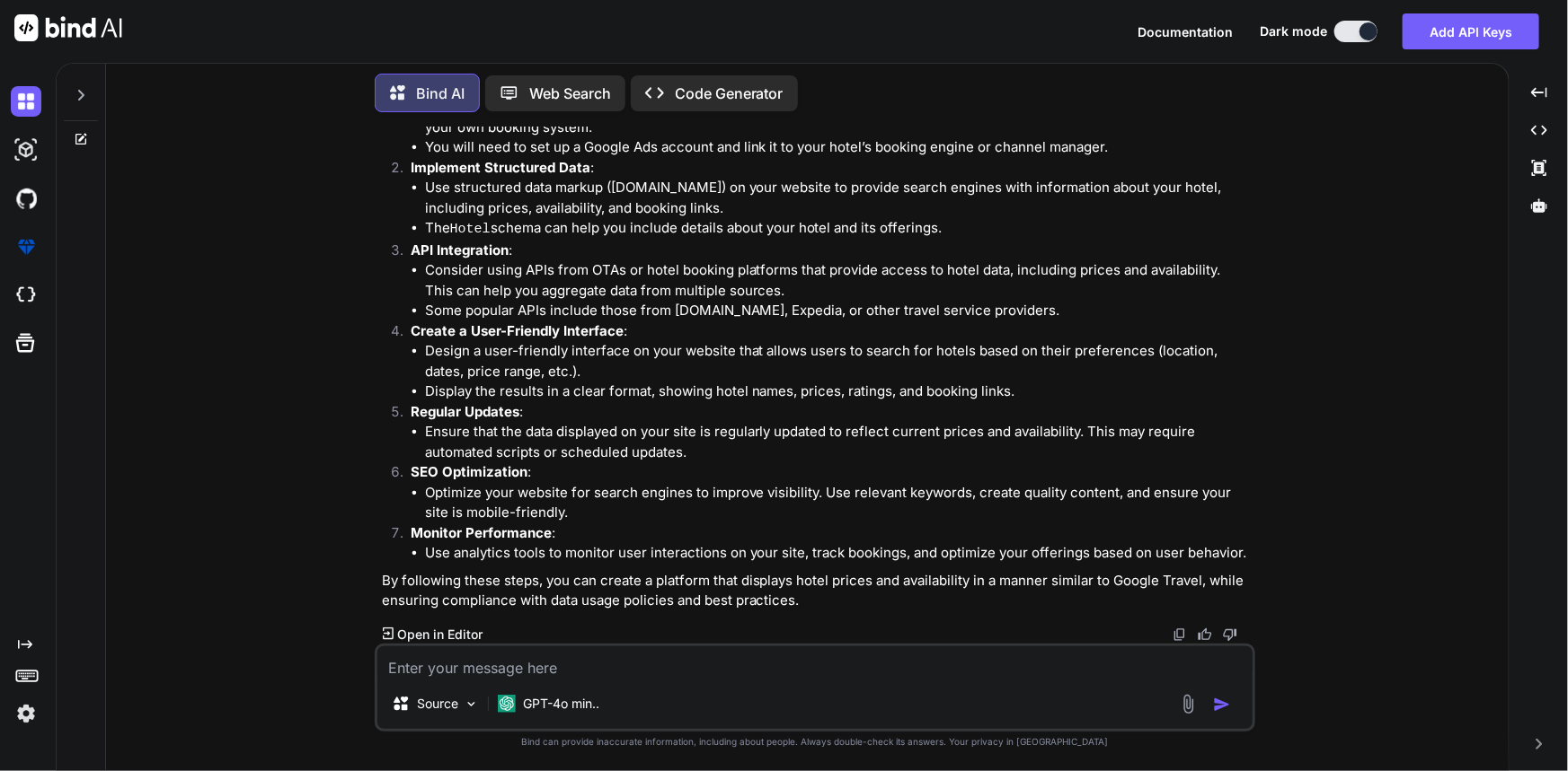
scroll to position [2247, 0]
